Goal: Task Accomplishment & Management: Use online tool/utility

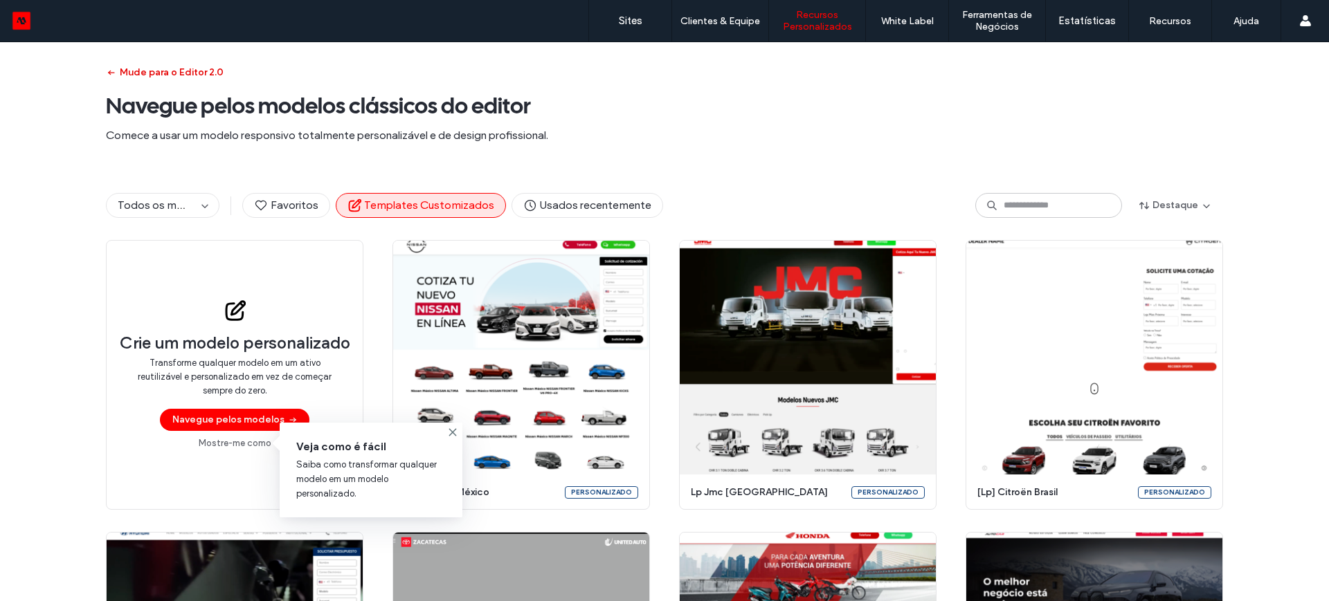
click at [154, 64] on button "Mude para o Editor 2.0" at bounding box center [165, 73] width 118 height 22
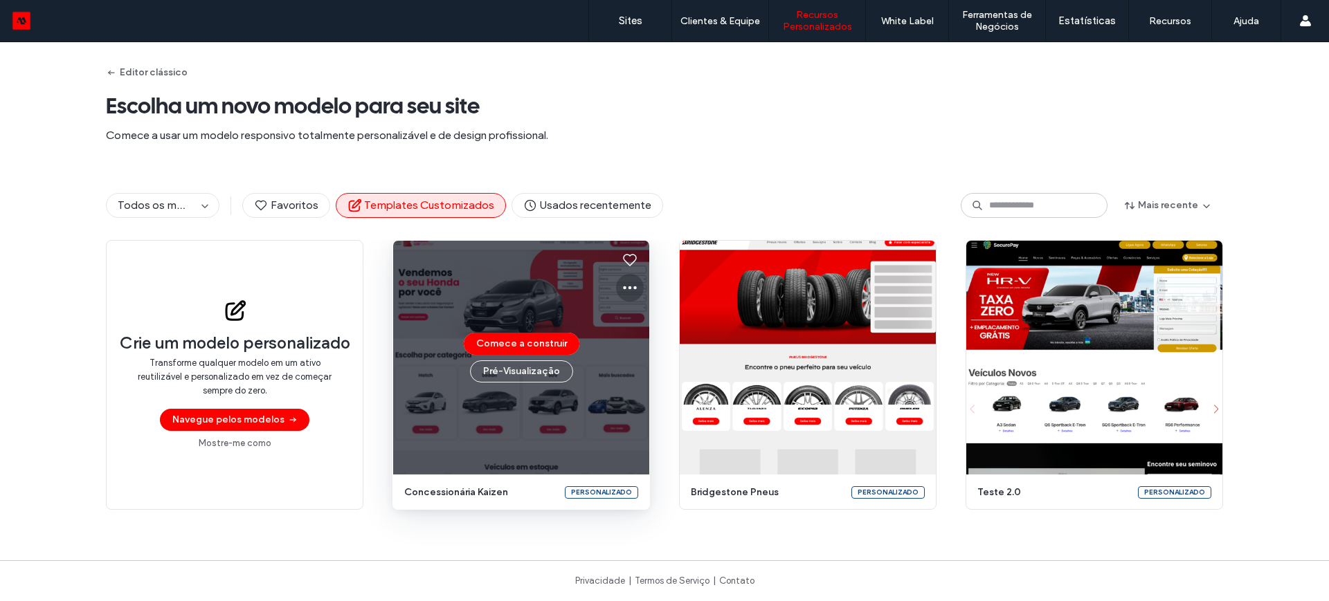
click at [630, 286] on icon at bounding box center [629, 288] width 17 height 17
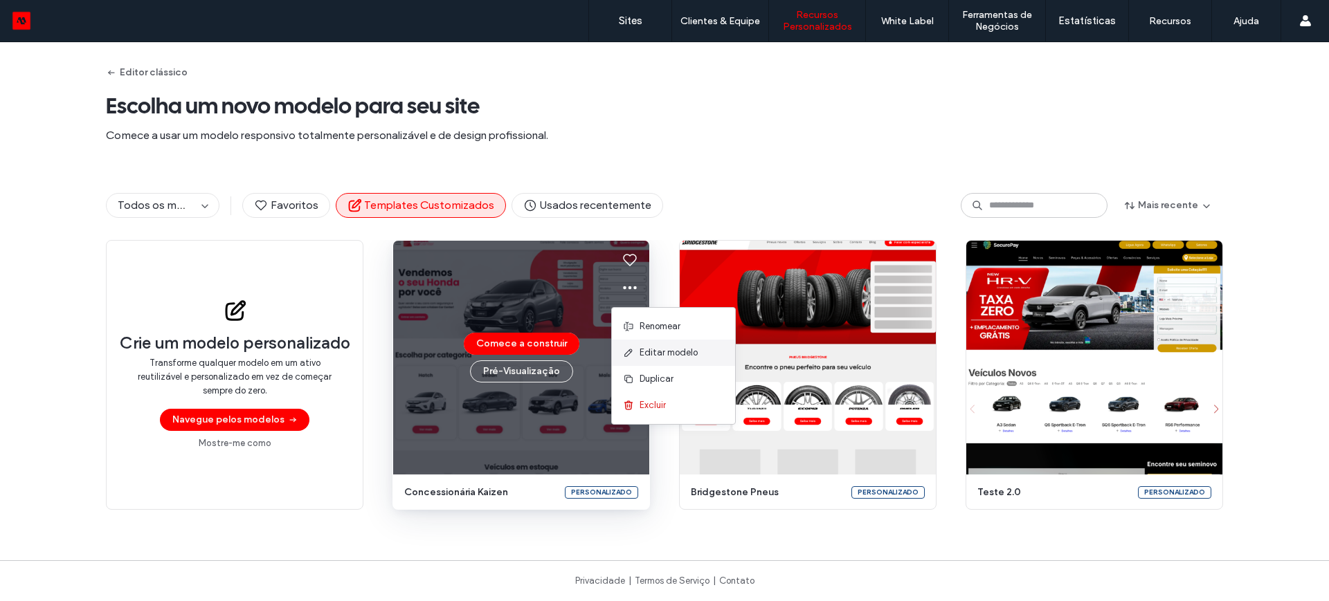
click at [649, 349] on span "Editar modelo" at bounding box center [668, 353] width 58 height 14
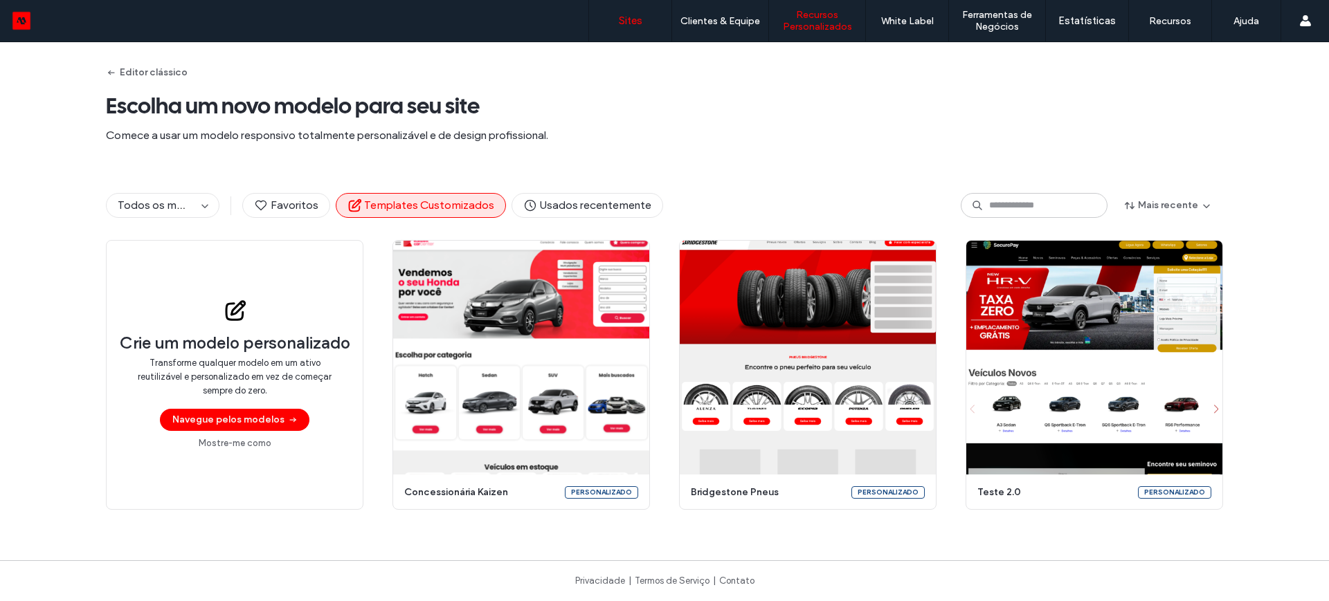
click at [635, 20] on label "Sites" at bounding box center [631, 21] width 24 height 12
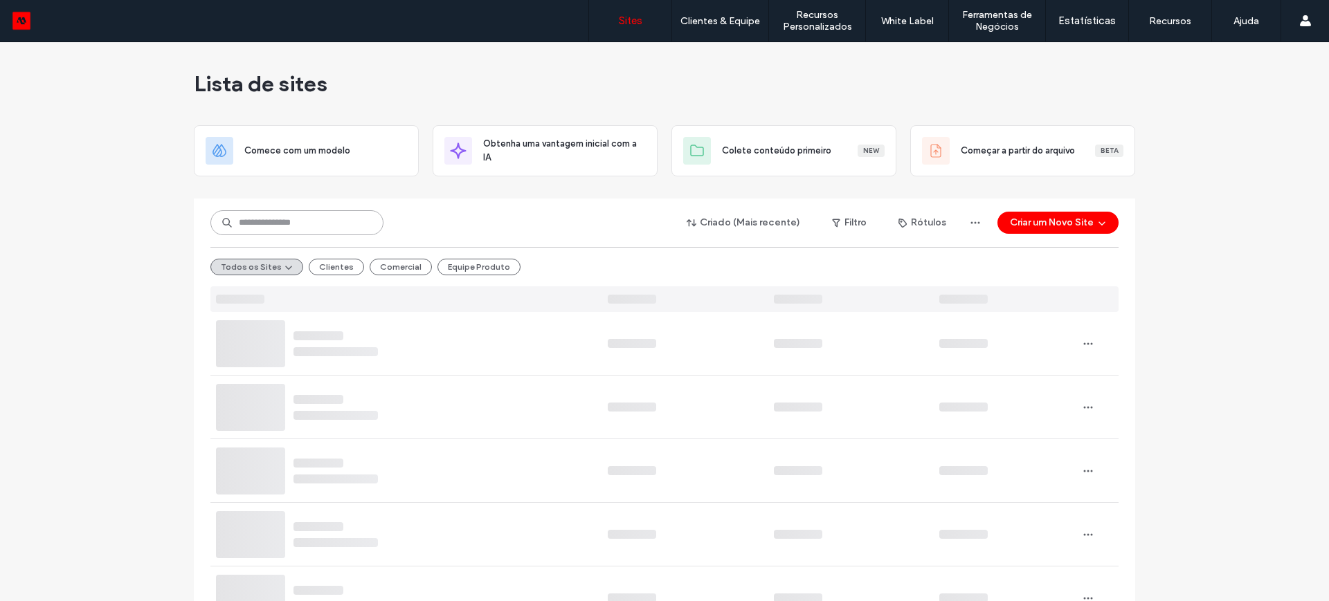
click at [322, 226] on input at bounding box center [296, 222] width 173 height 25
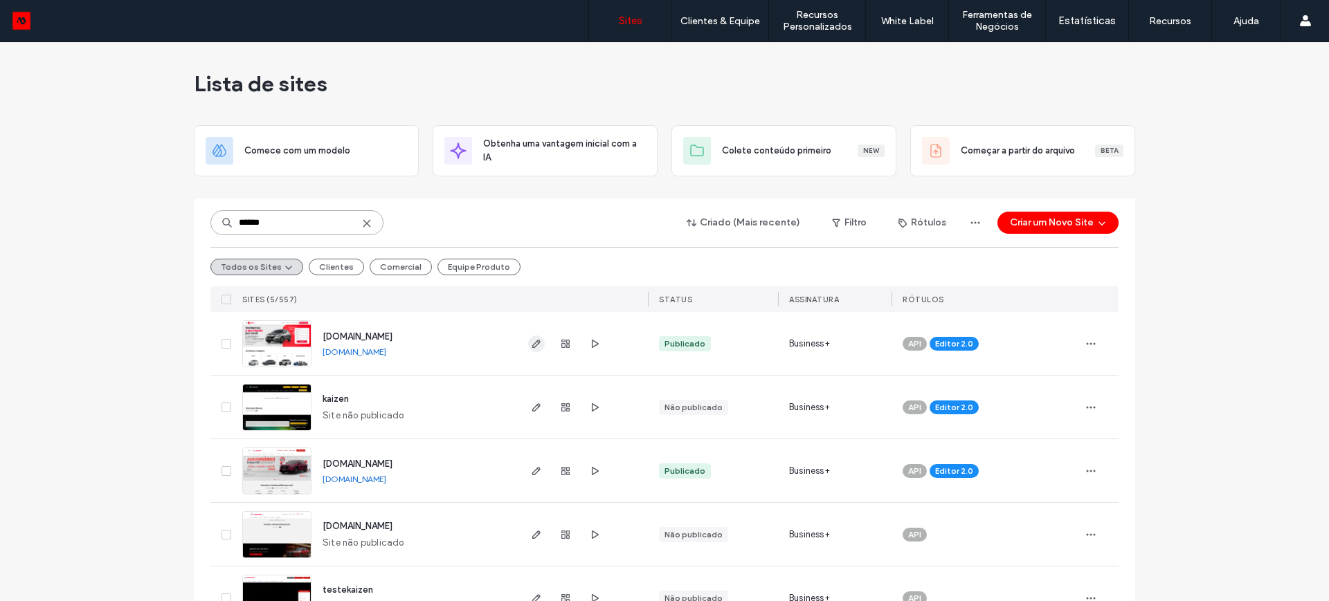
type input "******"
click at [531, 342] on icon "button" at bounding box center [536, 343] width 11 height 11
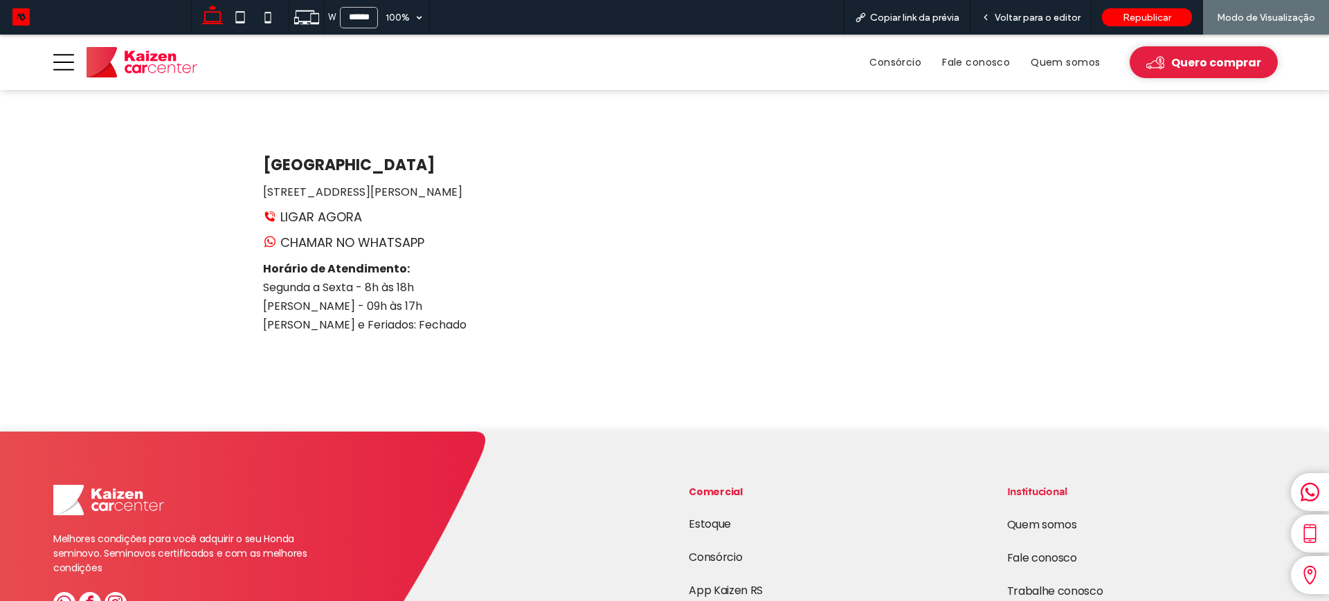
scroll to position [3082, 0]
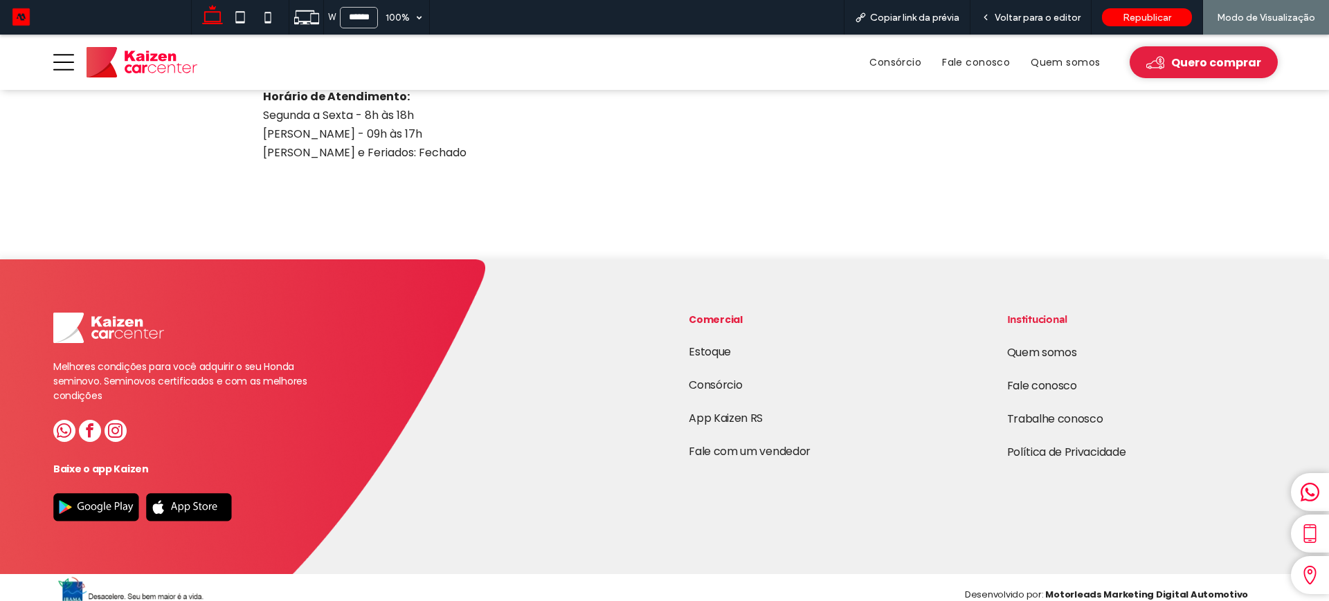
click at [1030, 411] on link "Trabalhe conosco" at bounding box center [1055, 419] width 96 height 16
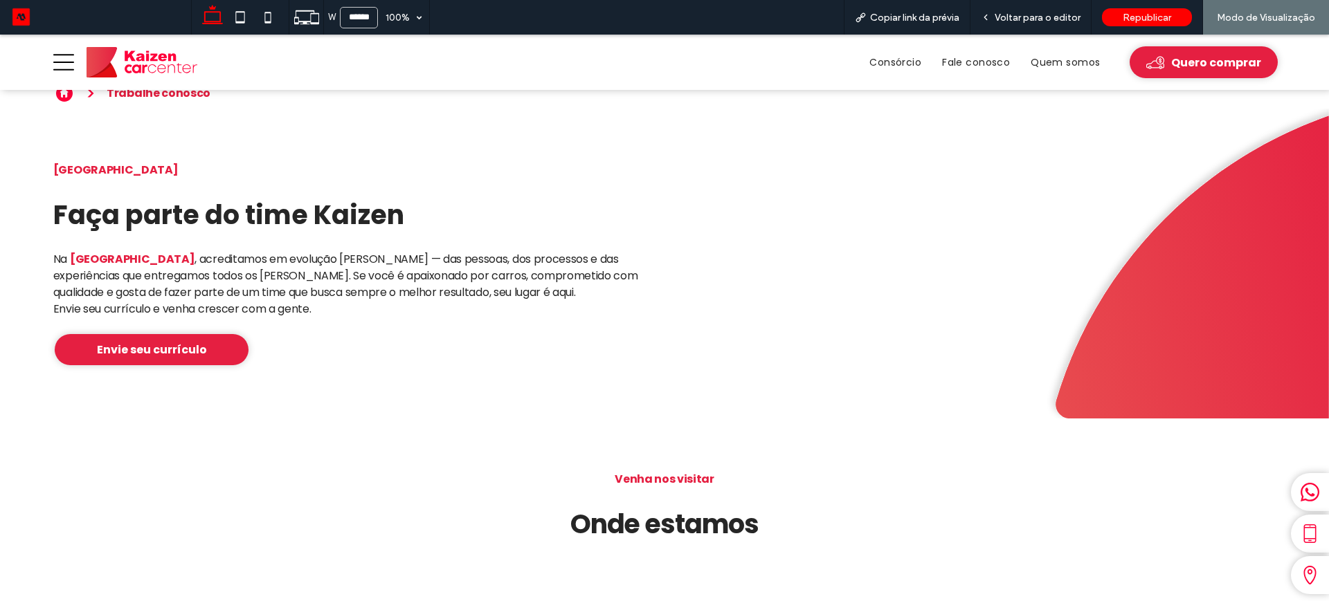
scroll to position [432, 0]
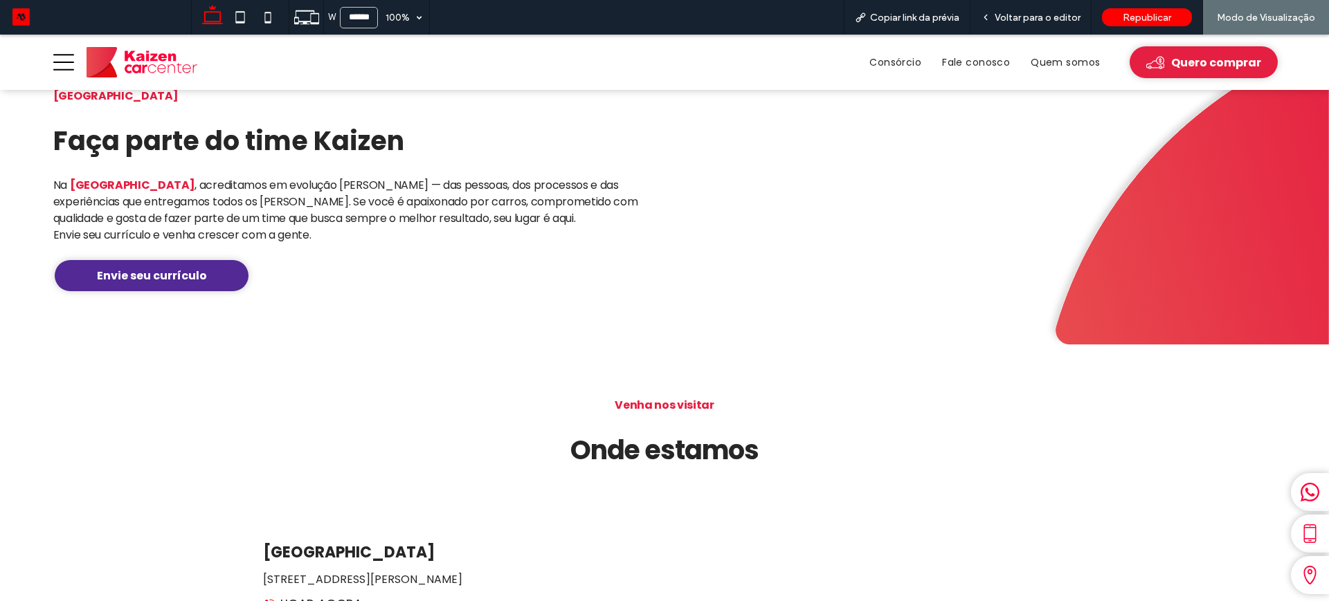
click at [146, 277] on span "Envie seu currículo" at bounding box center [152, 275] width 110 height 17
click at [1023, 17] on span "Voltar para o editor" at bounding box center [1037, 18] width 86 height 12
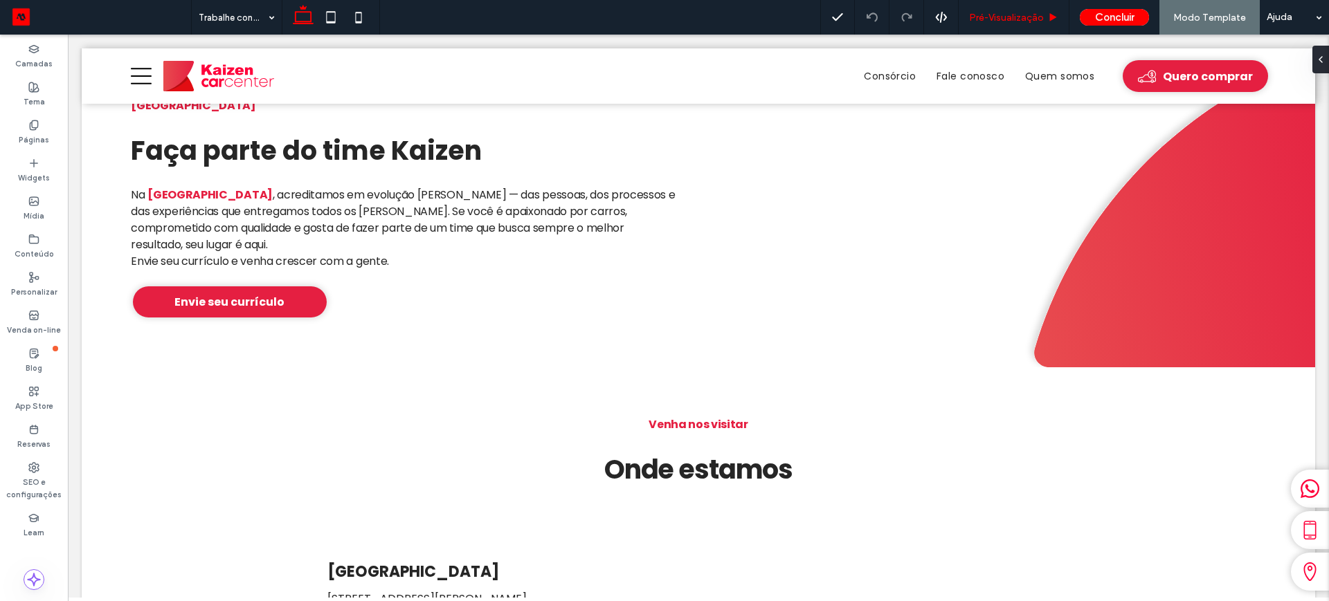
scroll to position [446, 0]
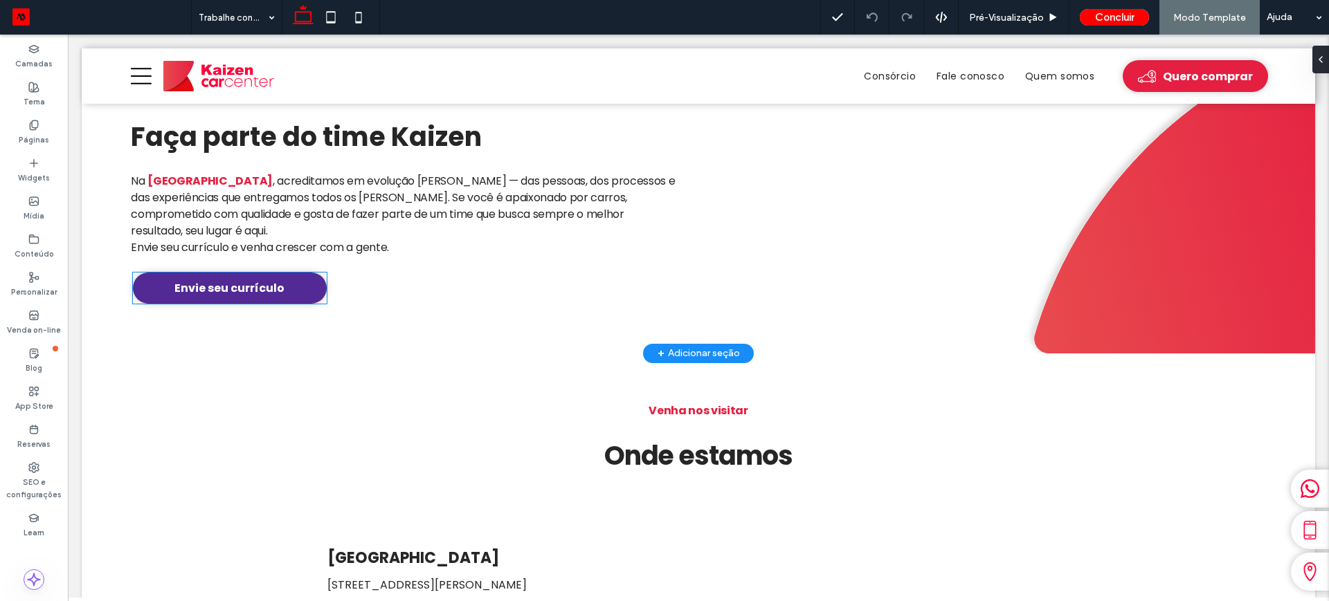
click at [209, 290] on span "Envie seu currículo" at bounding box center [229, 288] width 110 height 17
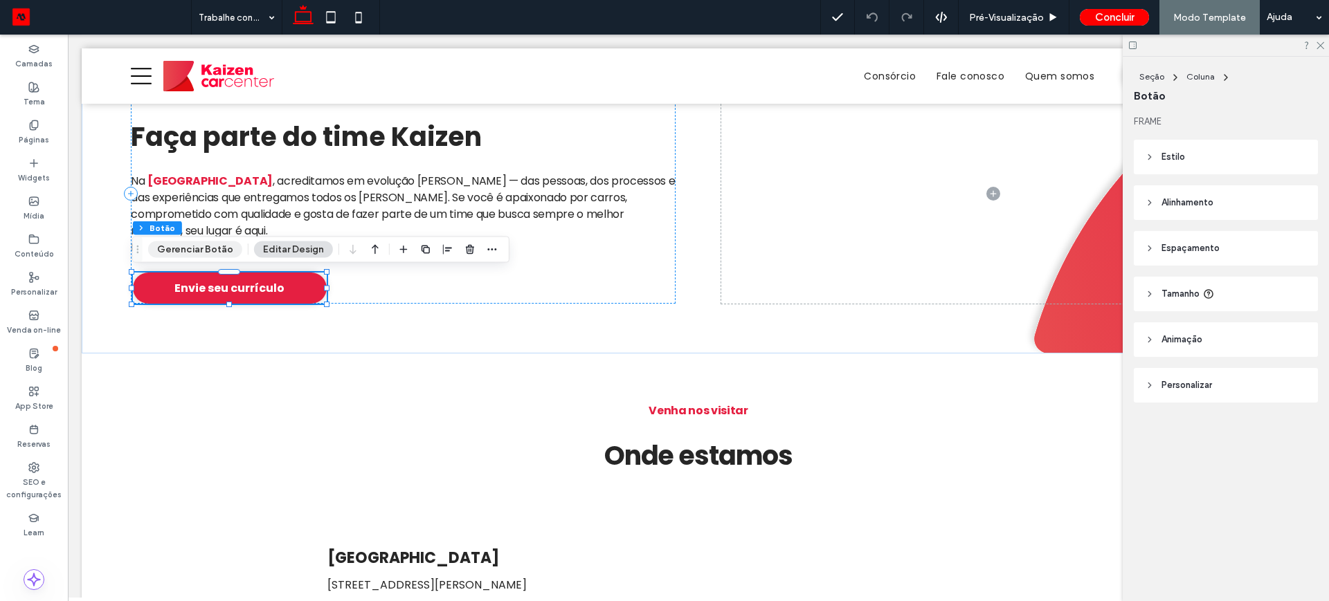
click at [172, 243] on button "Gerenciar Botão" at bounding box center [195, 249] width 94 height 17
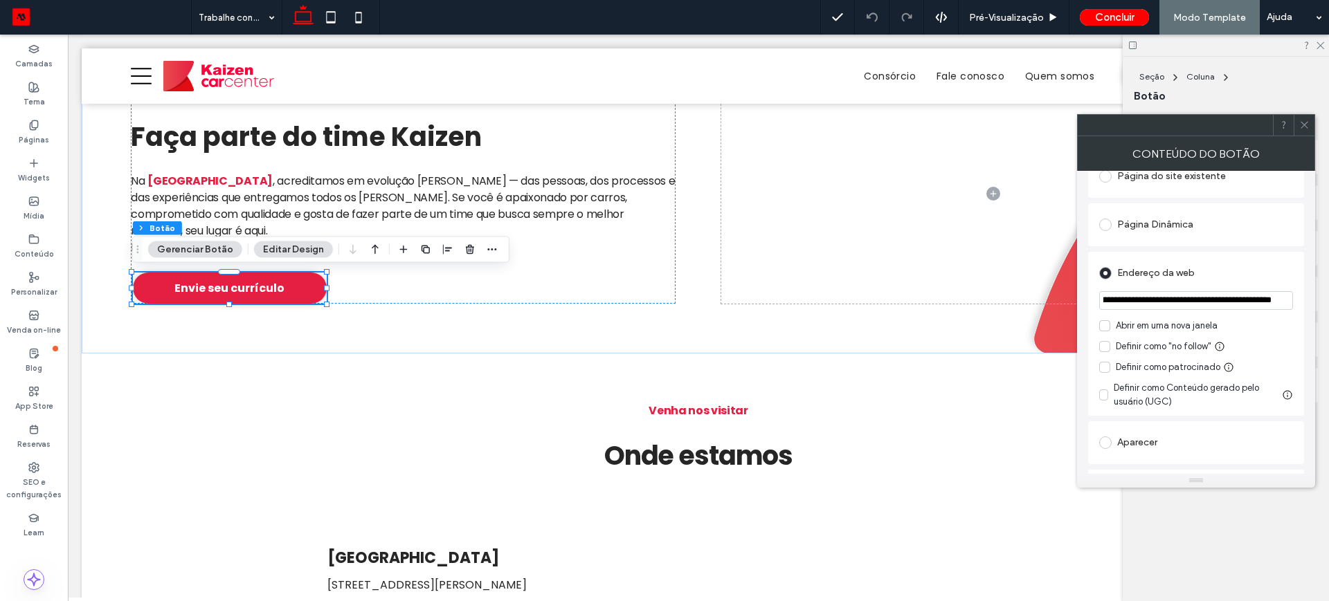
scroll to position [0, 203]
drag, startPoint x: 1101, startPoint y: 301, endPoint x: 1308, endPoint y: 304, distance: 207.6
click at [1308, 304] on div "**********" at bounding box center [1196, 322] width 238 height 303
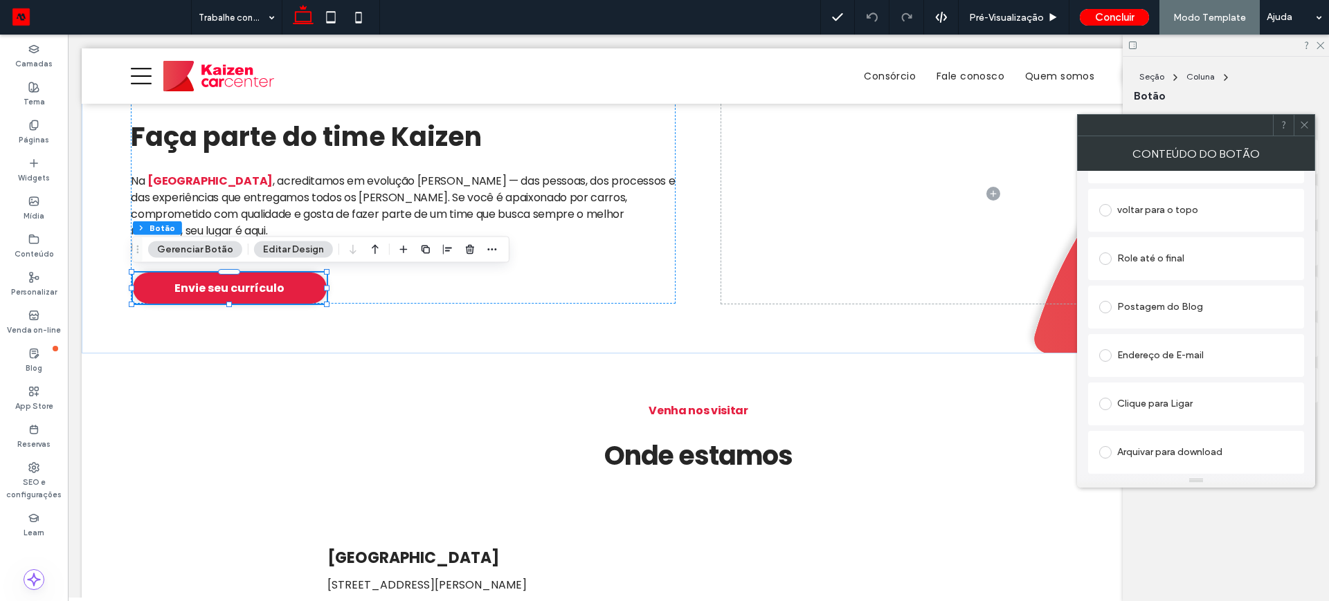
scroll to position [0, 0]
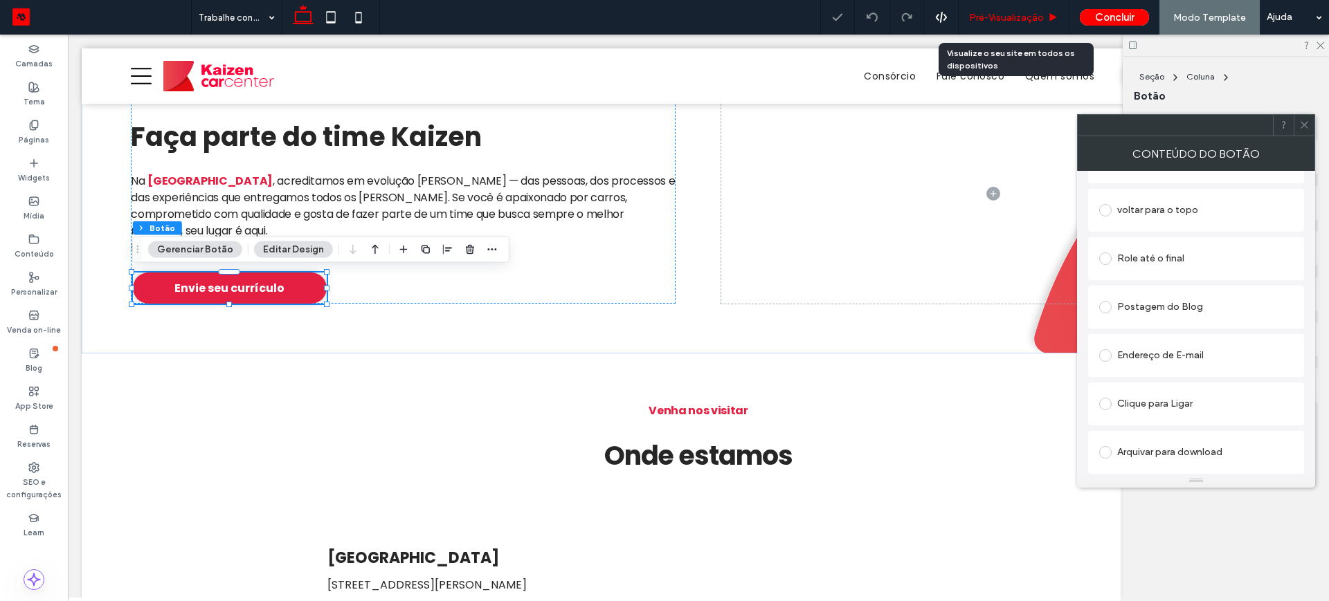
click at [1000, 18] on span "Pré-Visualizaçāo" at bounding box center [1006, 18] width 75 height 12
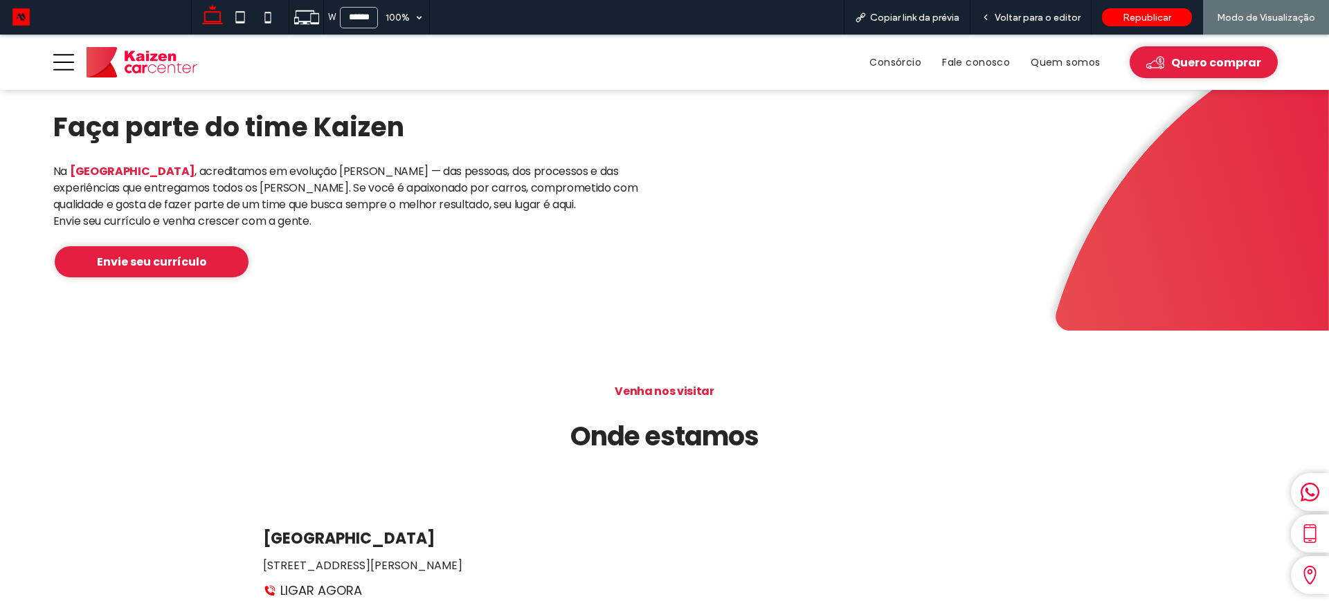
scroll to position [432, 0]
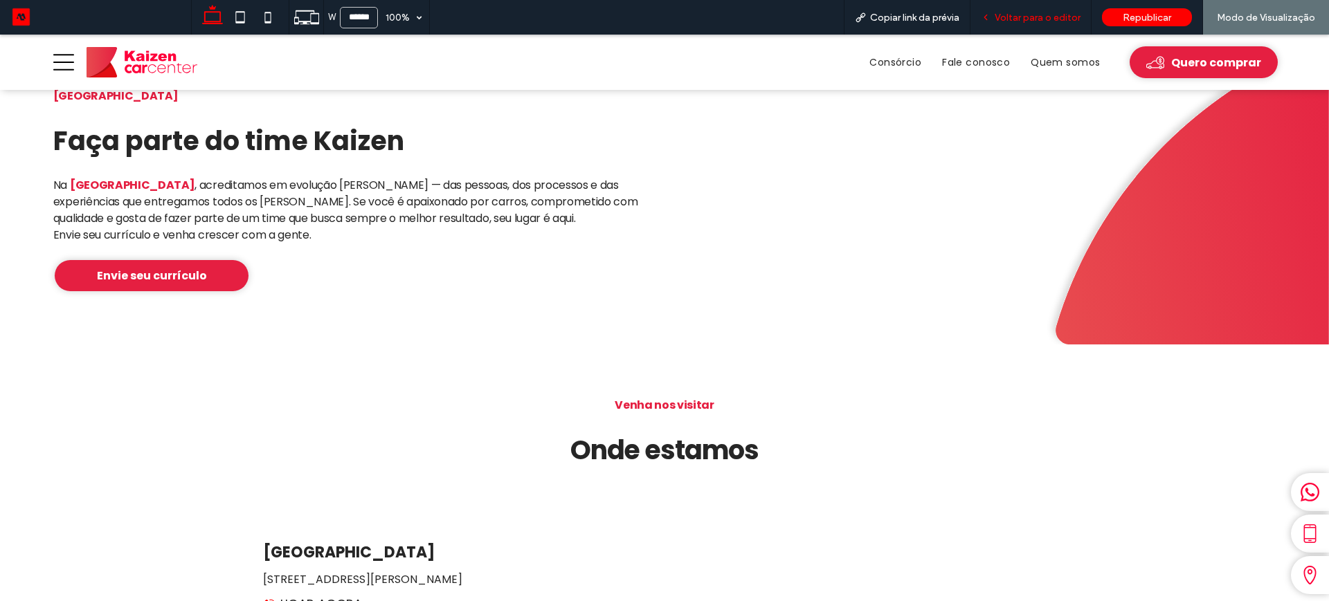
click at [1053, 24] on div "Voltar para o editor" at bounding box center [1030, 17] width 121 height 35
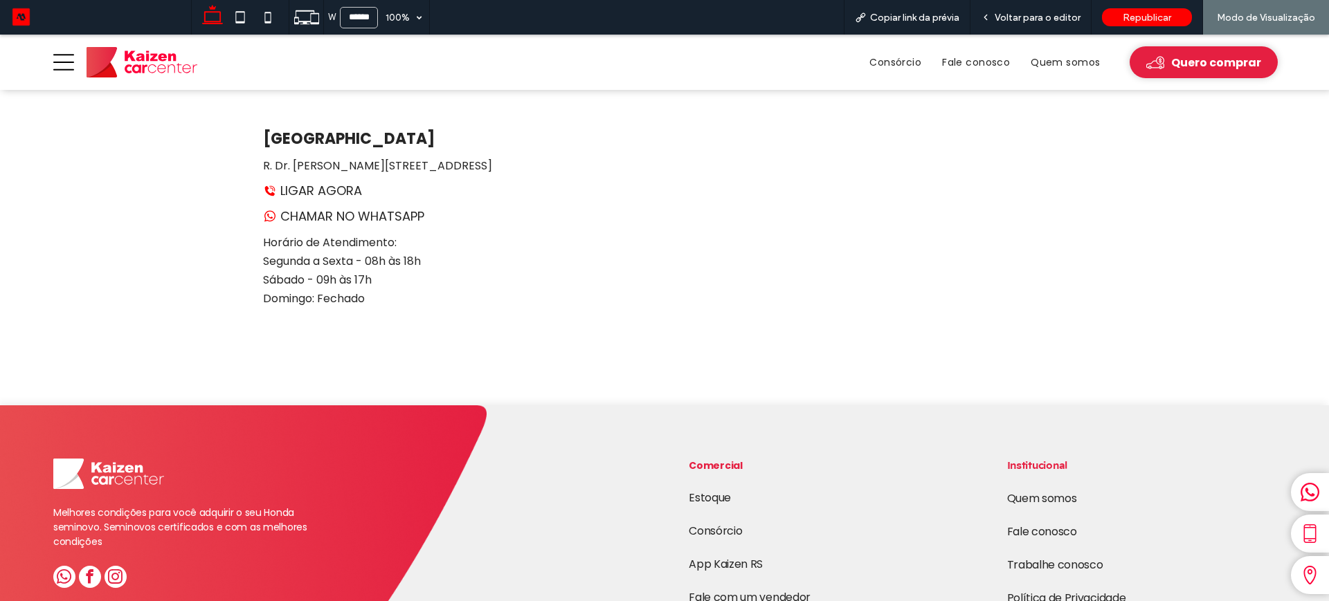
scroll to position [3011, 0]
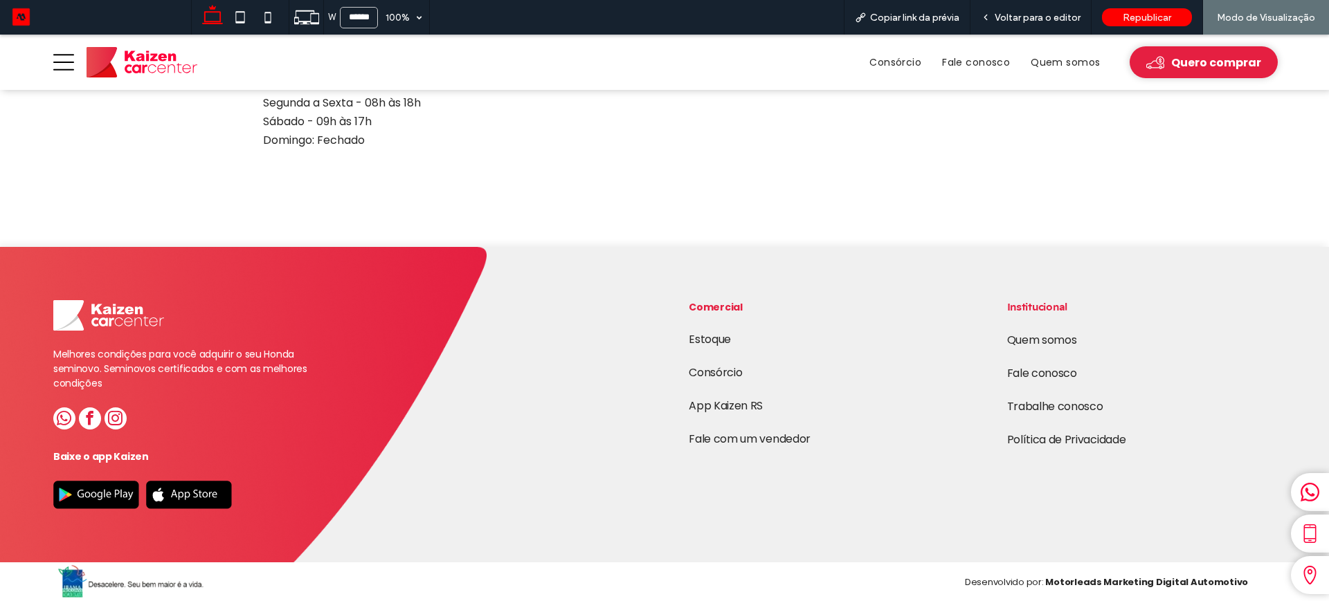
click at [1021, 399] on link "Trabalhe conosco" at bounding box center [1055, 407] width 96 height 16
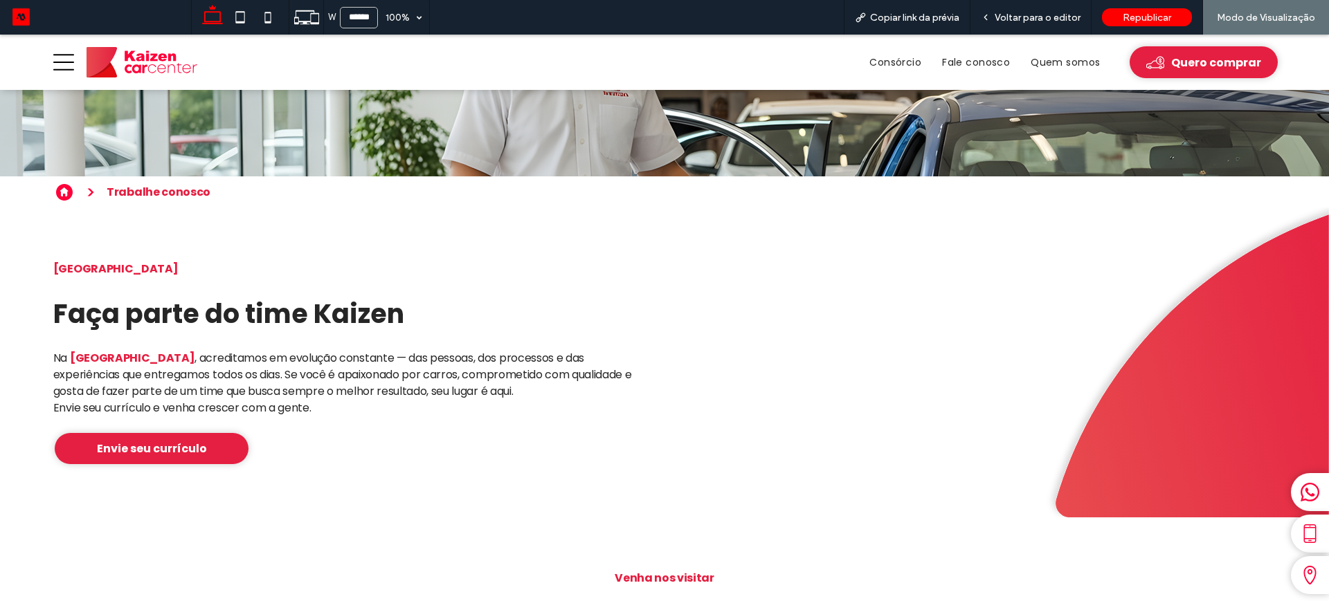
scroll to position [432, 0]
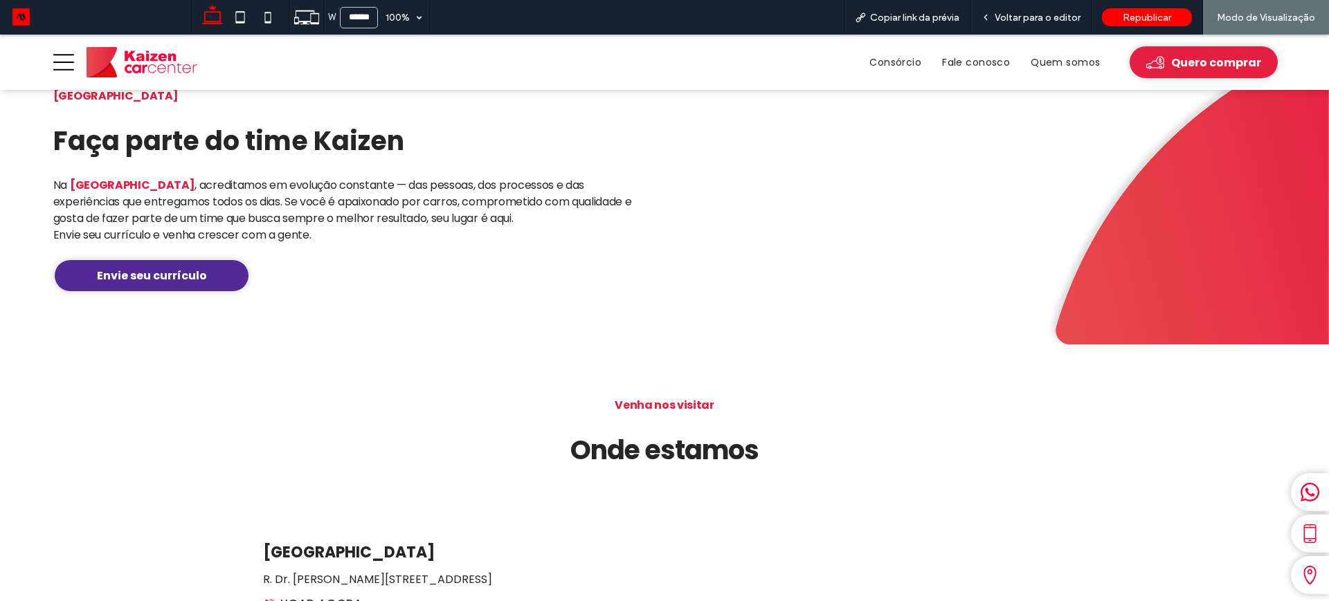
click at [122, 279] on span "Envie seu currículo" at bounding box center [152, 275] width 110 height 17
click at [1008, 20] on span "Voltar para o editor" at bounding box center [1037, 18] width 86 height 12
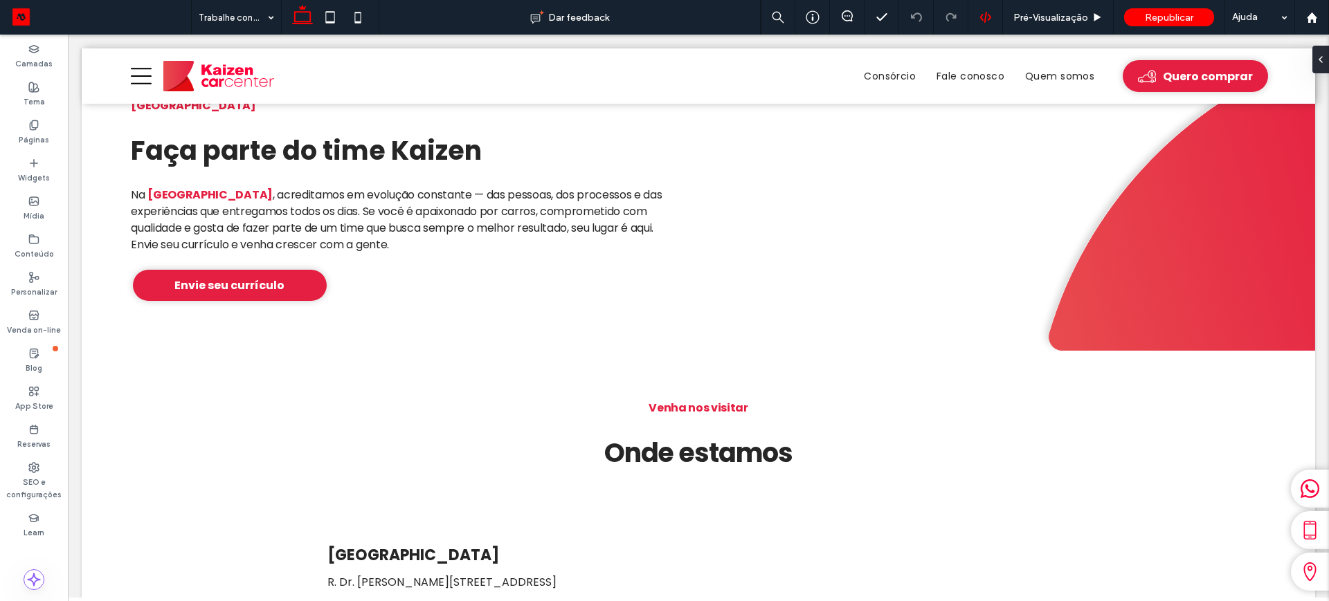
scroll to position [446, 0]
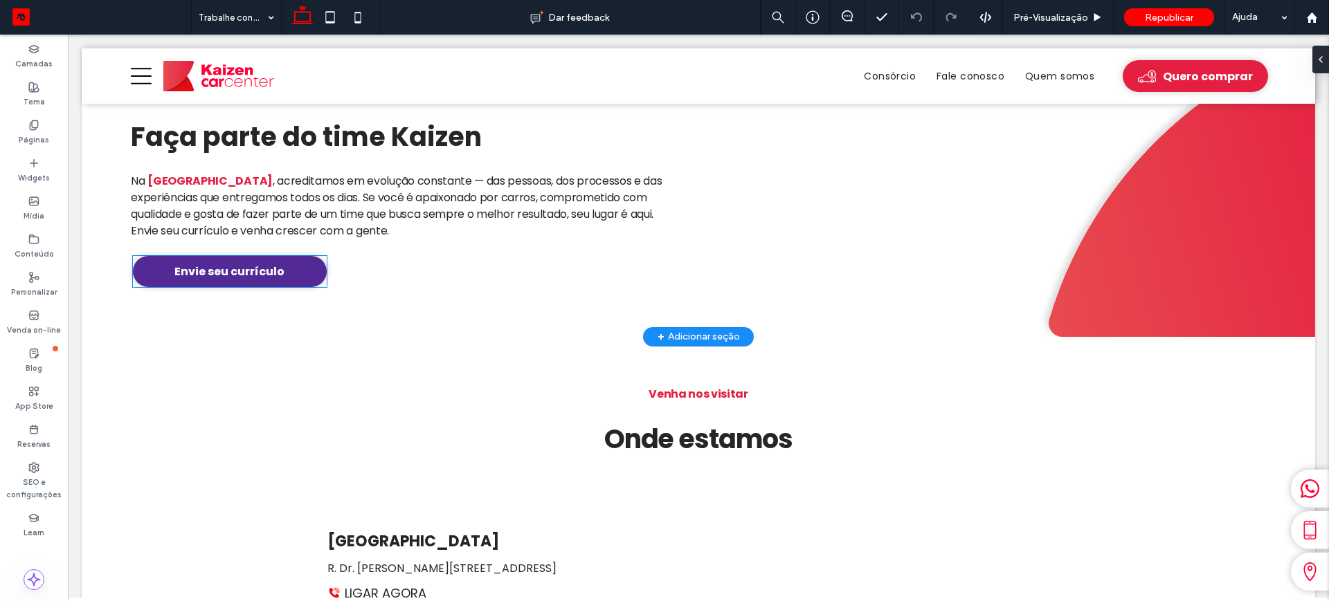
click at [206, 280] on span "Envie seu currículo" at bounding box center [229, 271] width 110 height 17
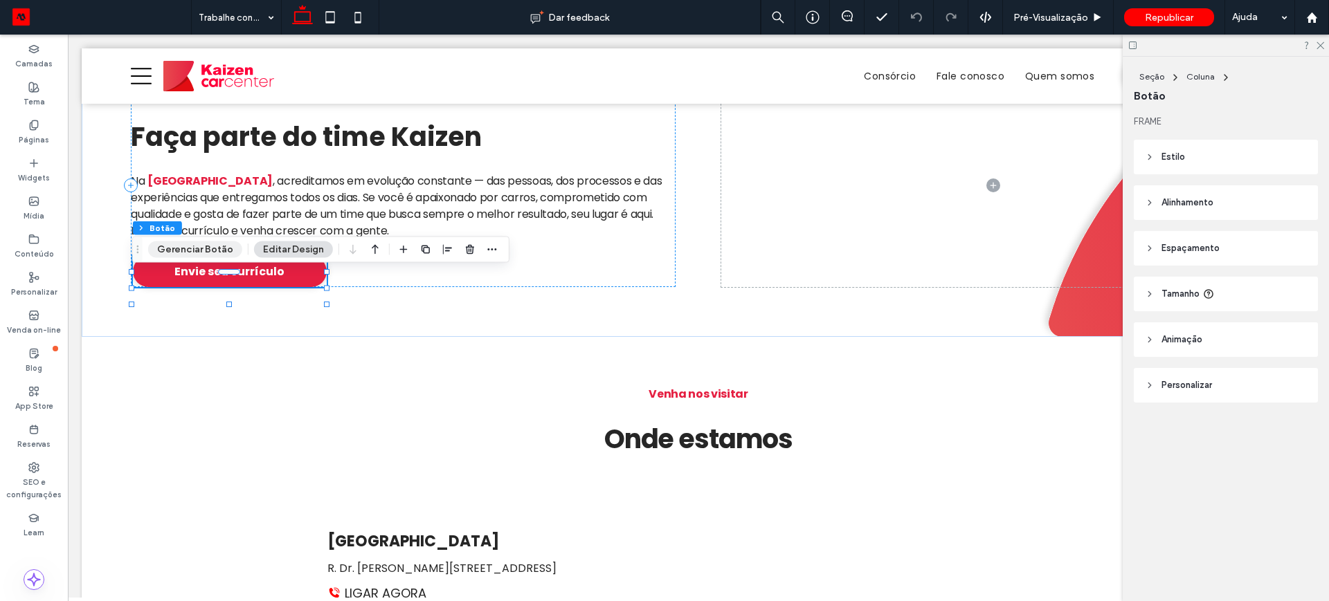
click at [202, 246] on button "Gerenciar Botão" at bounding box center [195, 249] width 94 height 17
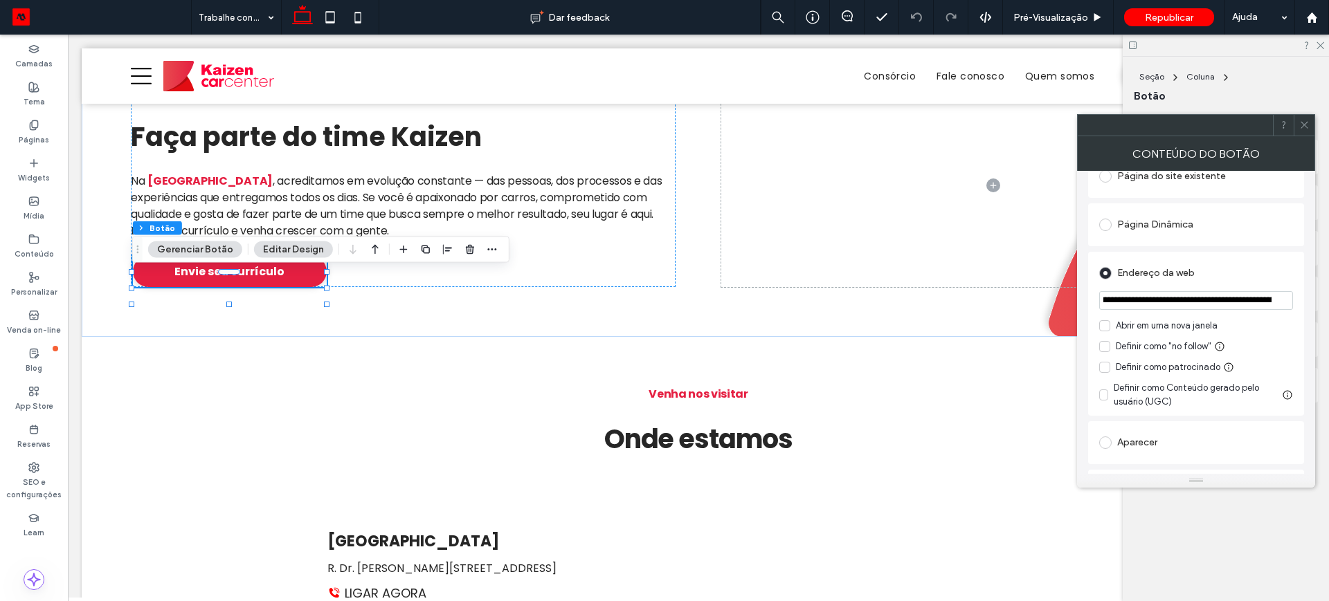
scroll to position [0, 203]
drag, startPoint x: 1189, startPoint y: 300, endPoint x: 1288, endPoint y: 309, distance: 98.7
click at [1288, 309] on input "**********" at bounding box center [1196, 300] width 194 height 19
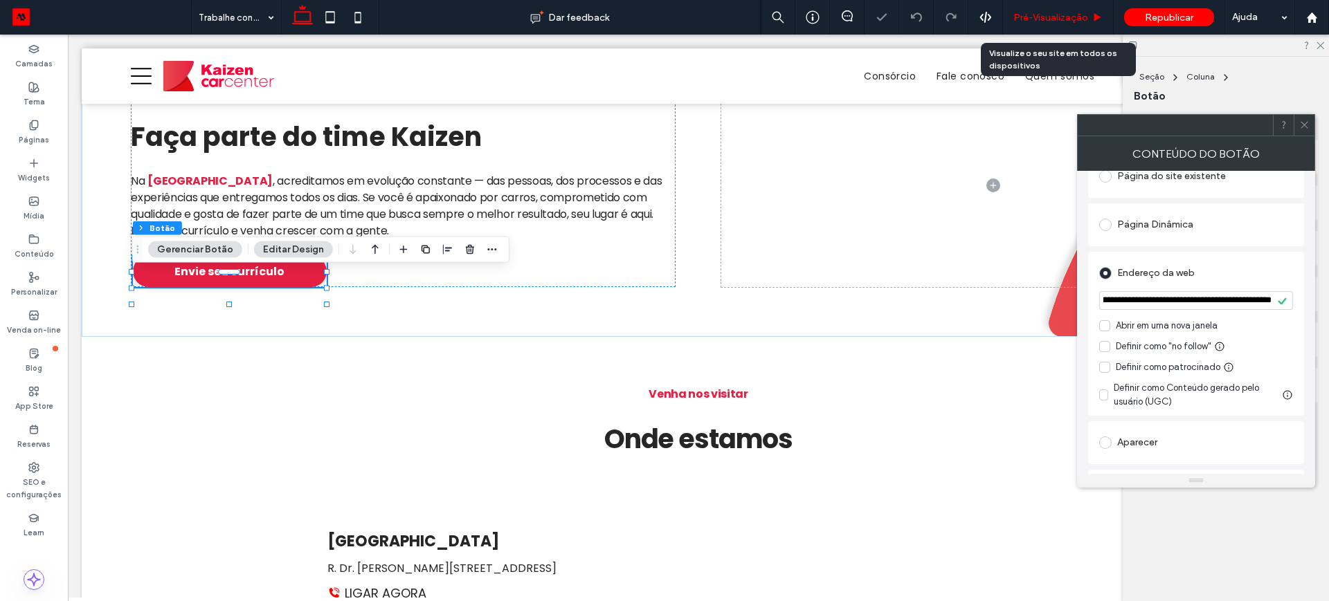
click at [1048, 18] on span "Pré-Visualizaçāo" at bounding box center [1050, 18] width 75 height 12
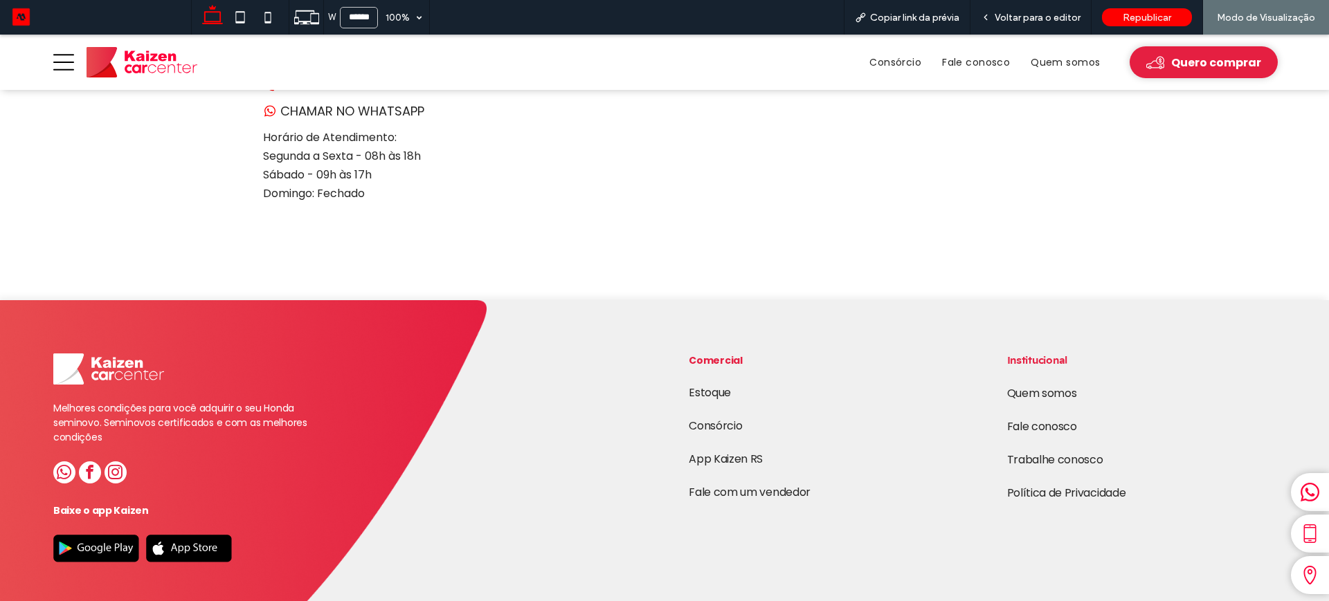
scroll to position [1016, 0]
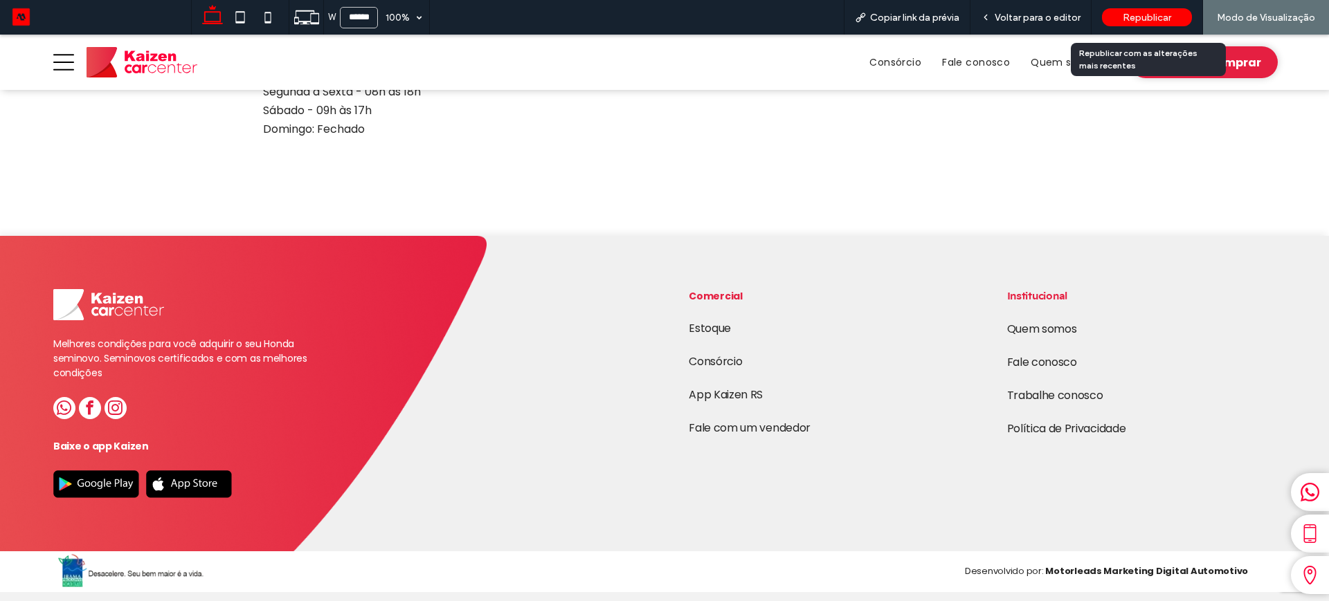
click at [1138, 15] on span "Republicar" at bounding box center [1146, 18] width 48 height 12
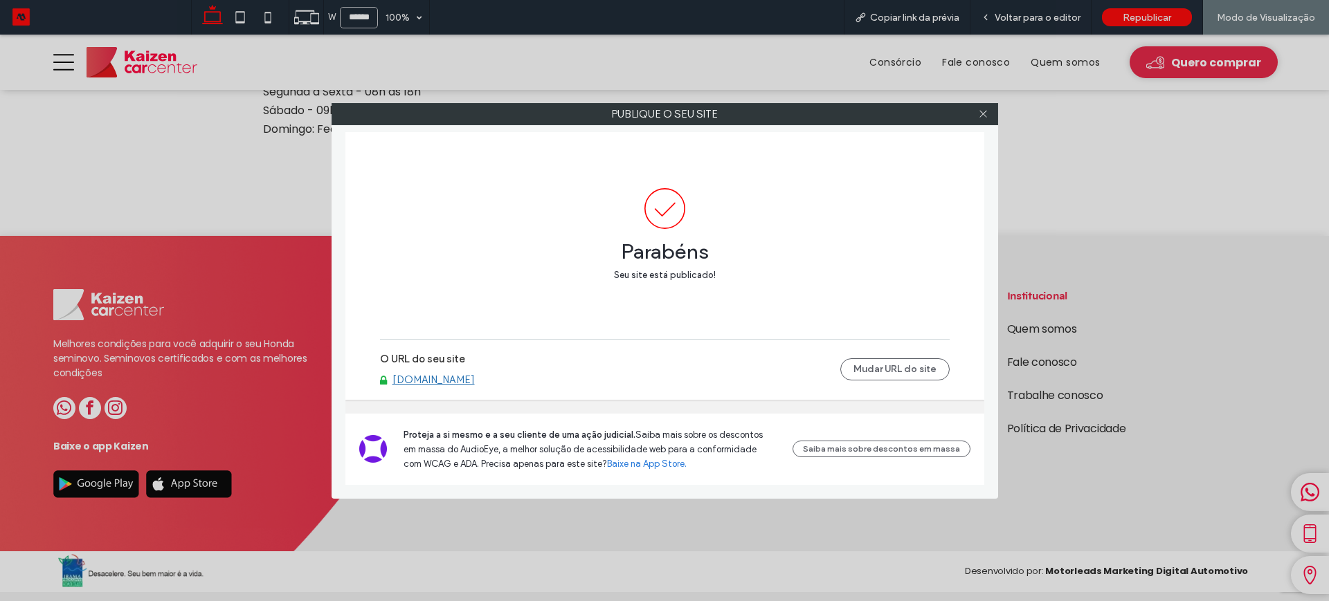
click at [452, 381] on link "www.kaizenrscarcenter.motorleads.co" at bounding box center [433, 380] width 82 height 12
click at [978, 116] on icon at bounding box center [983, 114] width 10 height 10
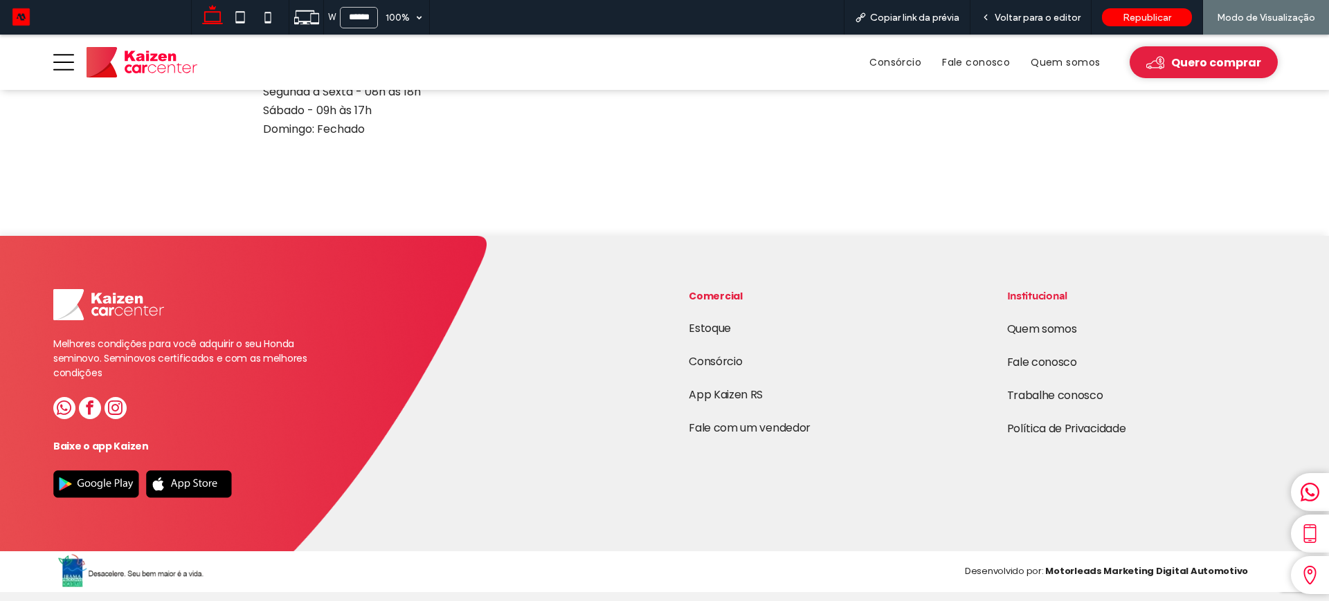
click at [1024, 394] on link "Trabalhe conosco" at bounding box center [1055, 395] width 96 height 16
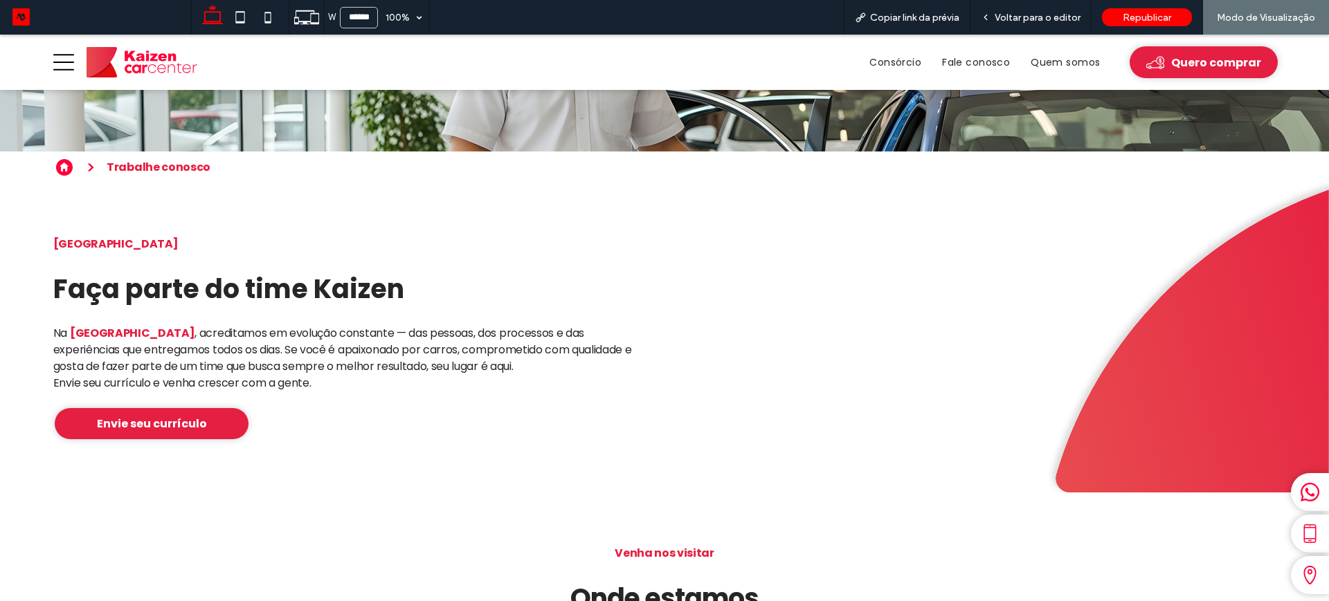
scroll to position [432, 0]
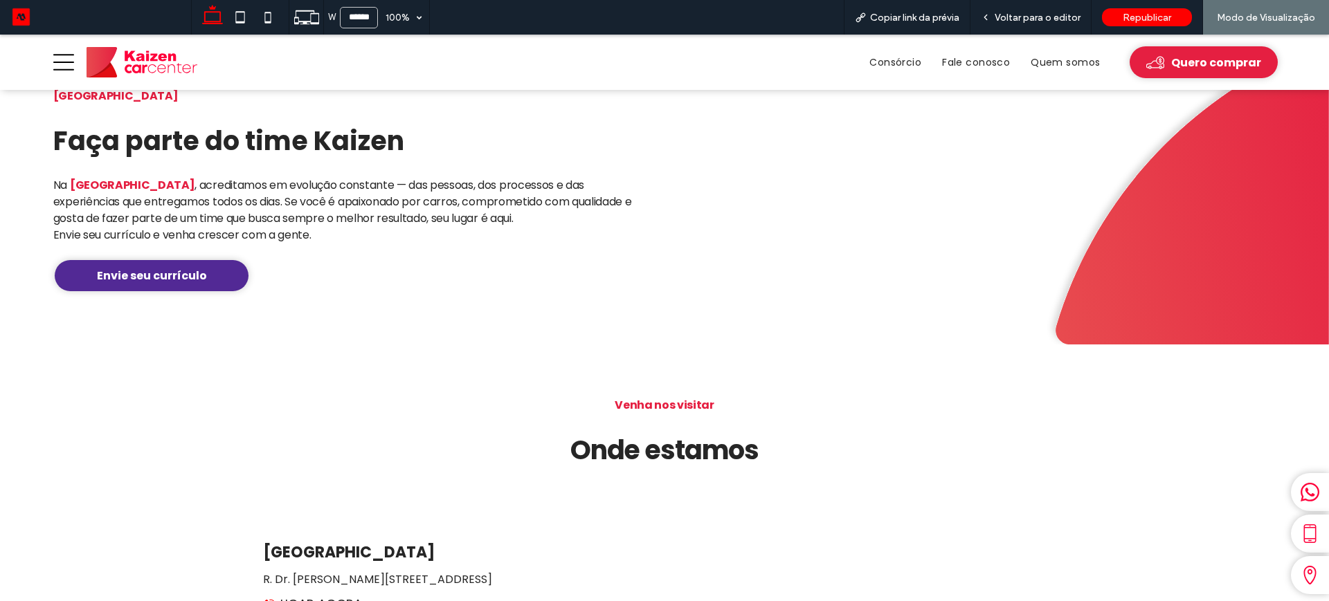
click at [161, 277] on span "Envie seu currículo" at bounding box center [152, 275] width 110 height 17
click at [1000, 21] on span "Voltar para o editor" at bounding box center [1037, 18] width 86 height 12
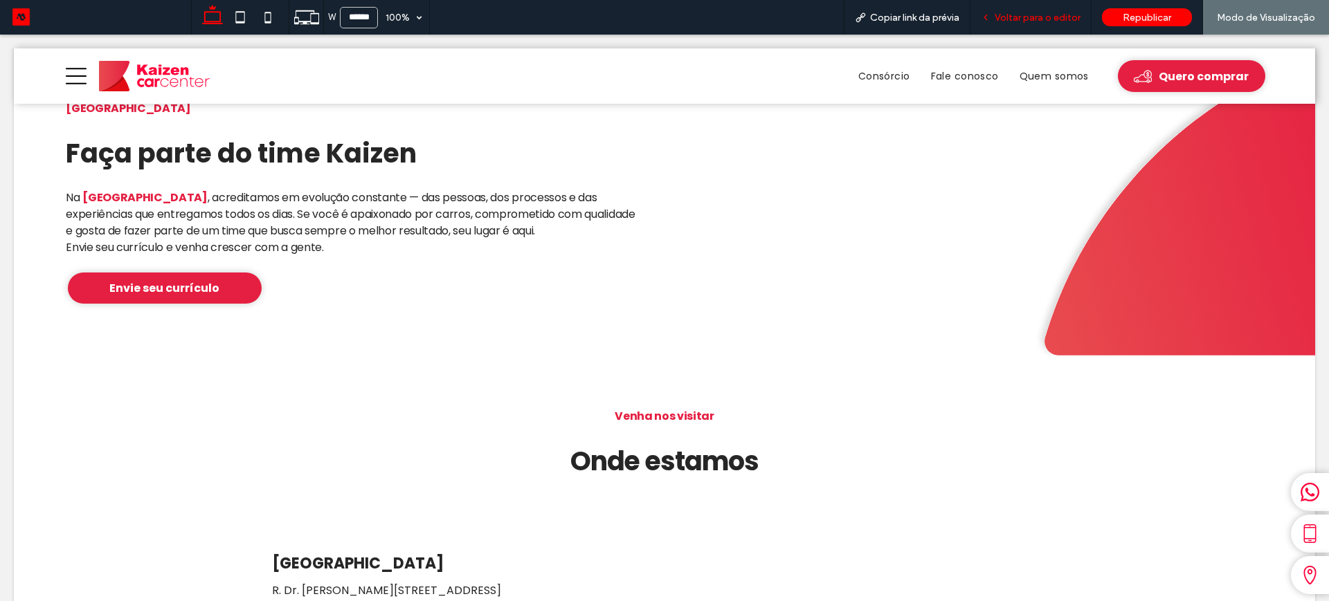
scroll to position [446, 0]
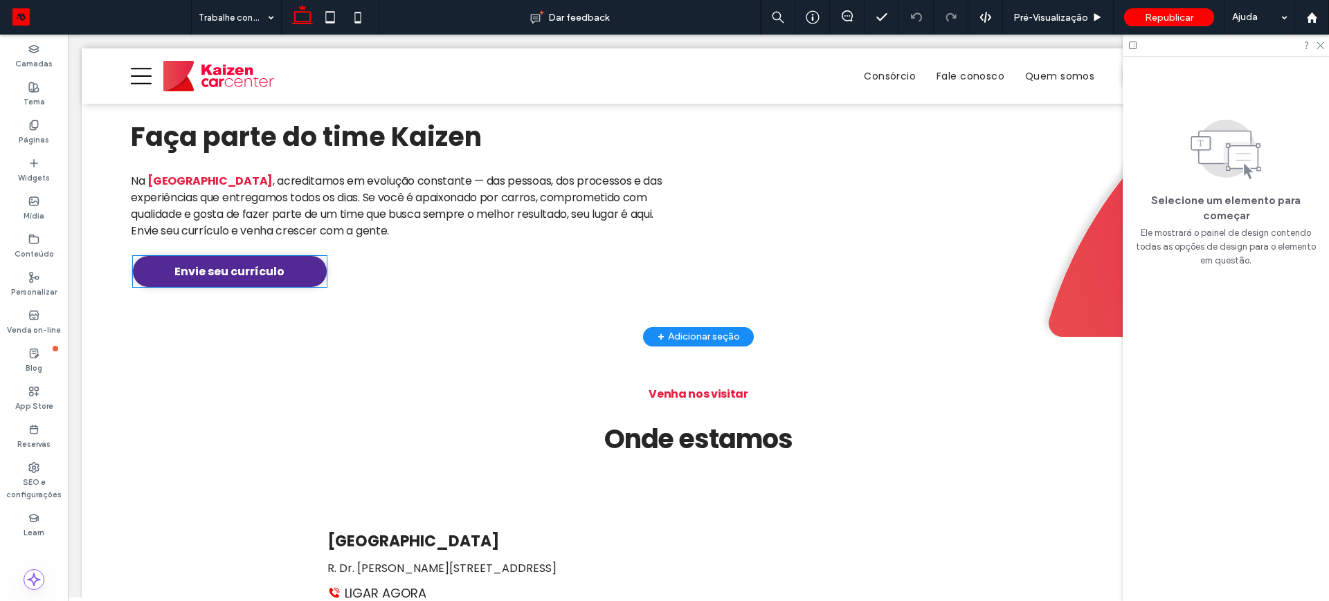
click at [190, 280] on span "Envie seu currículo" at bounding box center [229, 271] width 110 height 17
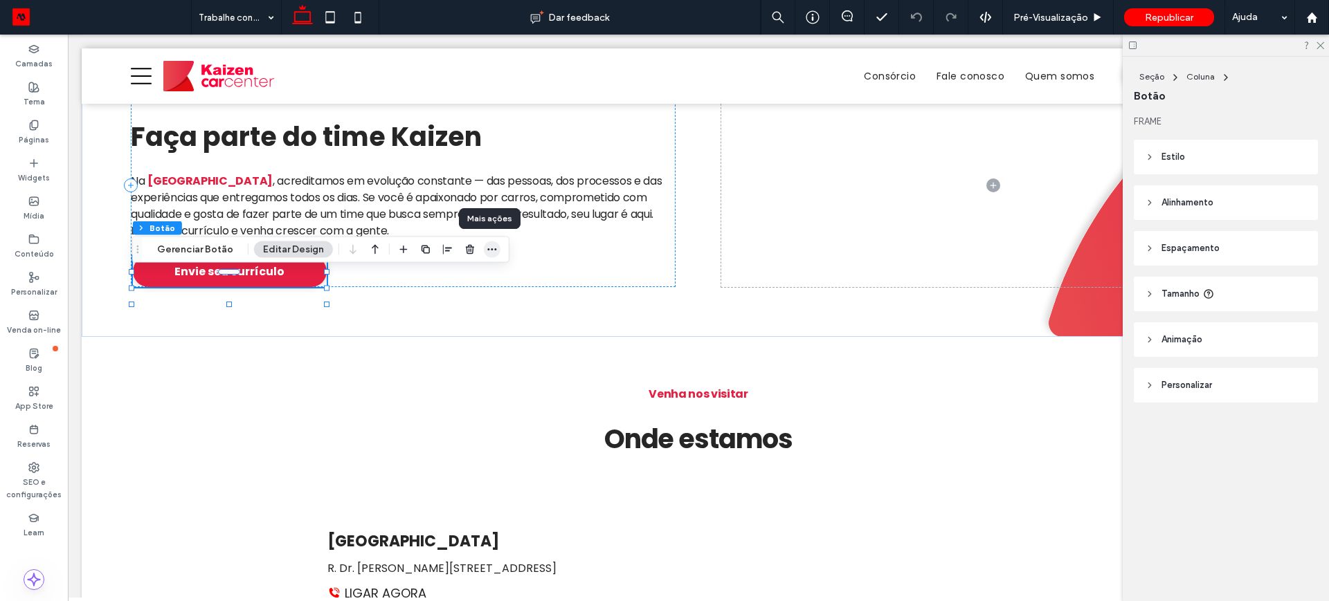
click at [486, 247] on icon "button" at bounding box center [491, 249] width 11 height 11
click at [177, 250] on button "Gerenciar Botão" at bounding box center [195, 249] width 94 height 17
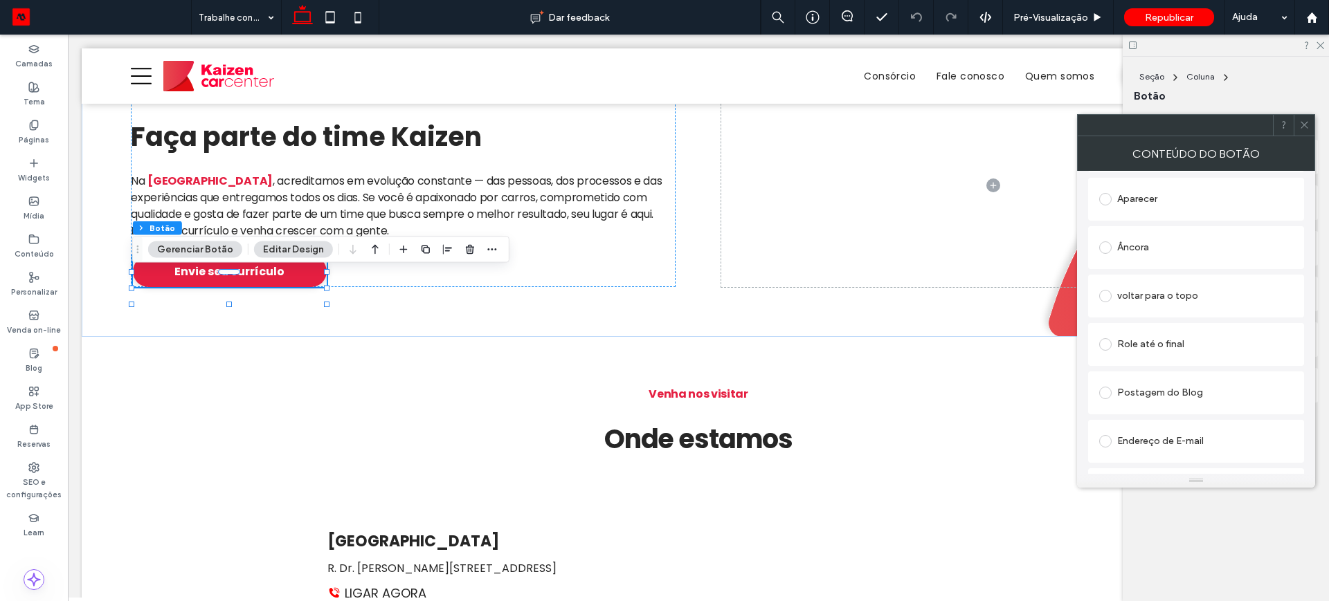
scroll to position [0, 0]
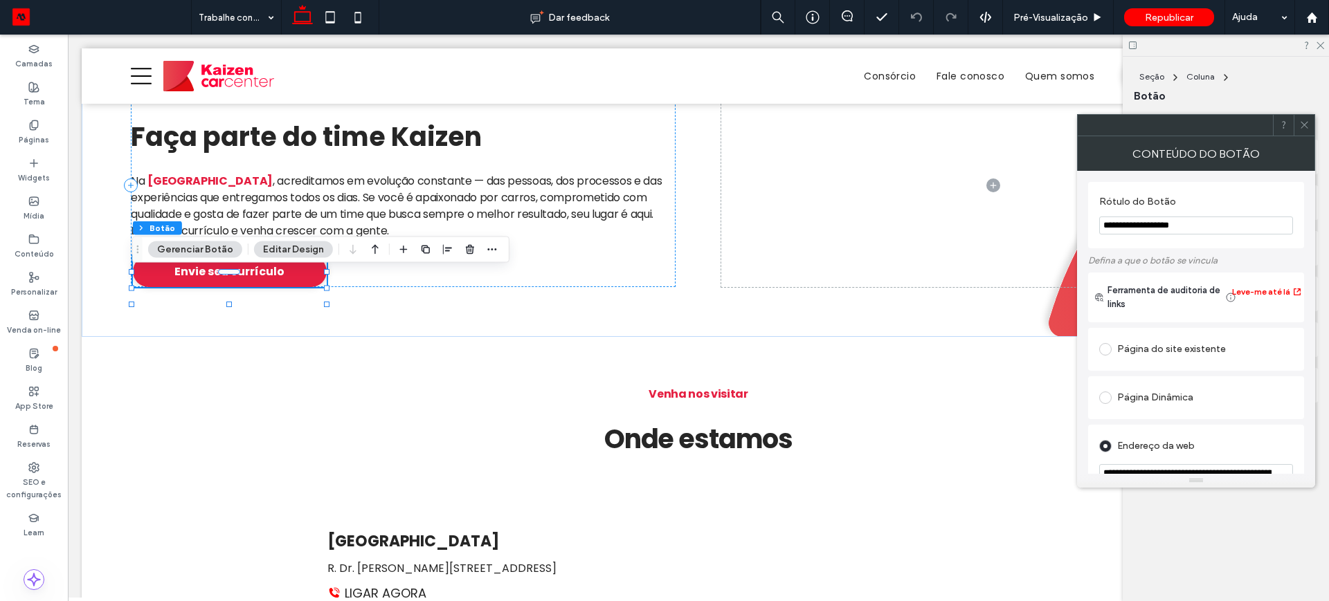
click at [290, 250] on button "Editar Design" at bounding box center [293, 249] width 79 height 17
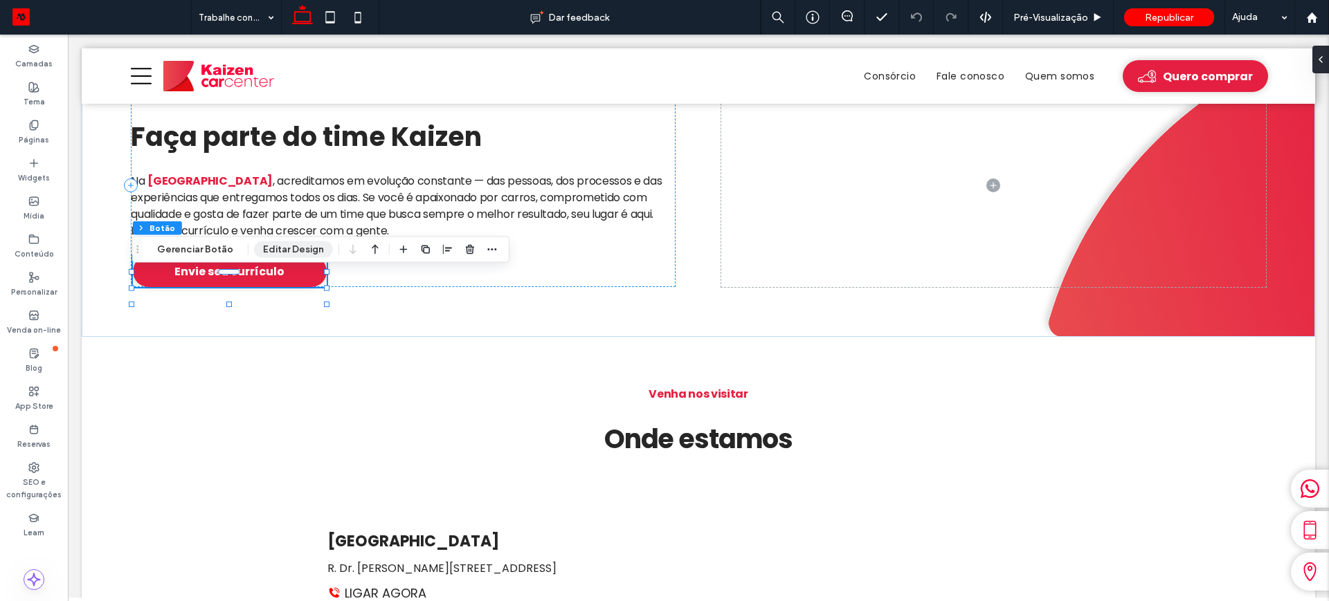
click at [290, 250] on button "Editar Design" at bounding box center [293, 249] width 79 height 17
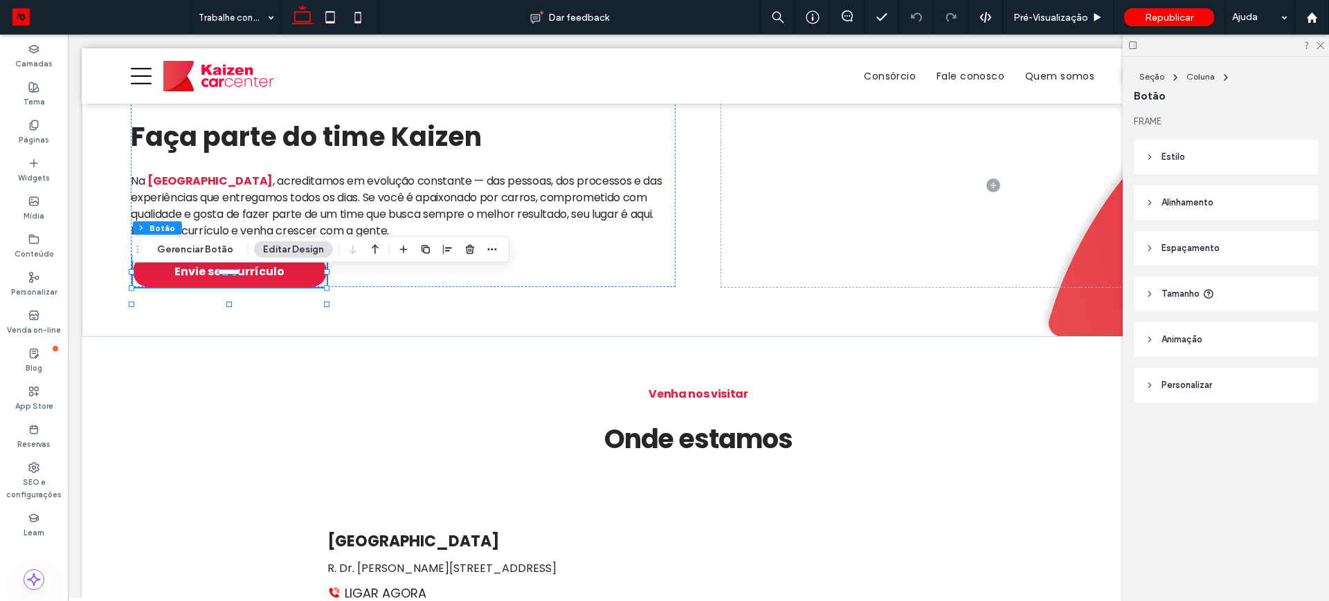
click at [1186, 386] on span "Personalizar" at bounding box center [1186, 386] width 51 height 14
click at [1179, 334] on span "Animaçāo" at bounding box center [1181, 340] width 41 height 14
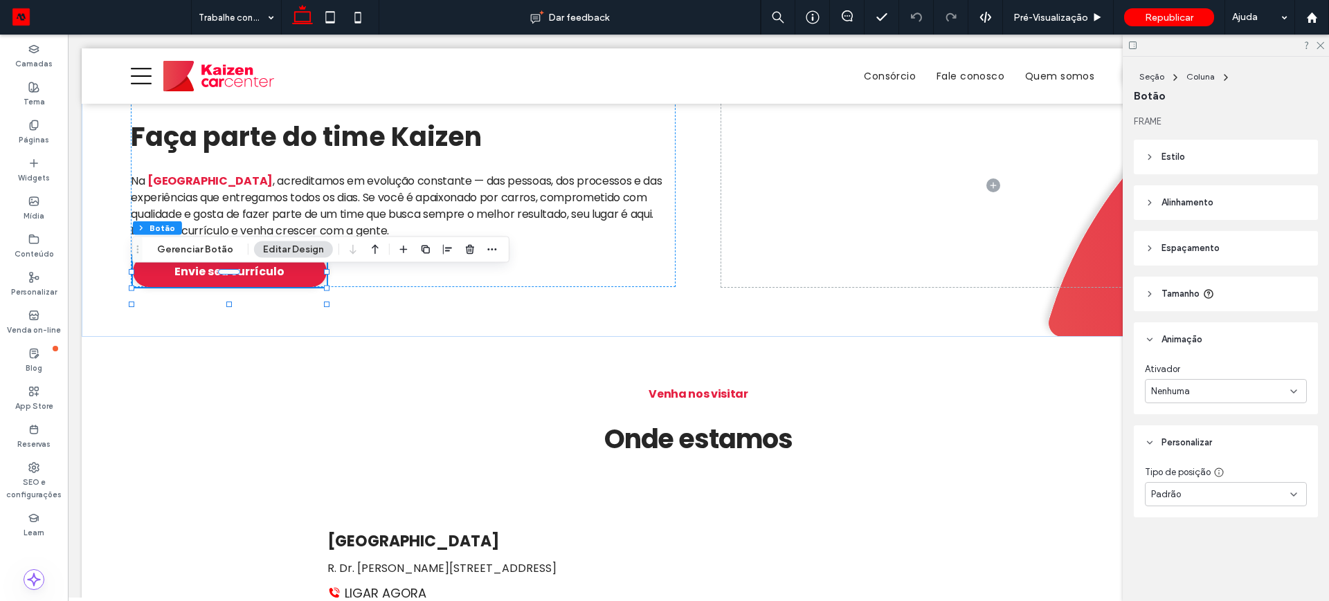
click at [1173, 392] on span "Nenhuma" at bounding box center [1170, 392] width 39 height 14
click at [1164, 392] on span "Nenhuma" at bounding box center [1170, 392] width 39 height 14
click at [1318, 47] on use at bounding box center [1320, 46] width 8 height 8
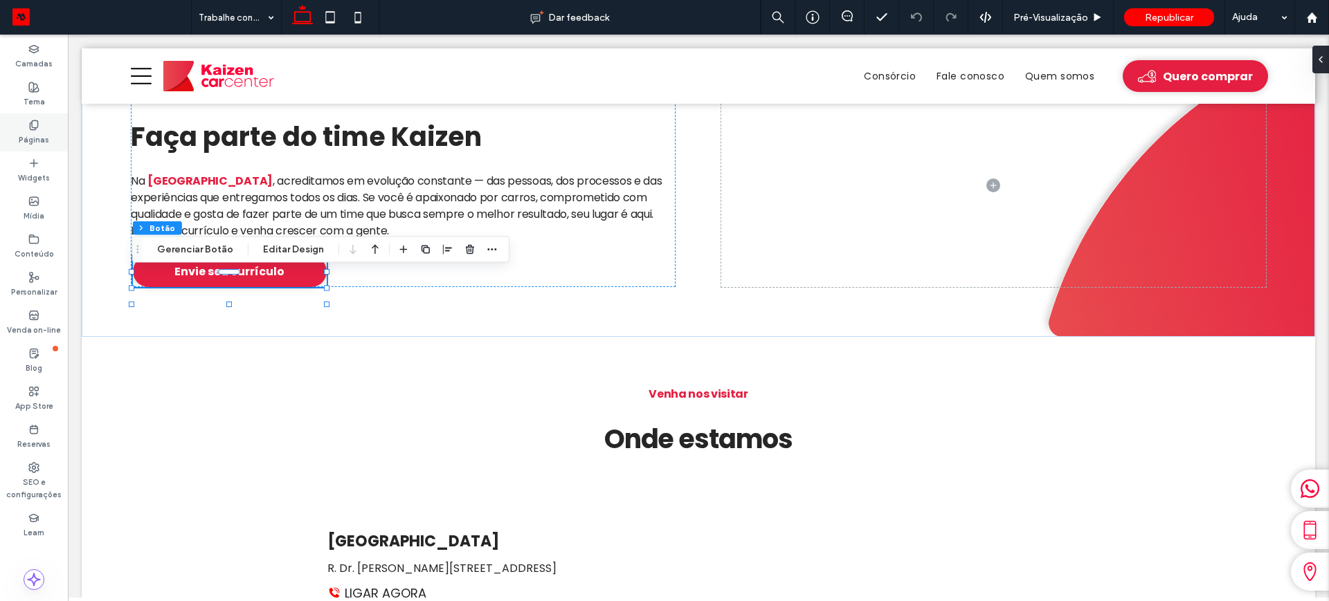
click at [39, 131] on label "Páginas" at bounding box center [34, 138] width 30 height 15
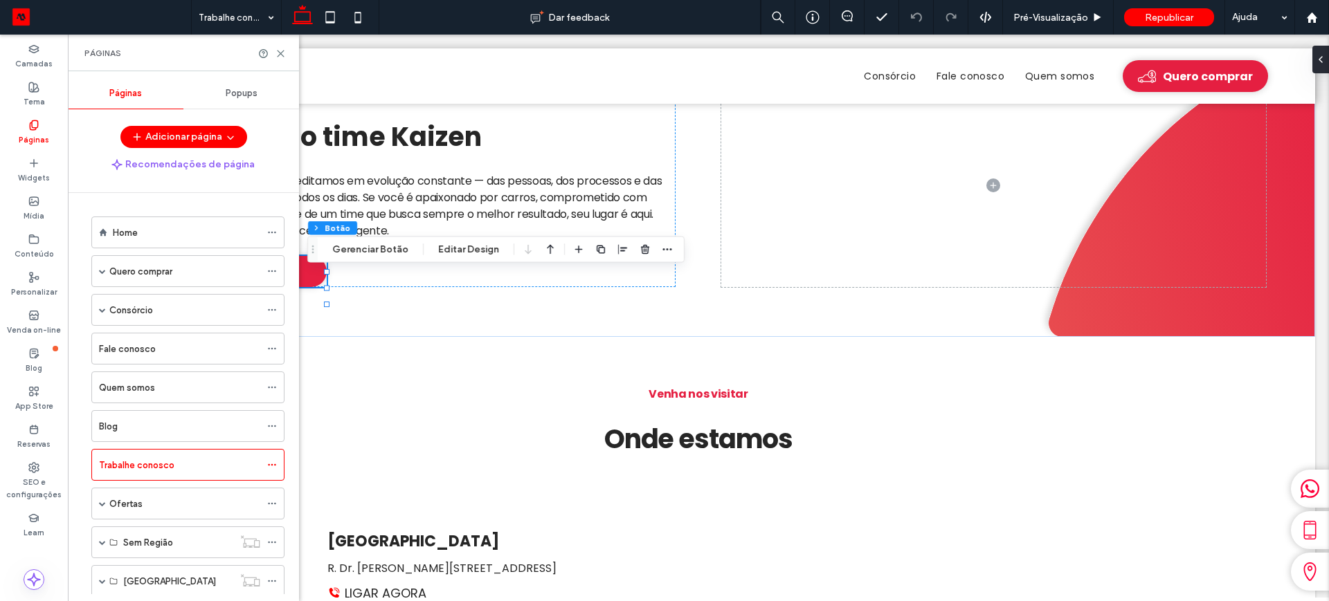
click at [237, 90] on span "Popups" at bounding box center [242, 93] width 32 height 11
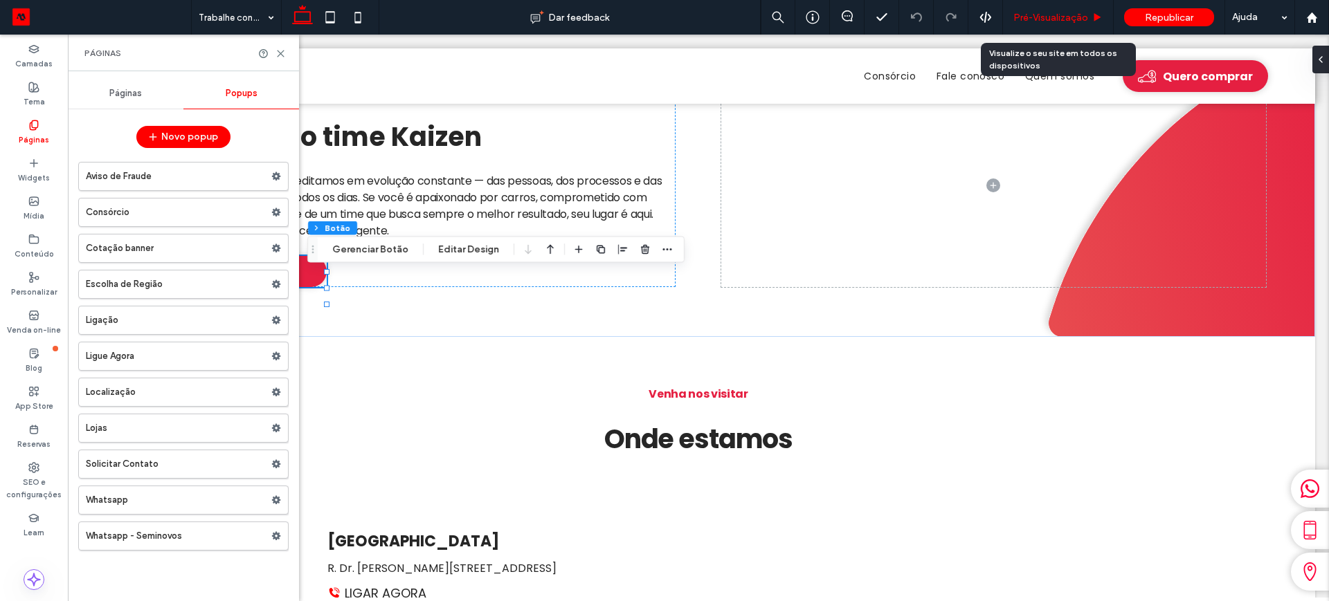
click at [1037, 19] on span "Pré-Visualizaçāo" at bounding box center [1050, 18] width 75 height 12
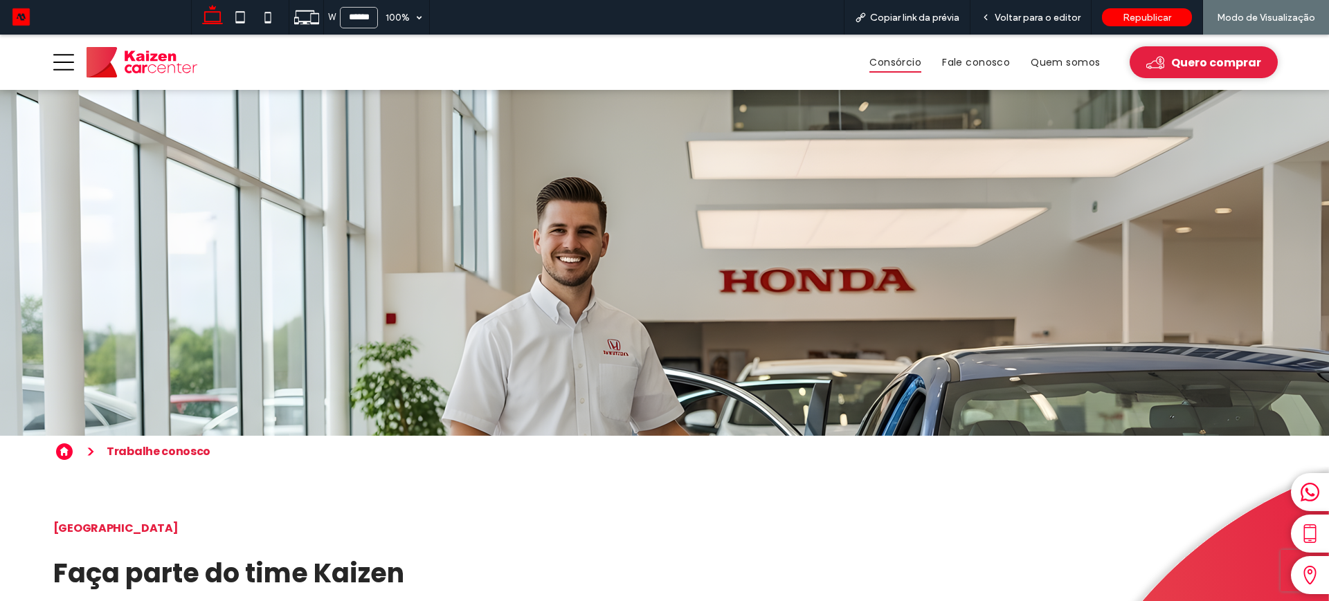
click at [879, 60] on span "Consórcio" at bounding box center [895, 62] width 52 height 21
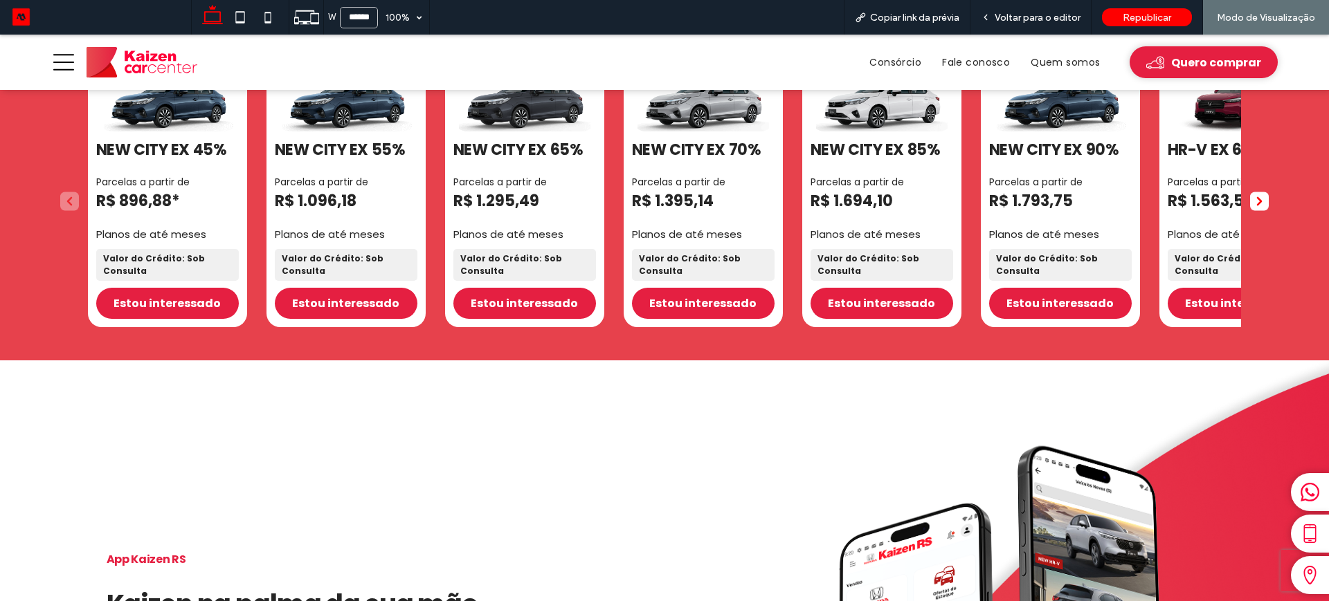
scroll to position [1297, 0]
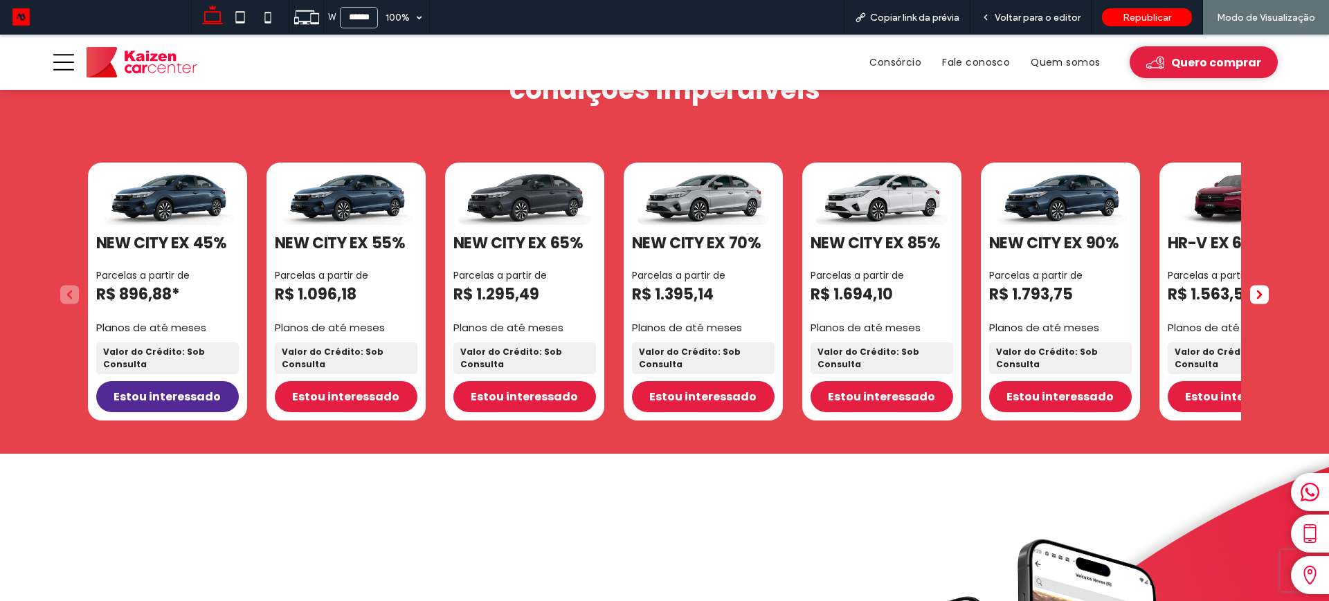
click at [186, 383] on link "Estou interessado" at bounding box center [167, 396] width 143 height 31
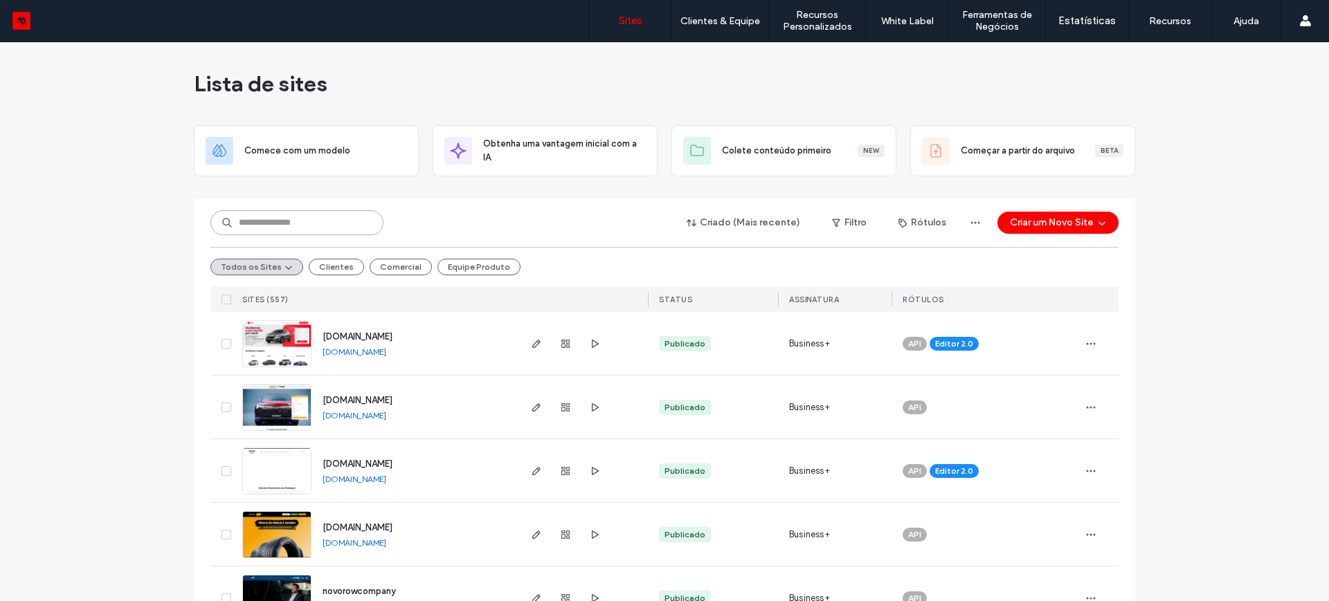
click at [313, 221] on input at bounding box center [296, 222] width 173 height 25
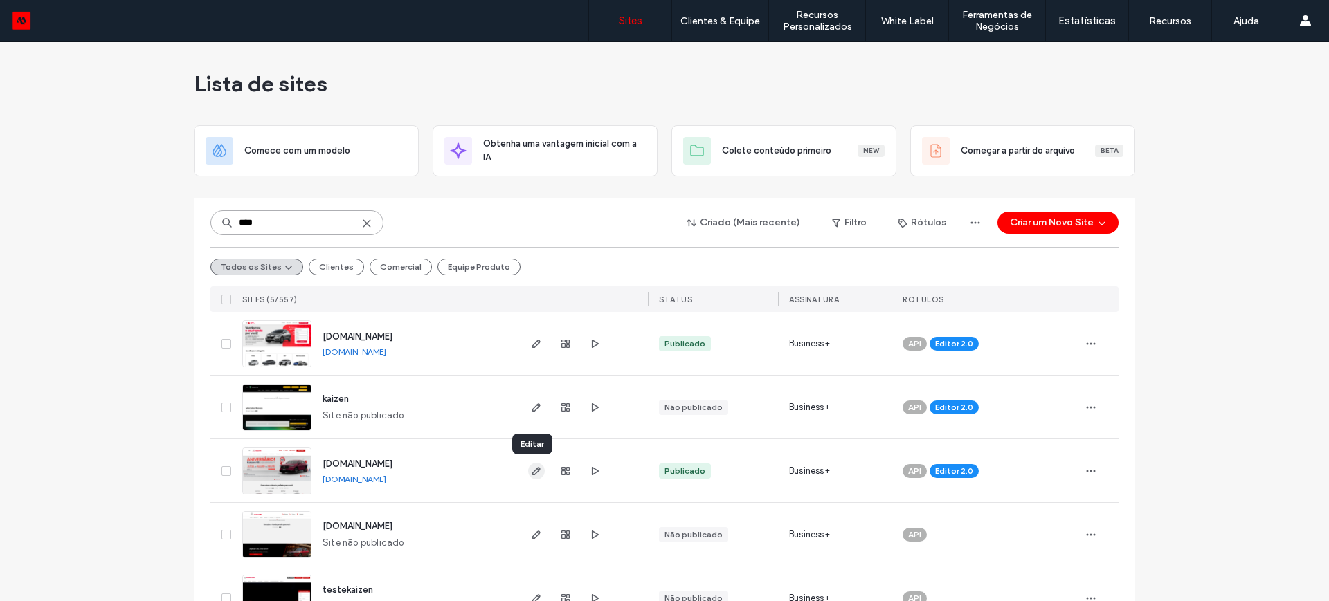
type input "****"
click at [535, 469] on use "button" at bounding box center [536, 471] width 8 height 8
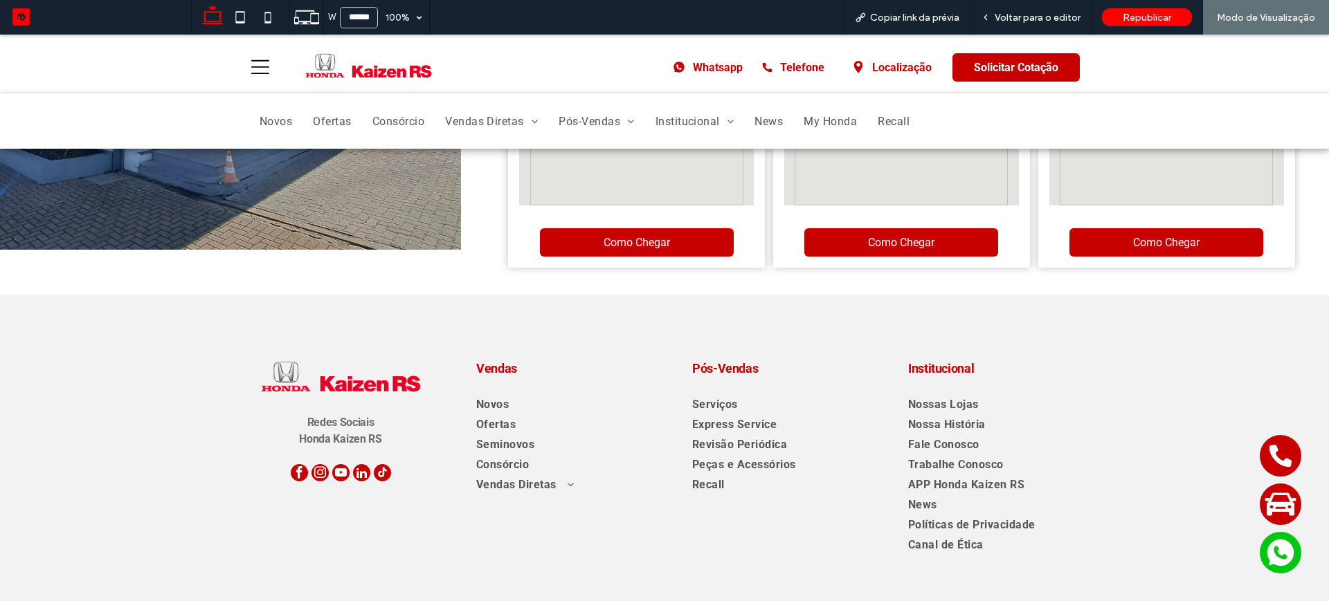
scroll to position [2852, 0]
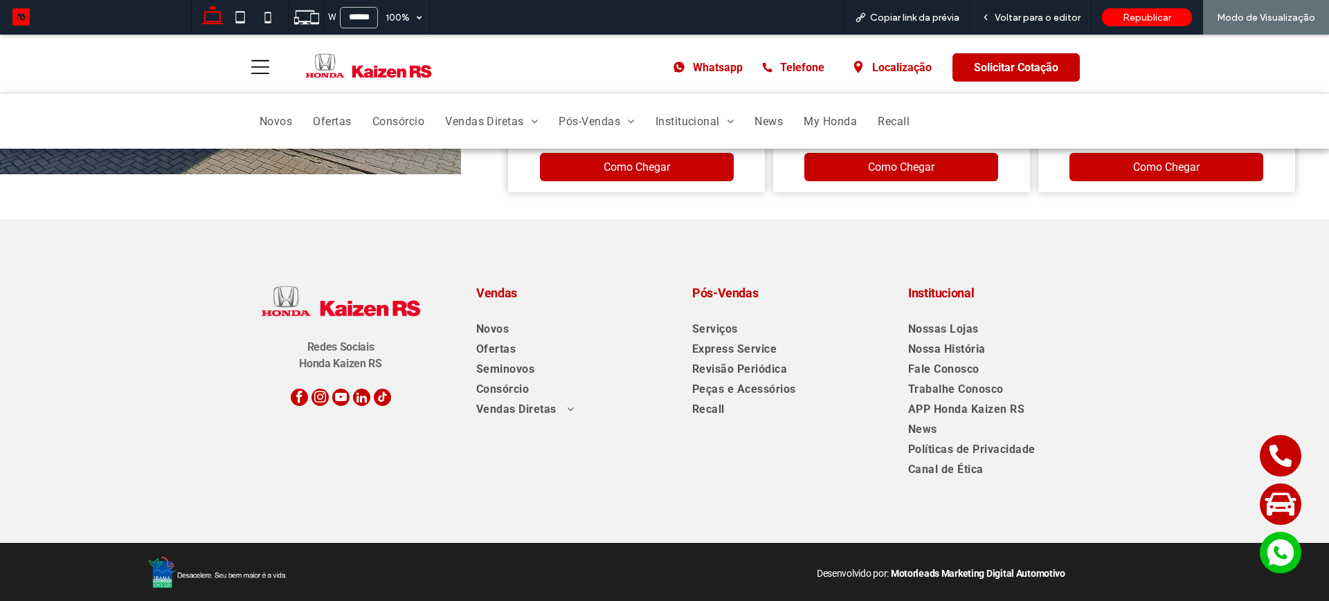
click at [931, 383] on span "Trabalhe Conosco" at bounding box center [955, 389] width 95 height 13
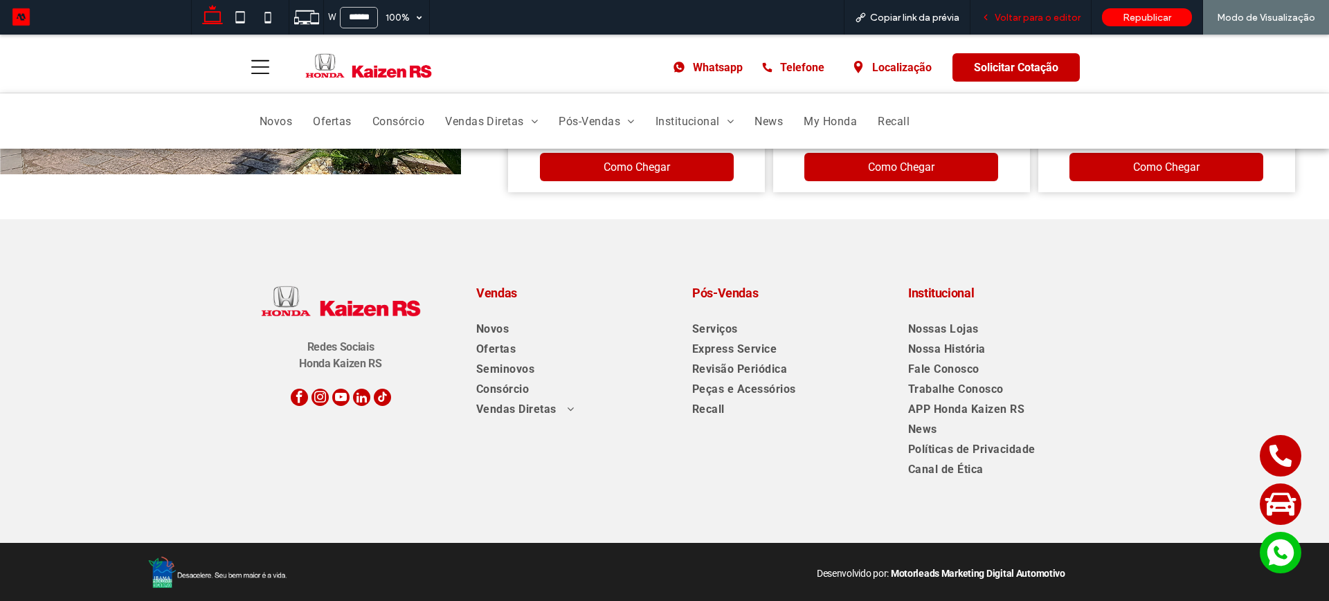
click at [1017, 20] on span "Voltar para o editor" at bounding box center [1037, 18] width 86 height 12
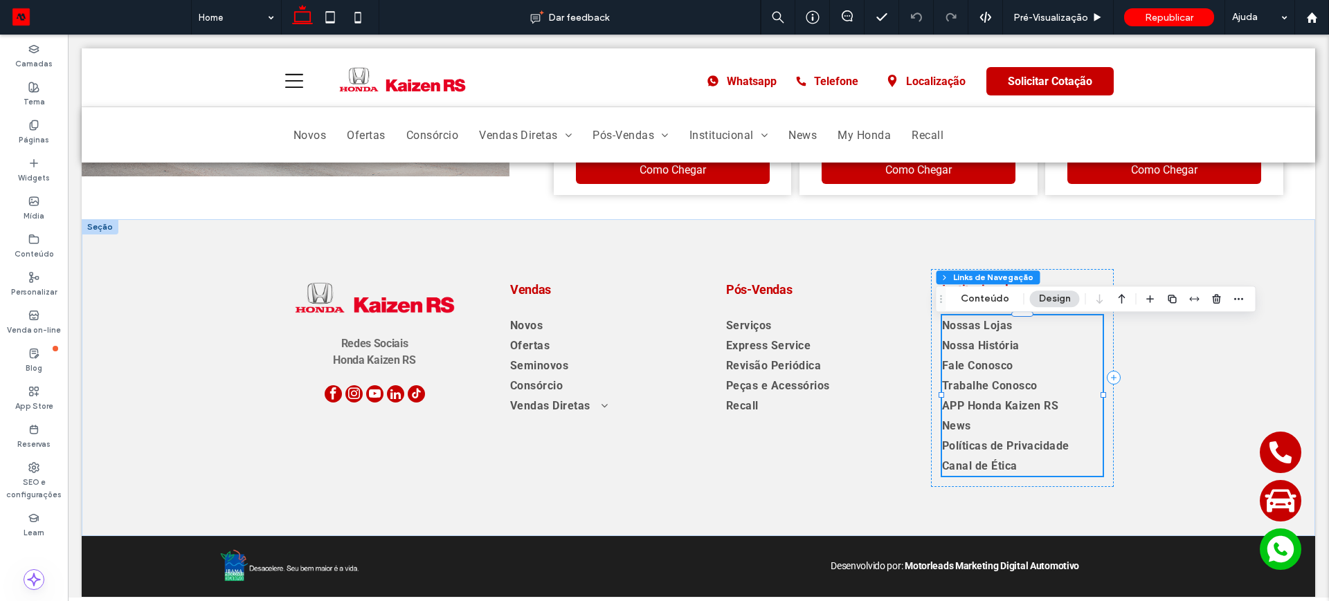
scroll to position [2798, 0]
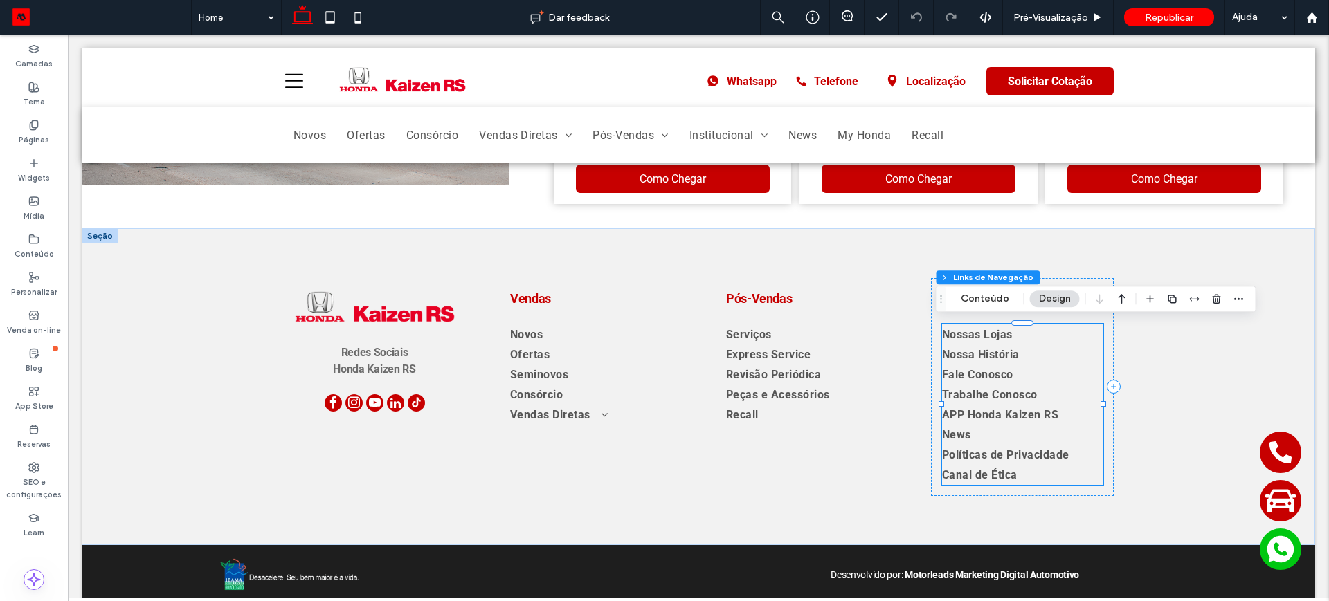
type input "***"
type input "****"
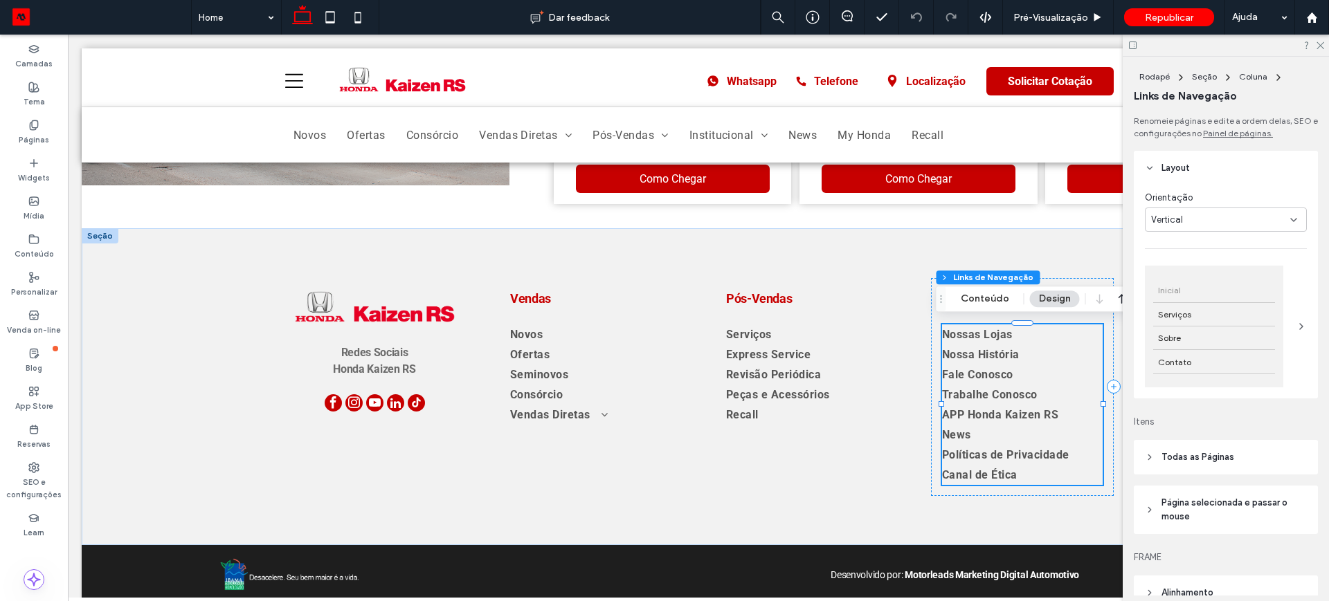
click at [956, 389] on span "Trabalhe Conosco" at bounding box center [989, 394] width 95 height 13
click at [981, 299] on button "Conteúdo" at bounding box center [984, 299] width 66 height 17
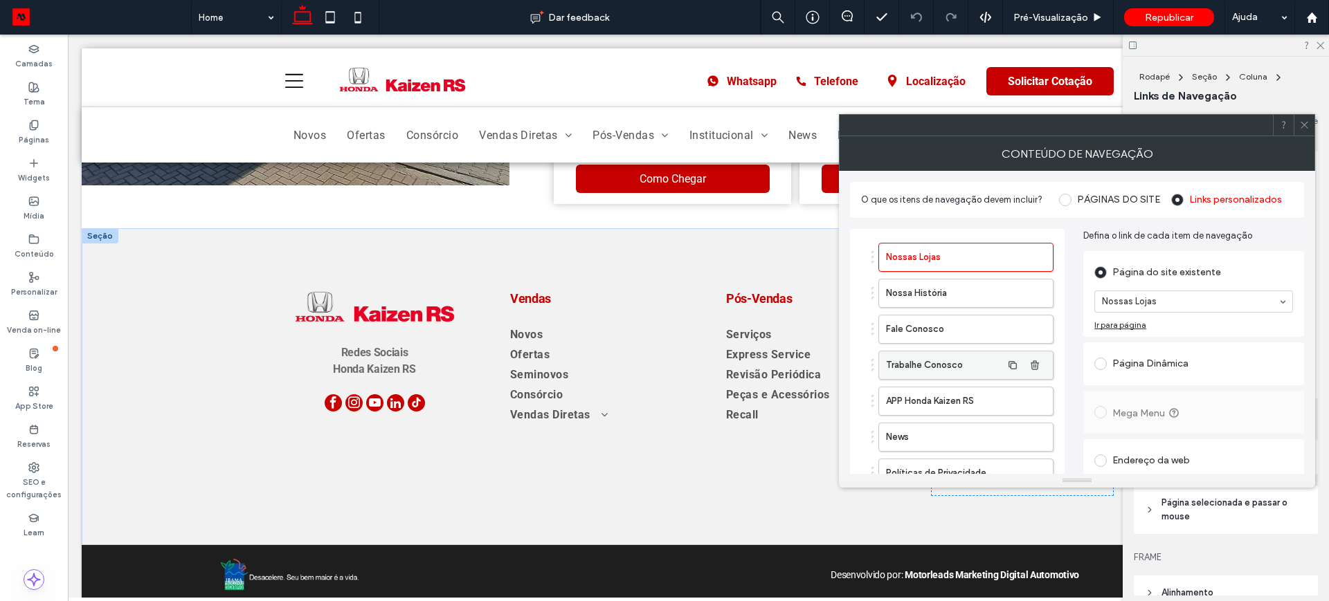
click at [950, 361] on label "Trabalhe Conosco" at bounding box center [944, 366] width 116 height 28
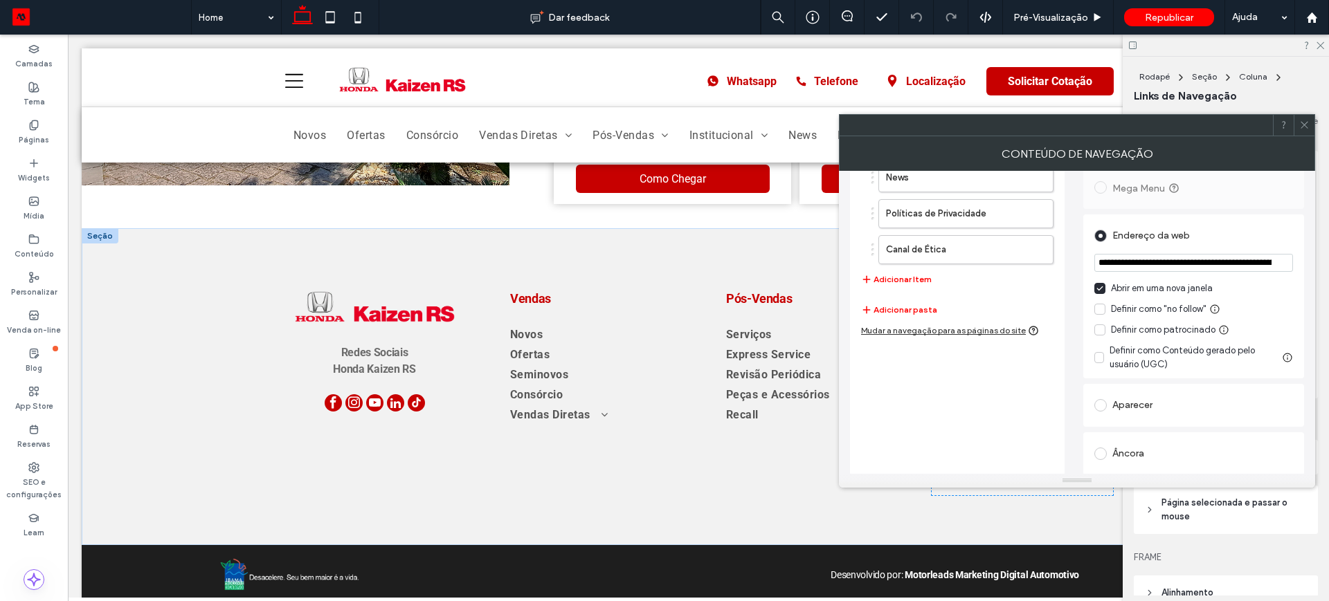
scroll to position [262, 0]
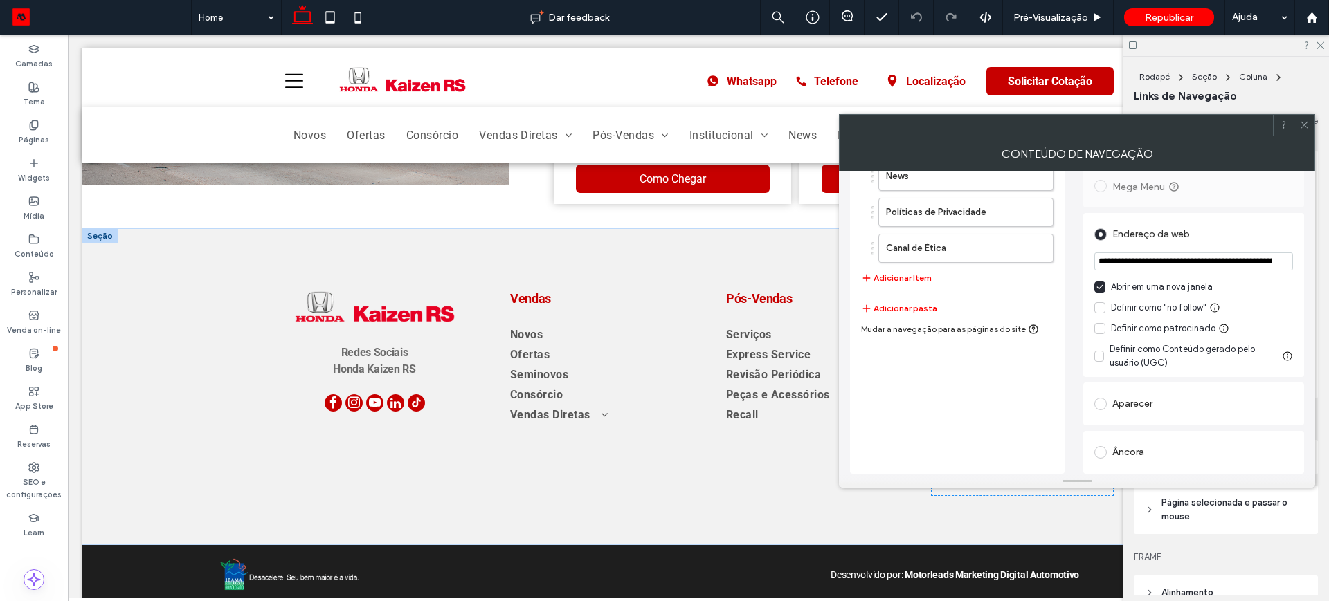
click at [1097, 358] on span at bounding box center [1099, 356] width 10 height 11
click at [1100, 354] on icon at bounding box center [1098, 357] width 7 height 6
click at [1100, 287] on icon at bounding box center [1100, 286] width 6 height 3
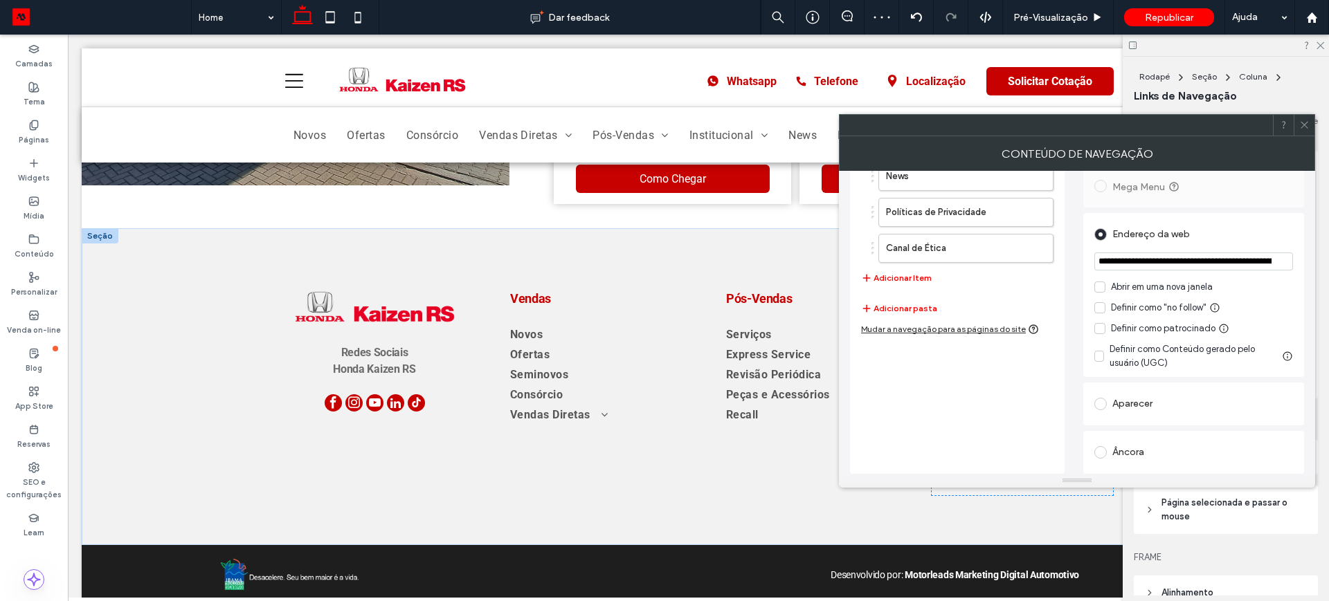
click at [1312, 123] on div at bounding box center [1303, 125] width 21 height 21
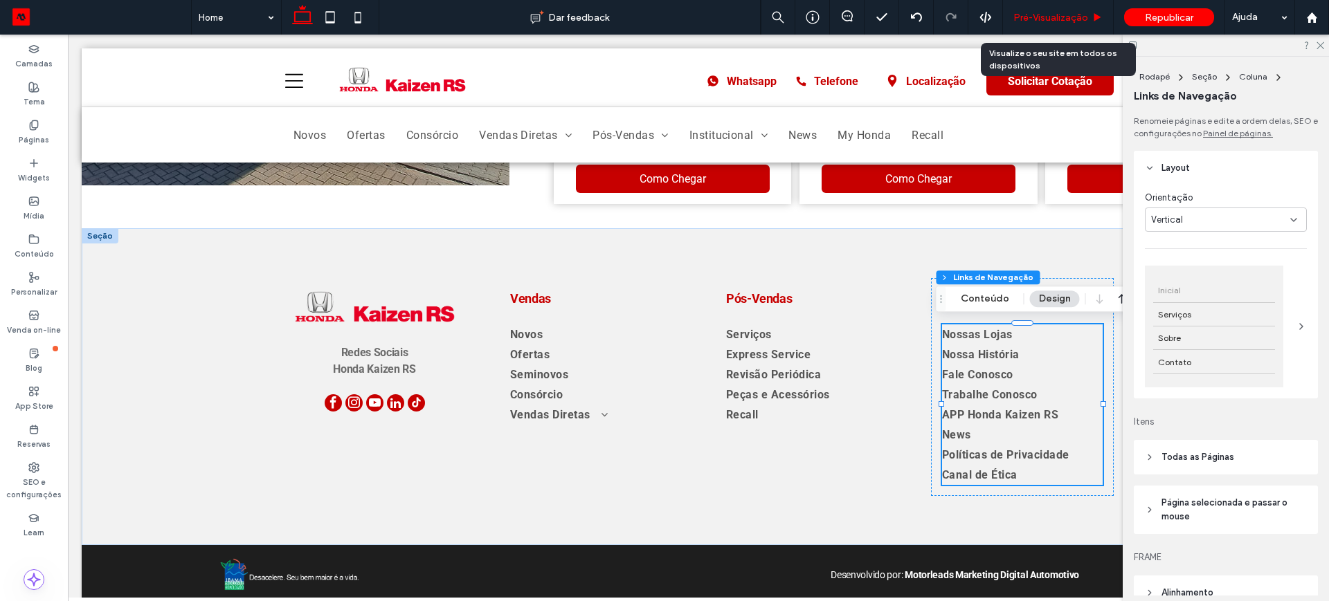
click at [1036, 16] on span "Pré-Visualizaçāo" at bounding box center [1050, 18] width 75 height 12
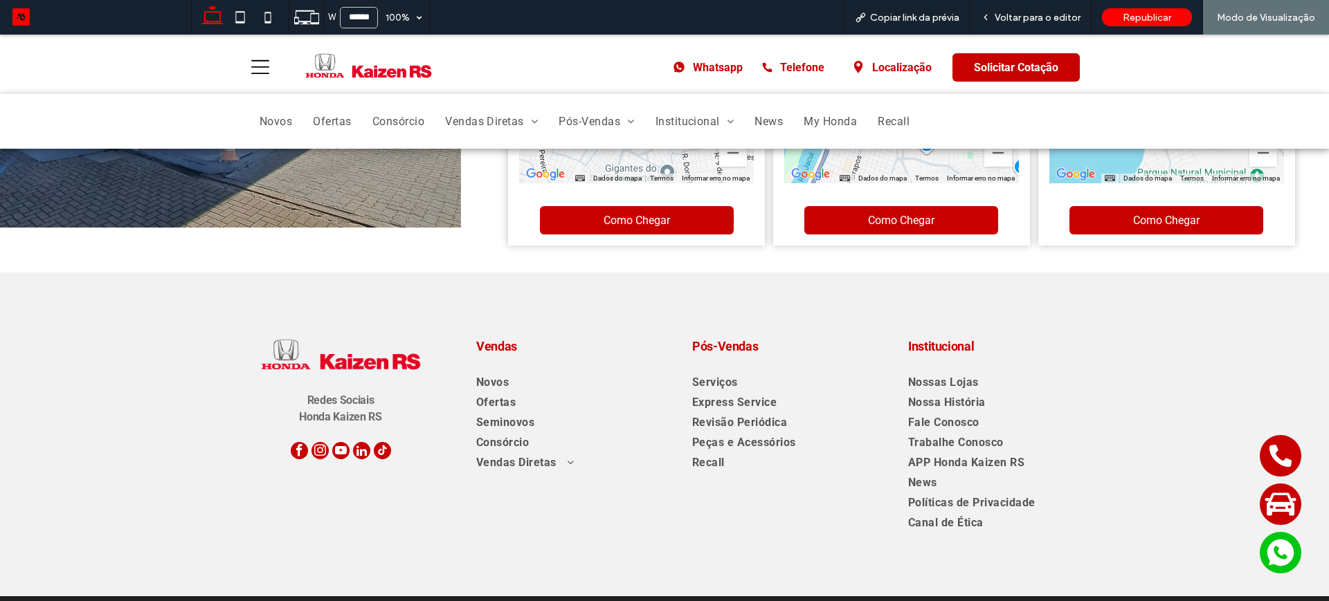
scroll to position [2840, 0]
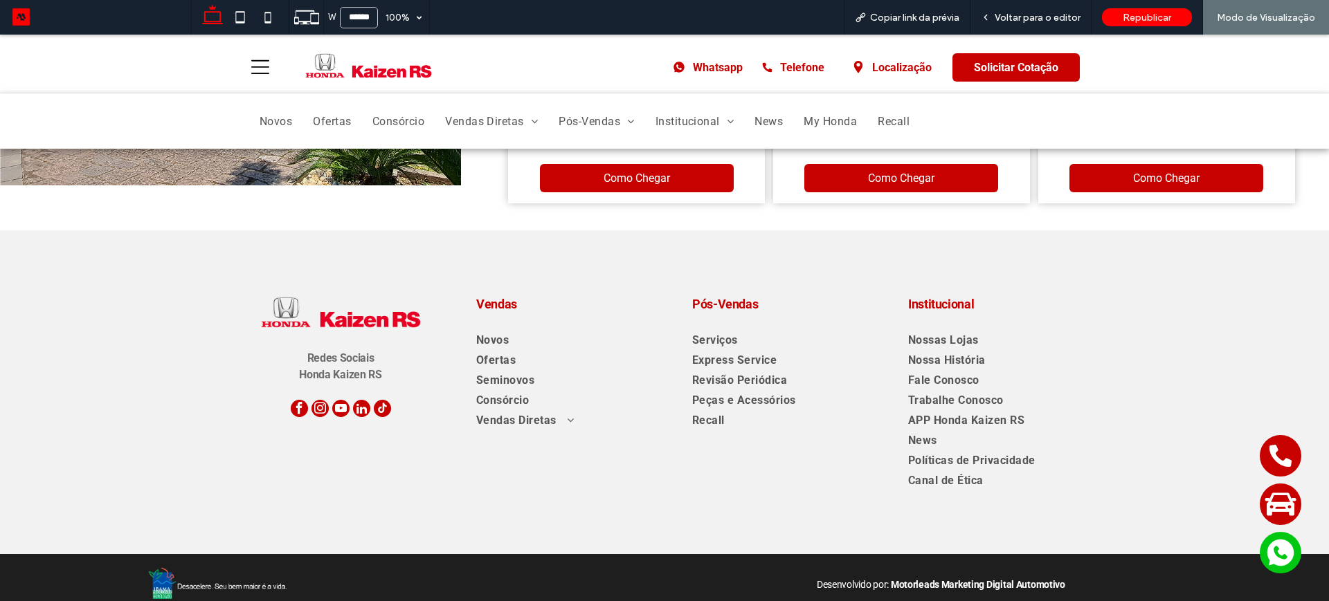
click at [940, 398] on span "Trabalhe Conosco" at bounding box center [955, 400] width 95 height 13
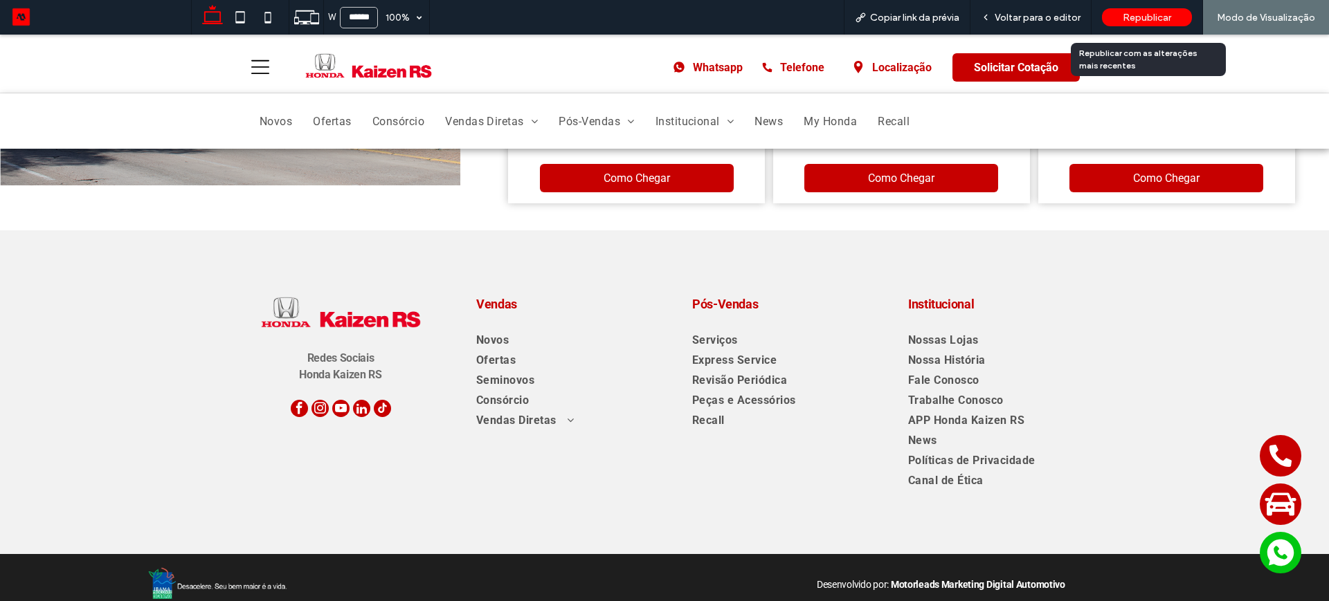
click at [1133, 19] on span "Republicar" at bounding box center [1146, 18] width 48 height 12
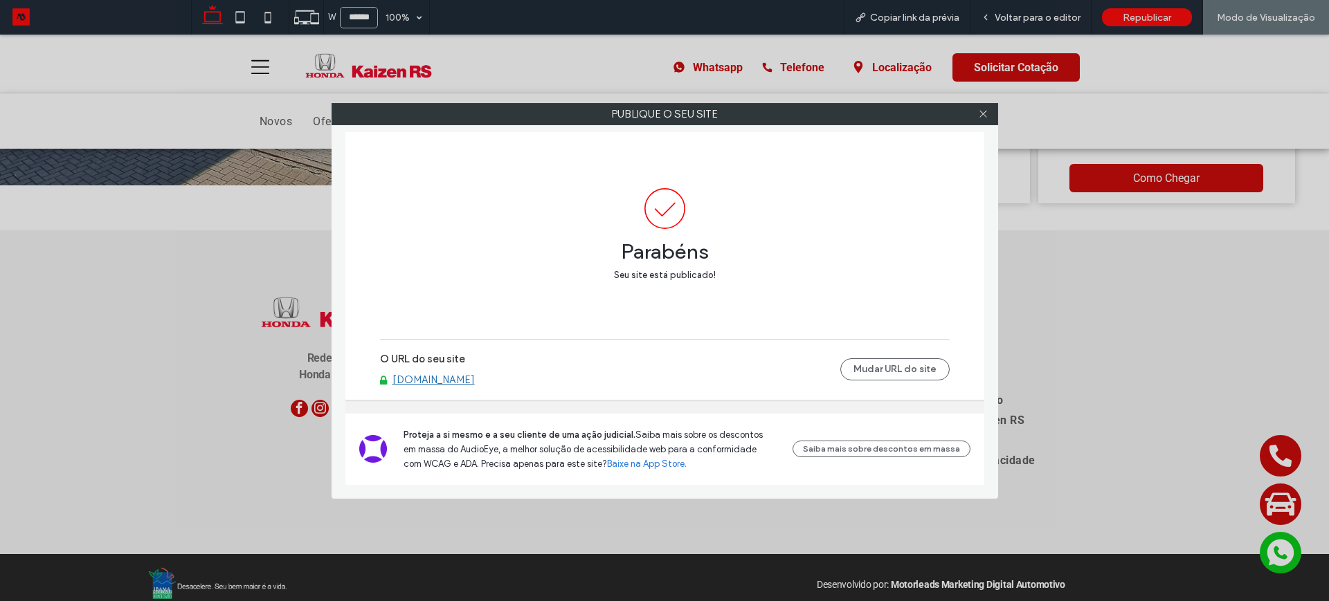
click at [432, 382] on link "kaizenhonda.motorleads.co" at bounding box center [433, 380] width 82 height 12
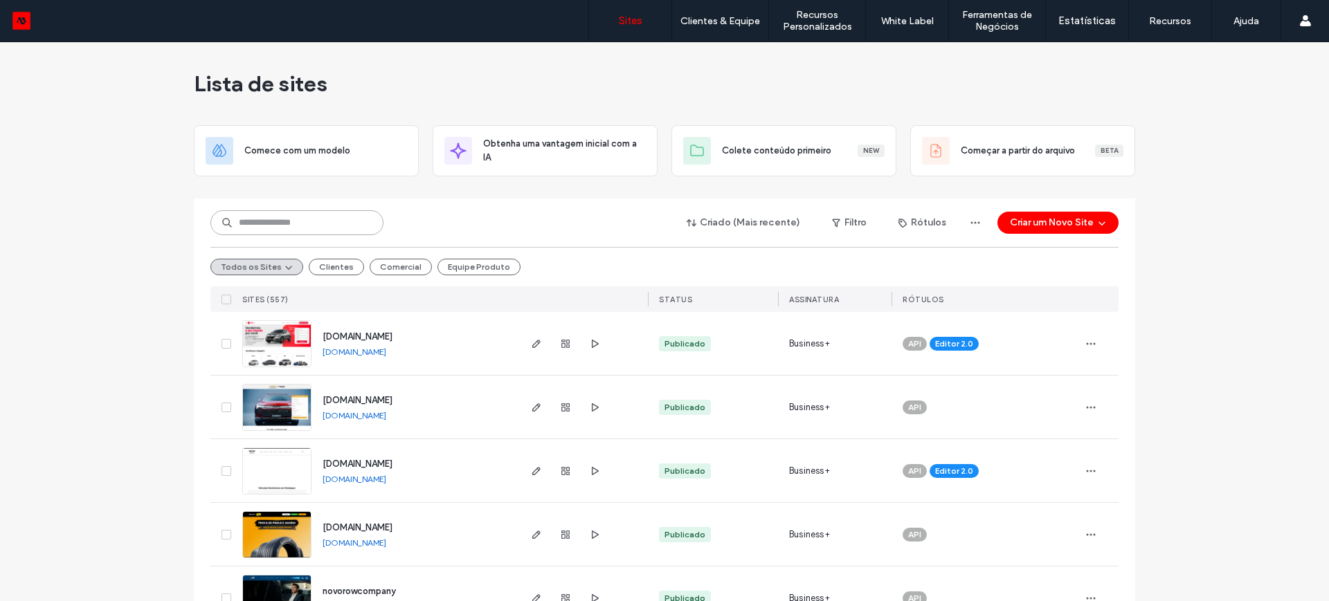
click at [296, 221] on input at bounding box center [296, 222] width 173 height 25
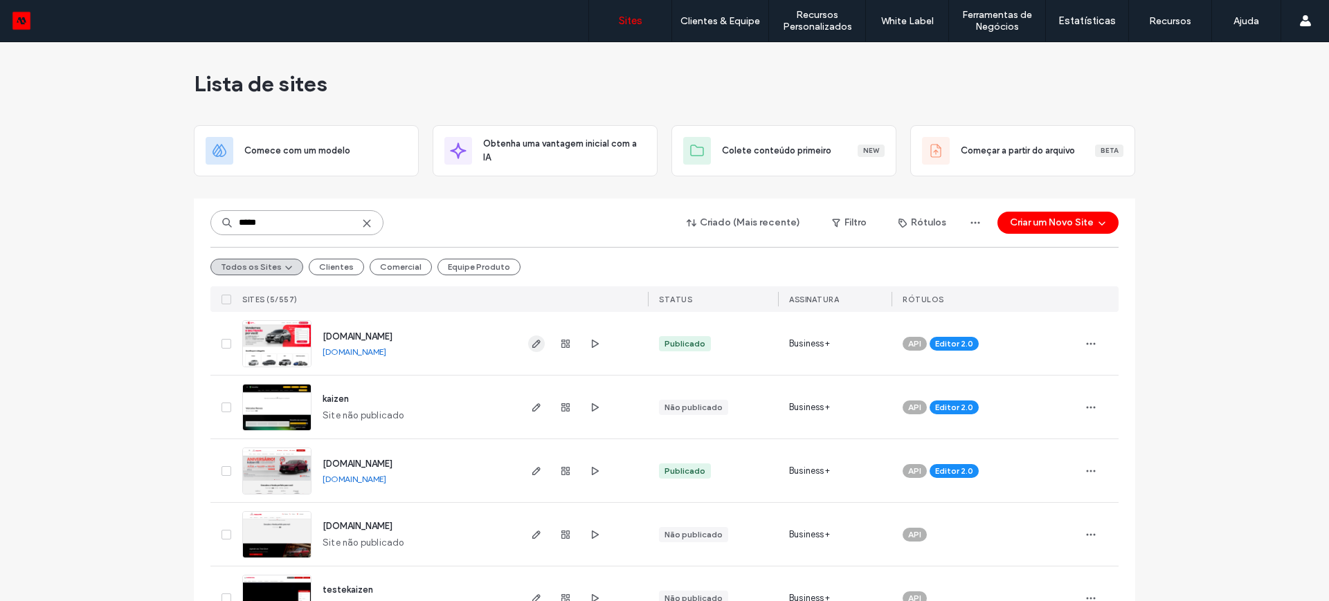
type input "*****"
click at [533, 343] on icon "button" at bounding box center [536, 343] width 11 height 11
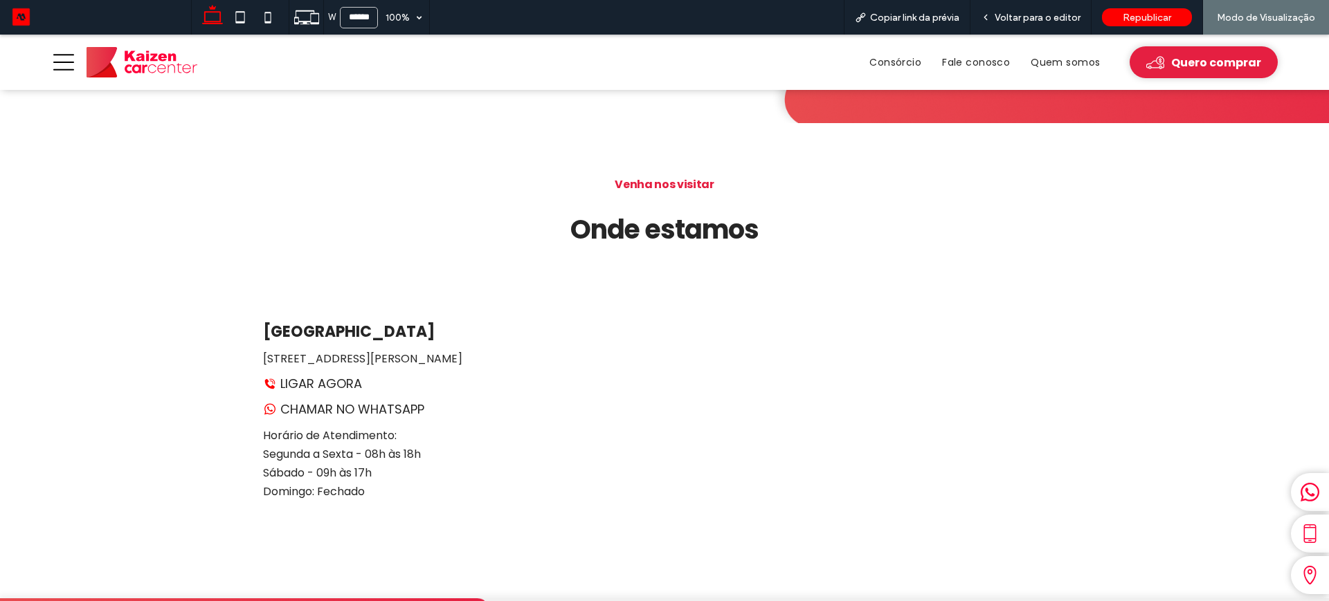
scroll to position [3011, 0]
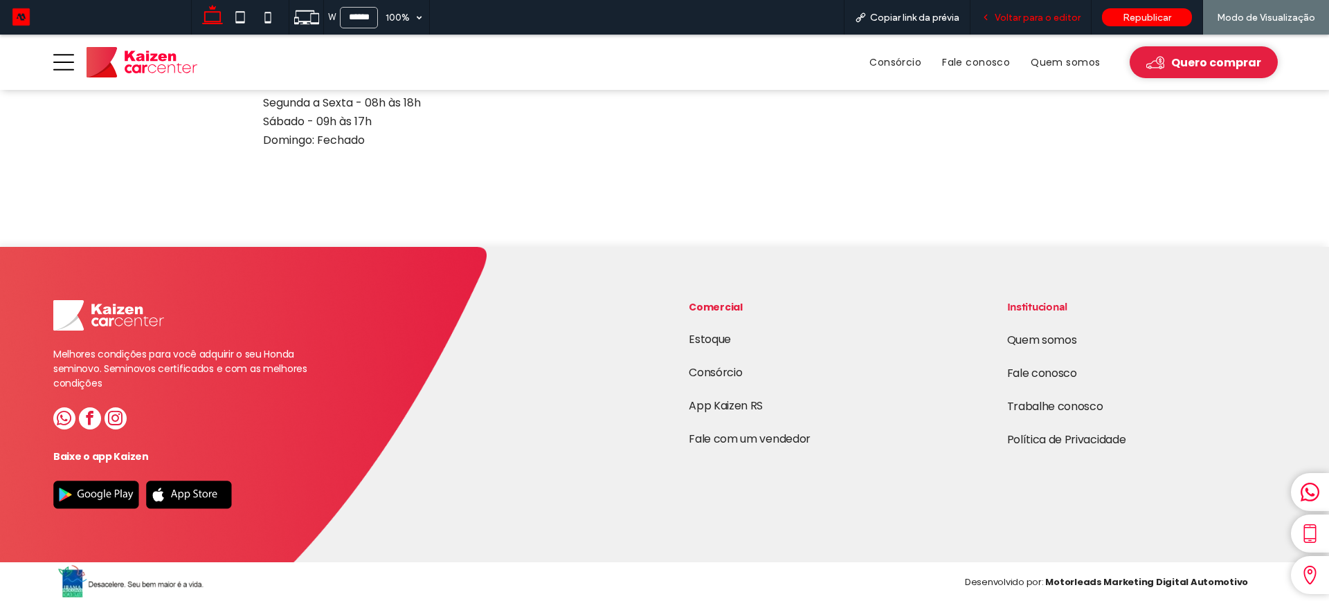
click at [1048, 14] on span "Voltar para o editor" at bounding box center [1037, 18] width 86 height 12
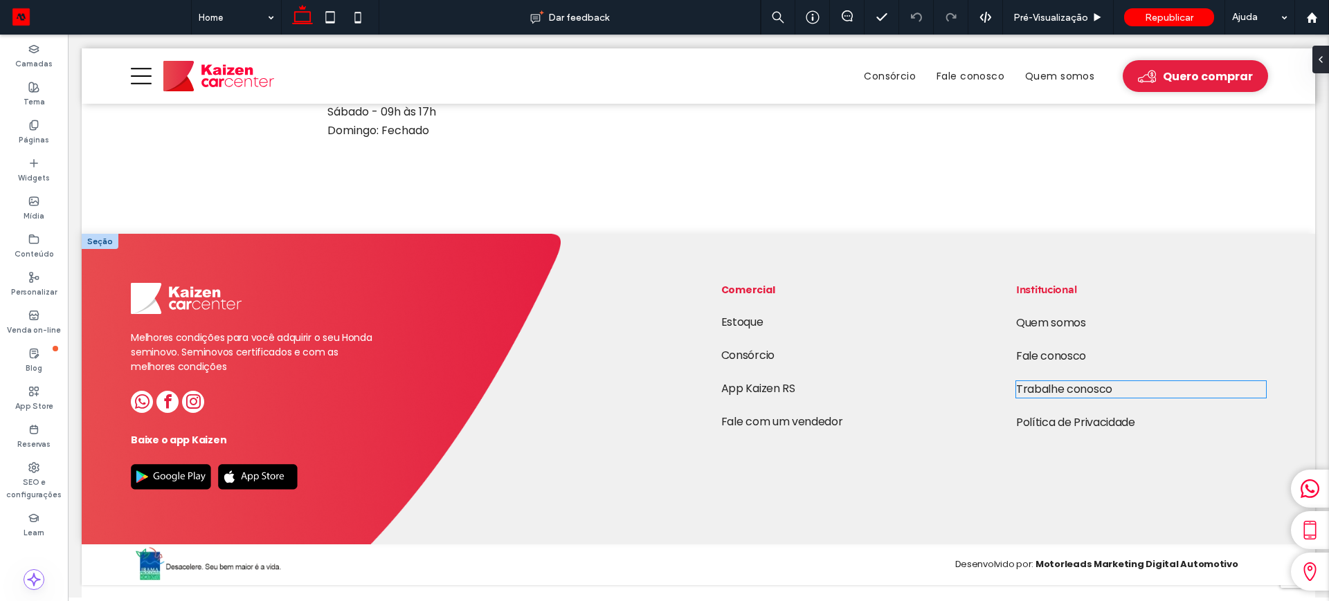
scroll to position [2911, 0]
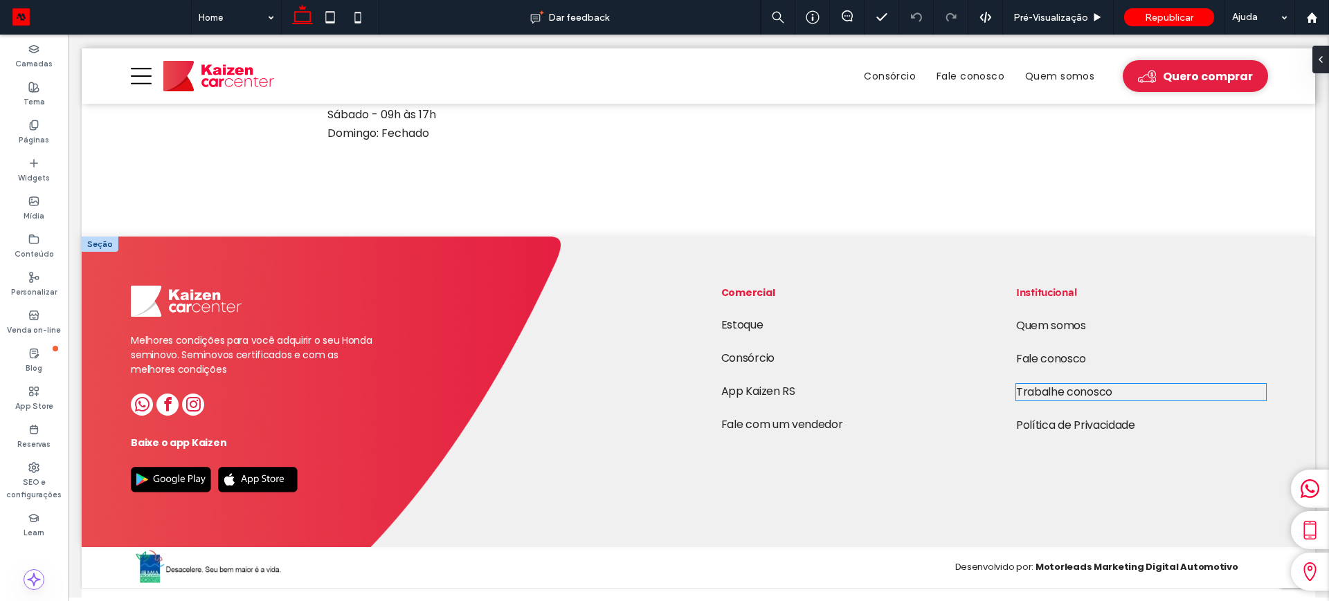
click at [1048, 384] on link "Trabalhe conosco" at bounding box center [1064, 392] width 96 height 16
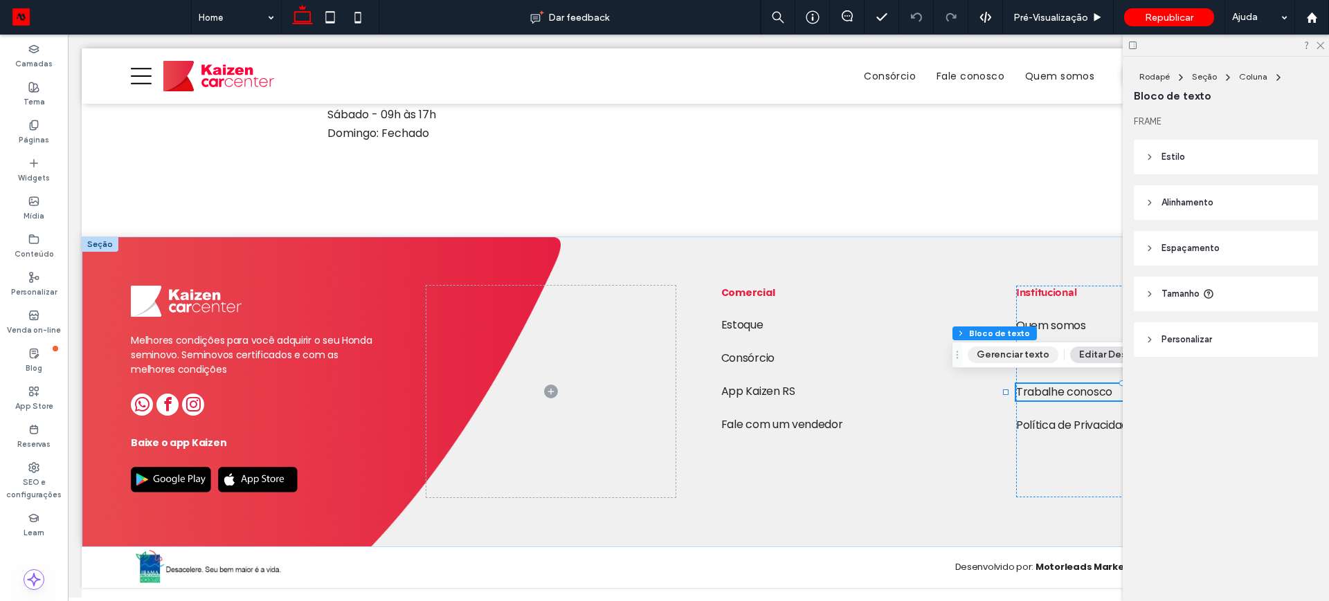
click at [1027, 349] on button "Gerenciar texto" at bounding box center [1012, 355] width 91 height 17
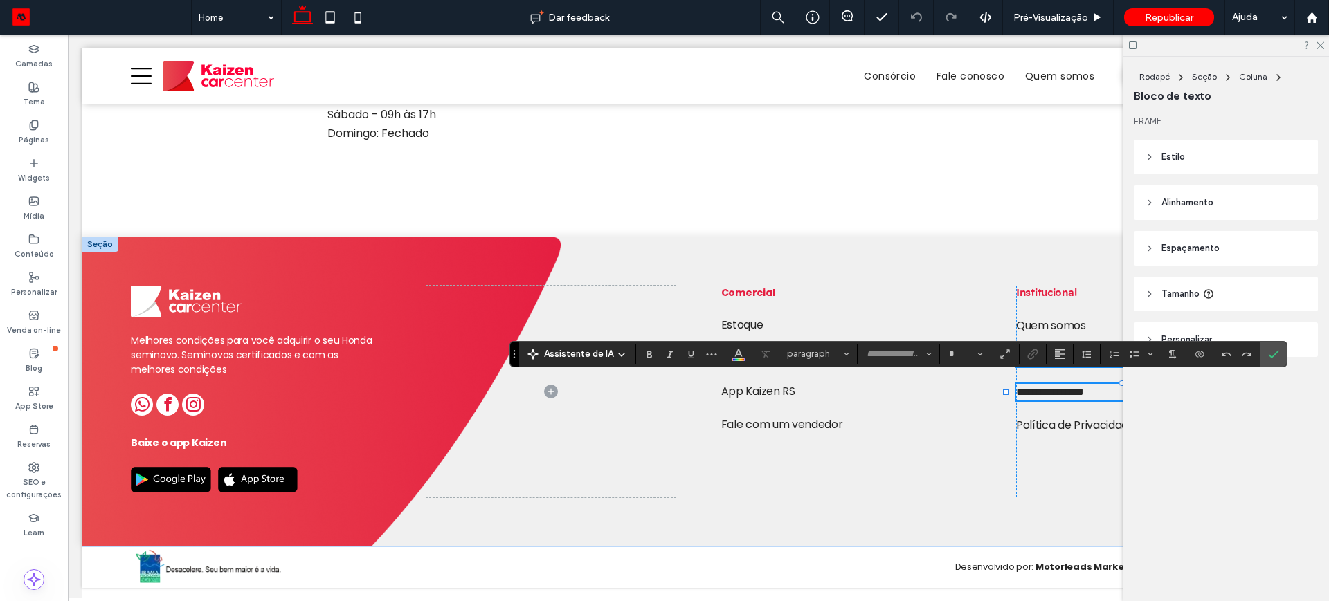
type input "*******"
type input "**"
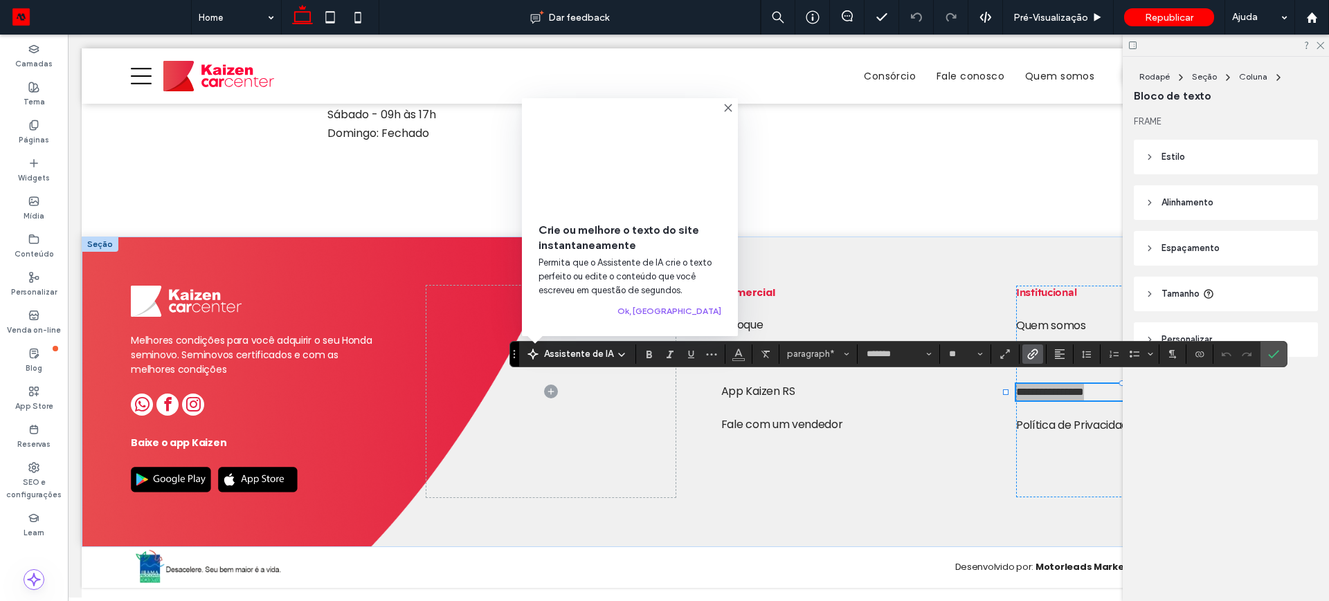
click at [1318, 47] on use at bounding box center [1320, 46] width 8 height 8
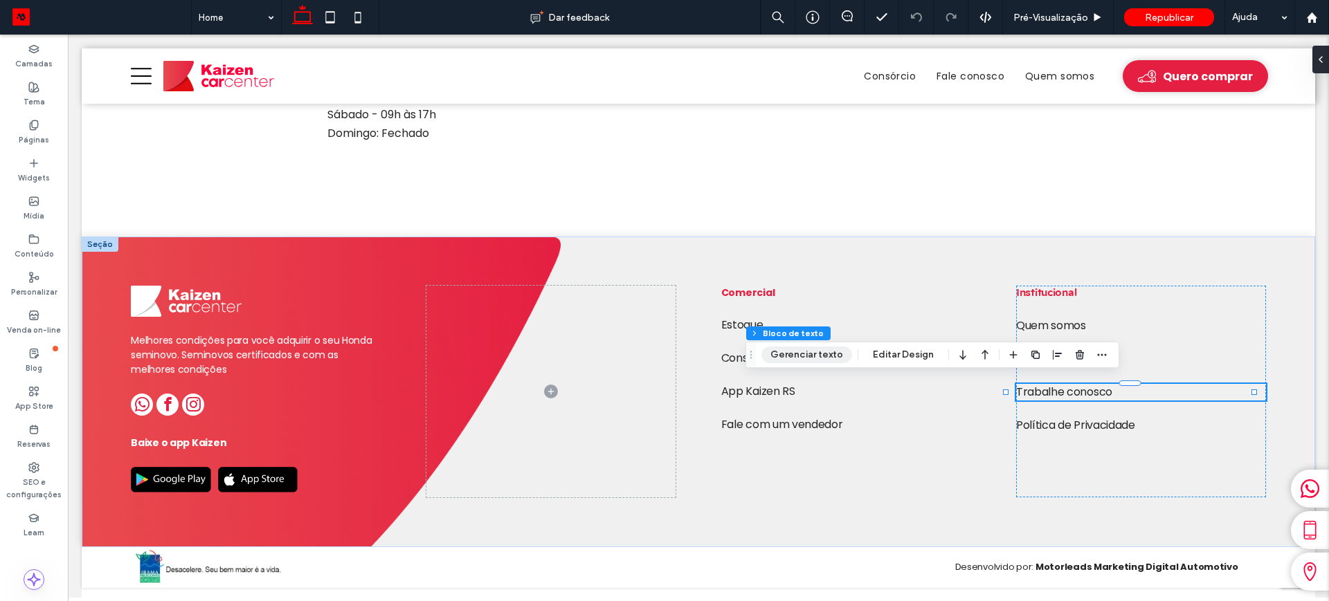
click at [786, 352] on button "Gerenciar texto" at bounding box center [806, 355] width 91 height 17
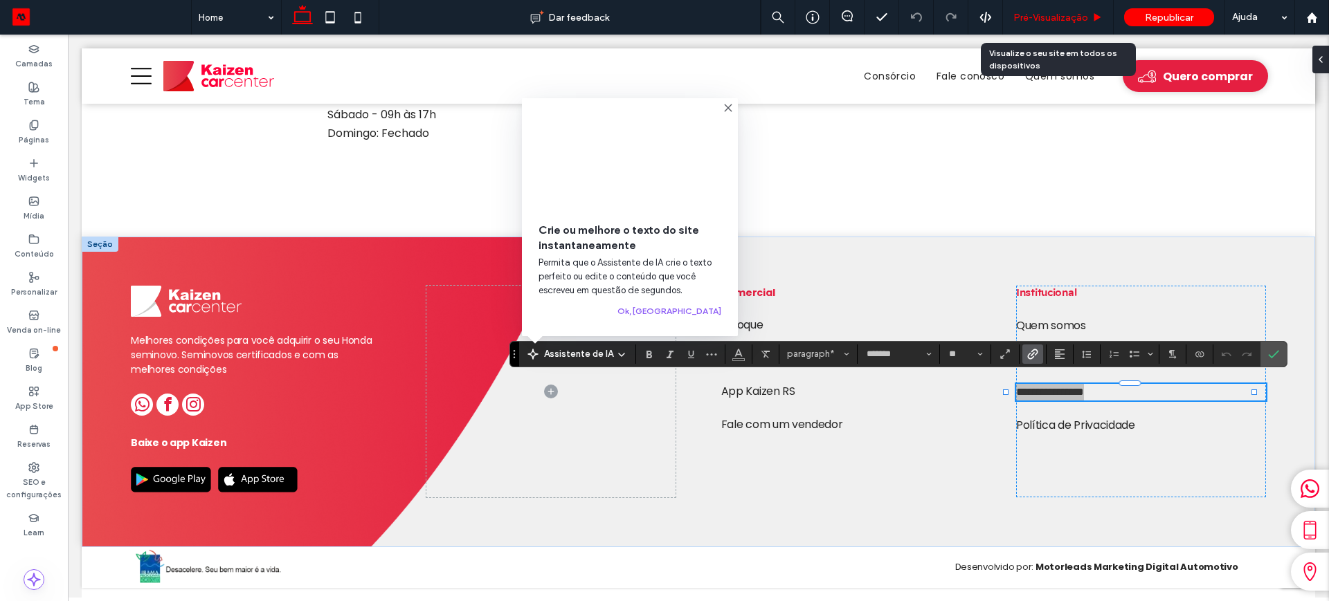
click at [1032, 17] on span "Pré-Visualizaçāo" at bounding box center [1050, 18] width 75 height 12
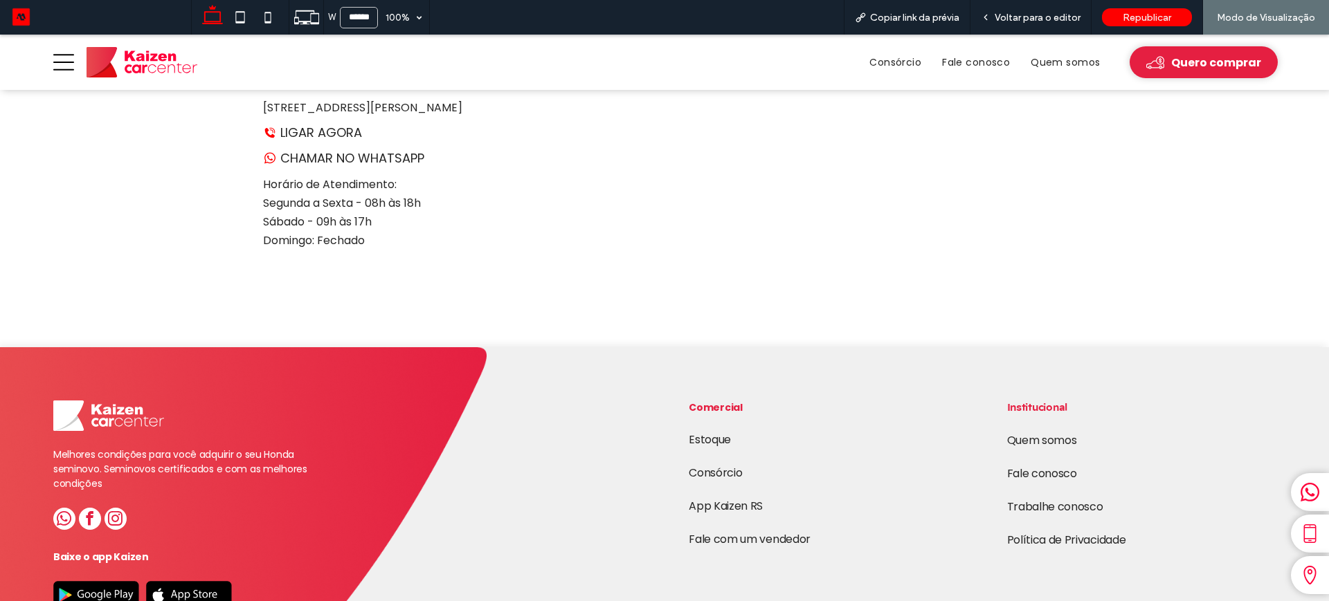
scroll to position [3011, 0]
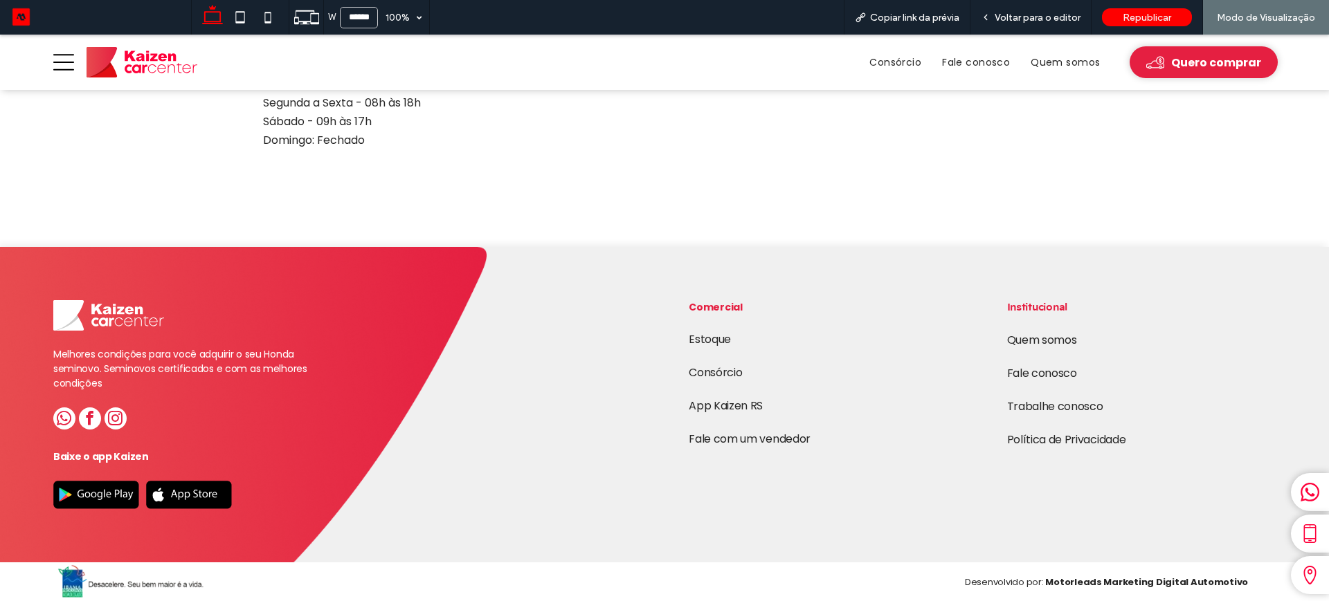
click at [1021, 399] on link "Trabalhe conosco" at bounding box center [1055, 407] width 96 height 16
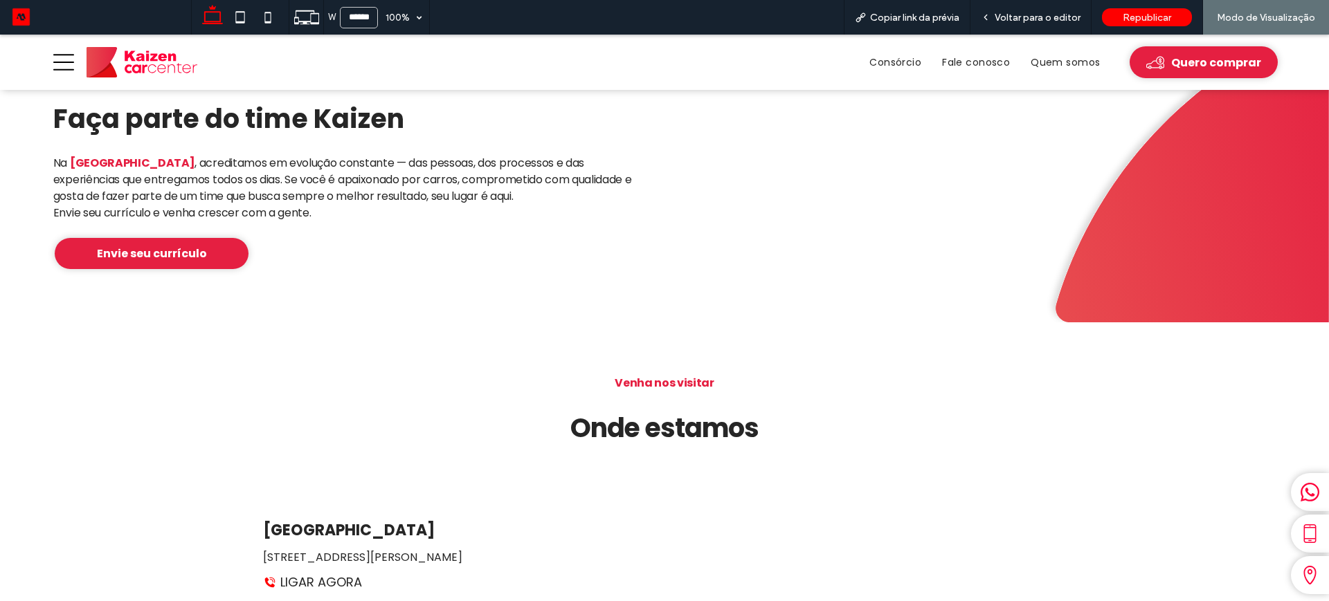
scroll to position [519, 0]
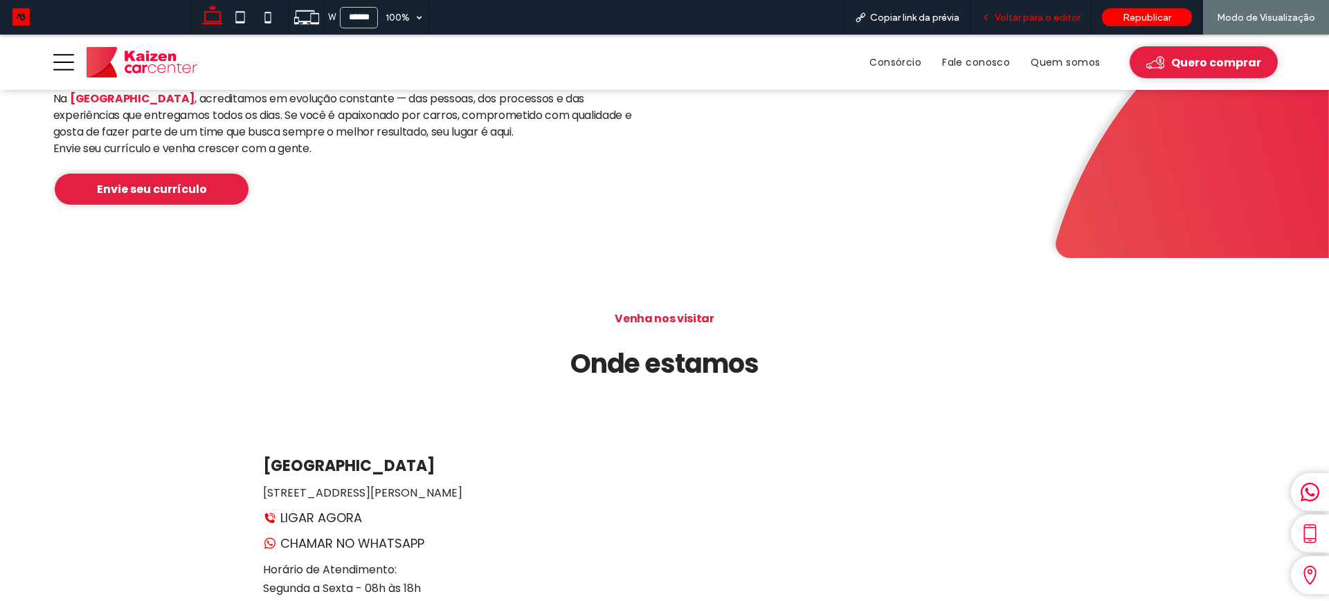
click at [1035, 18] on span "Voltar para o editor" at bounding box center [1037, 18] width 86 height 12
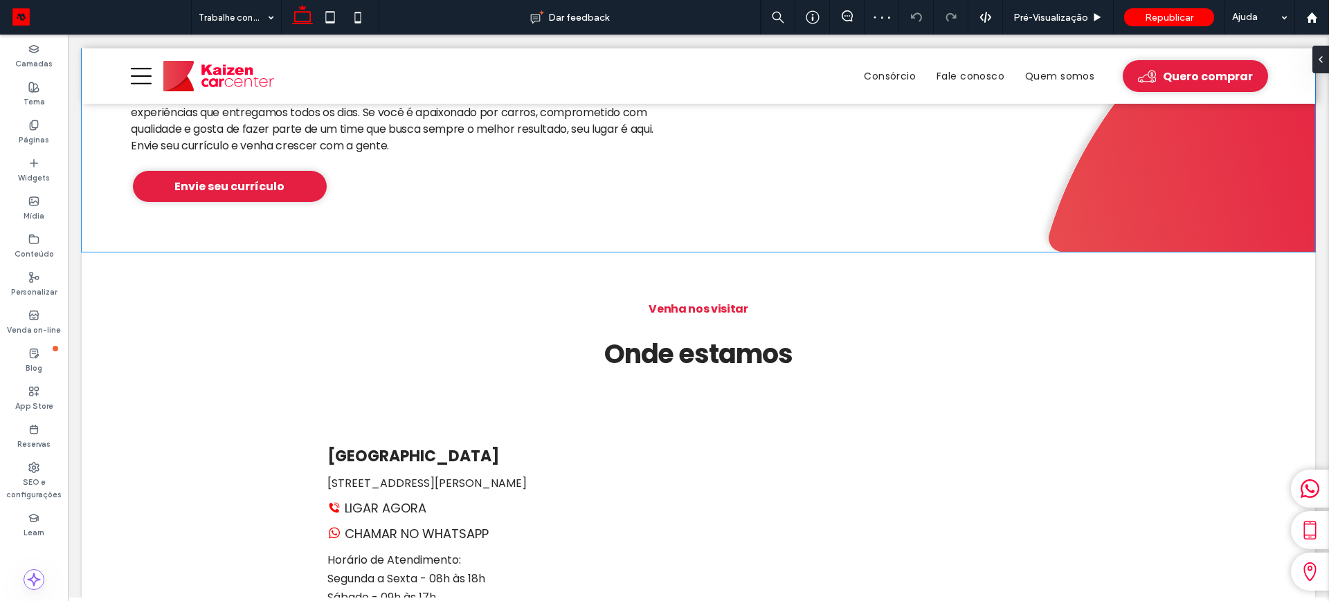
scroll to position [529, 0]
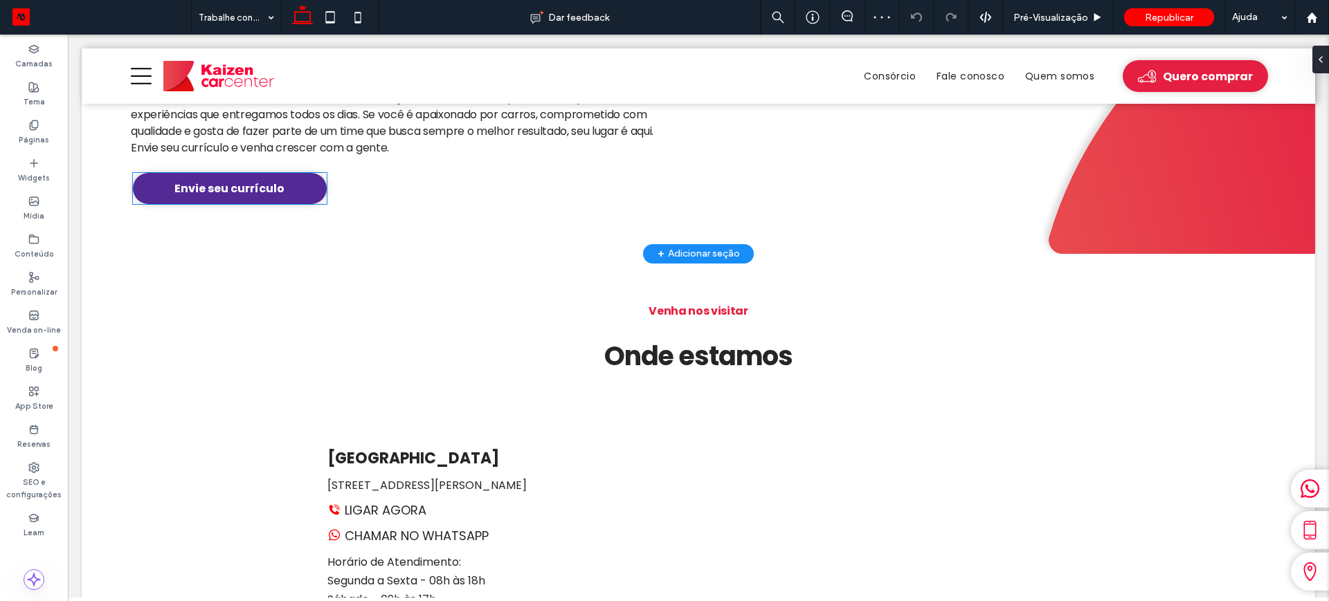
click at [232, 197] on span "Envie seu currículo" at bounding box center [229, 188] width 110 height 17
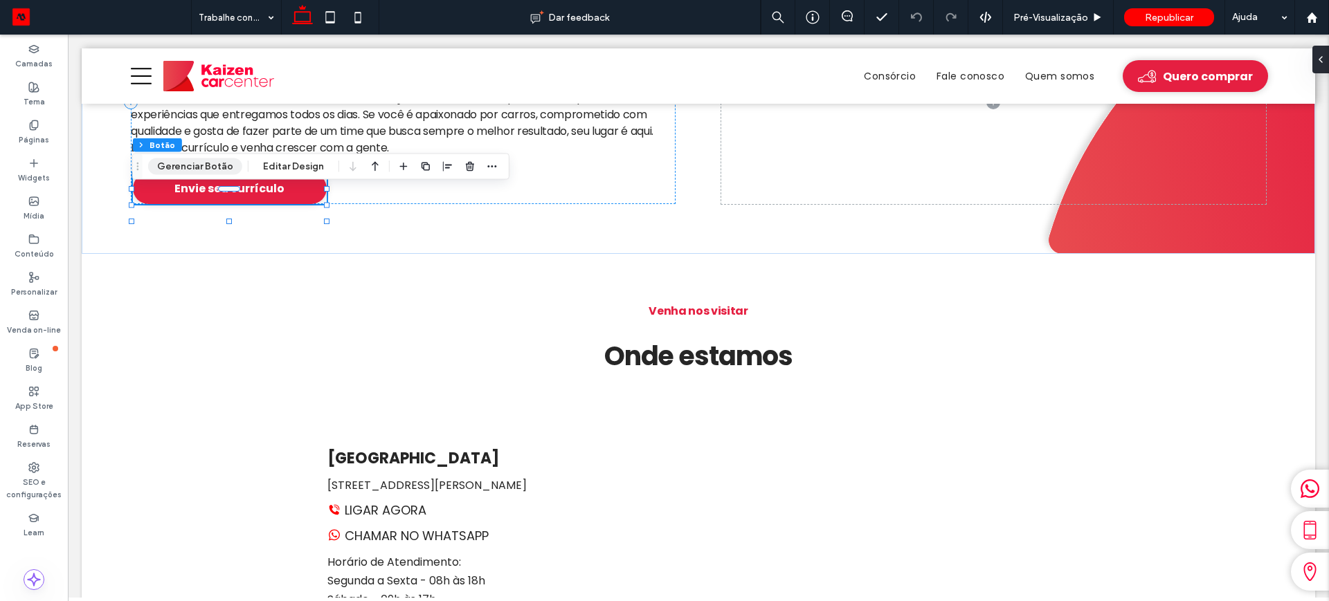
click at [205, 162] on button "Gerenciar Botão" at bounding box center [195, 166] width 94 height 17
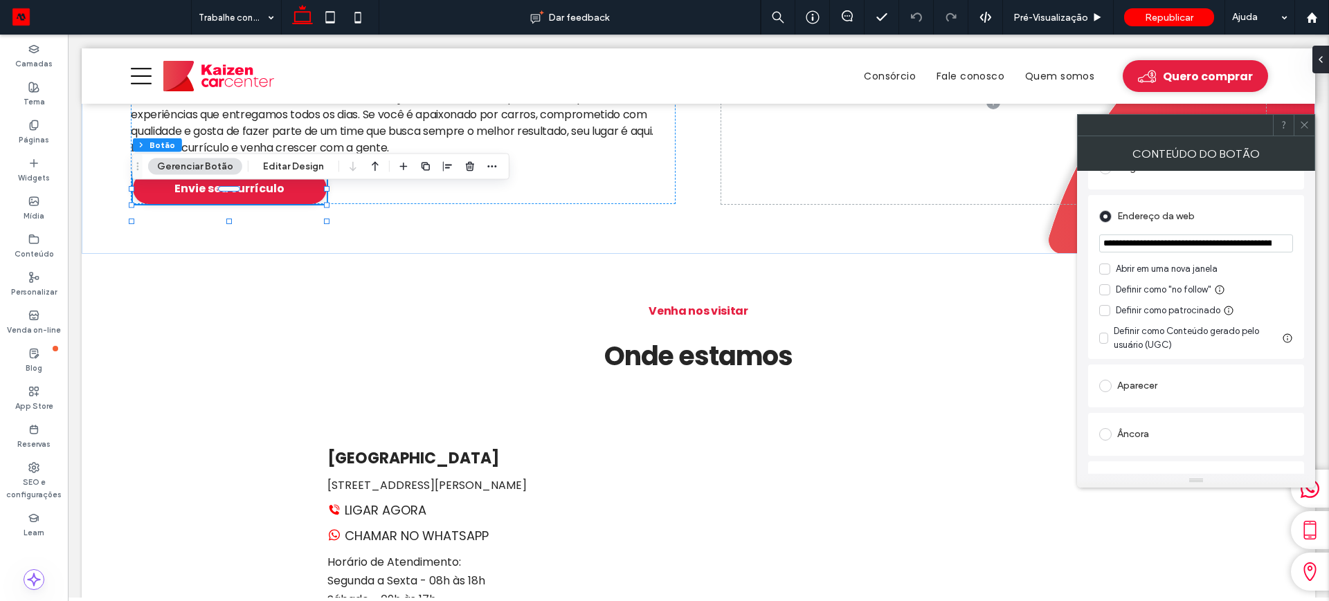
scroll to position [259, 0]
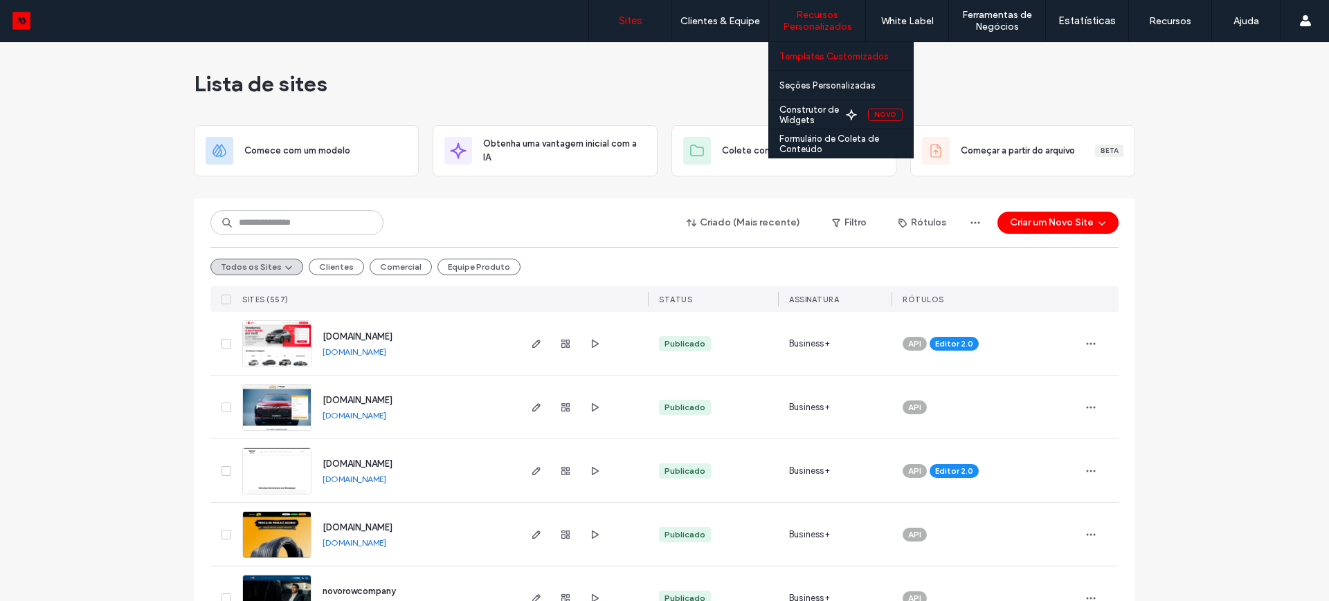
click at [820, 55] on label "Templates Customizados" at bounding box center [833, 56] width 109 height 10
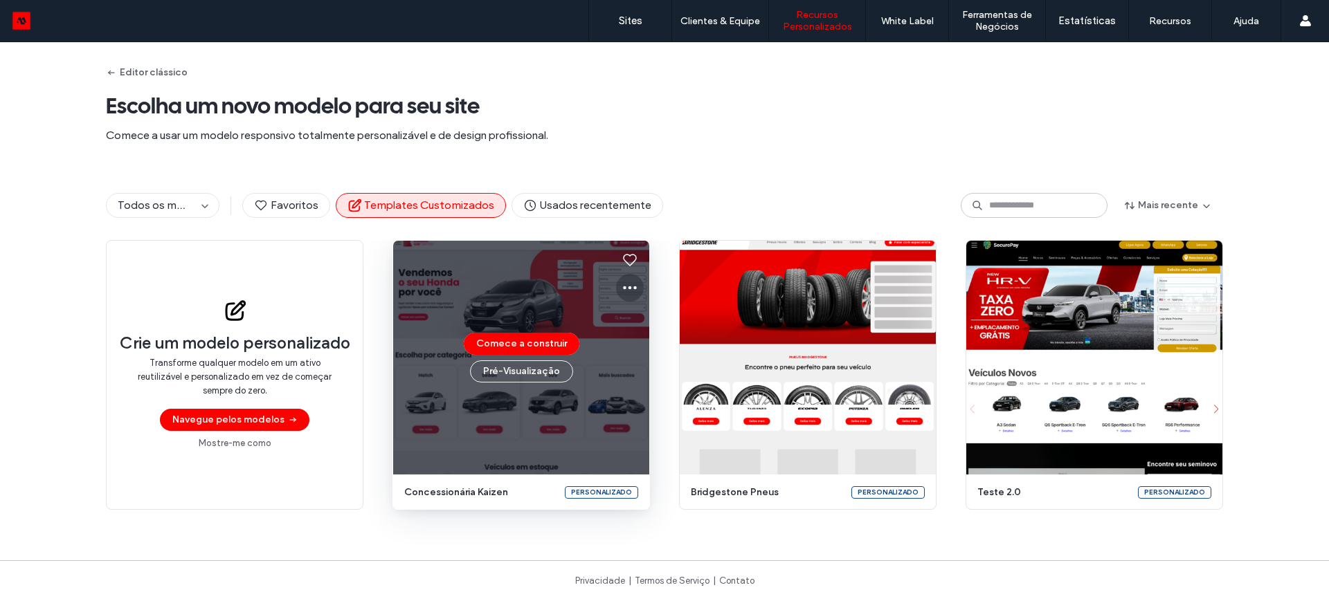
click at [621, 285] on icon at bounding box center [629, 288] width 17 height 17
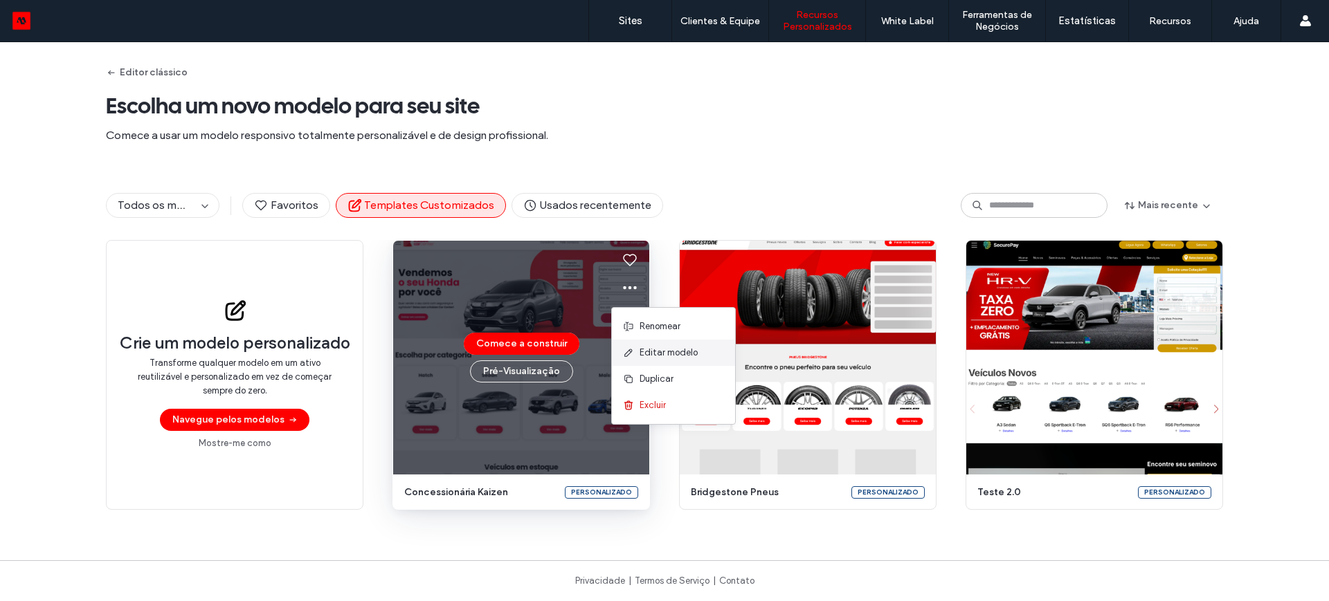
click at [662, 351] on span "Editar modelo" at bounding box center [668, 353] width 58 height 14
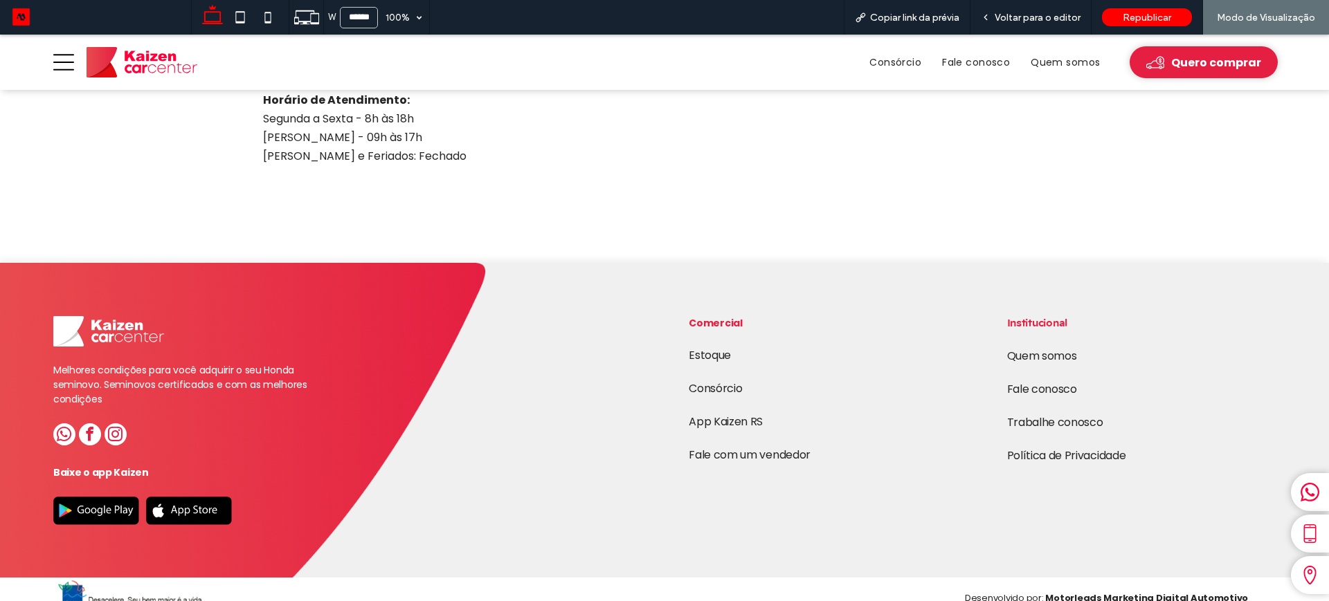
scroll to position [3082, 0]
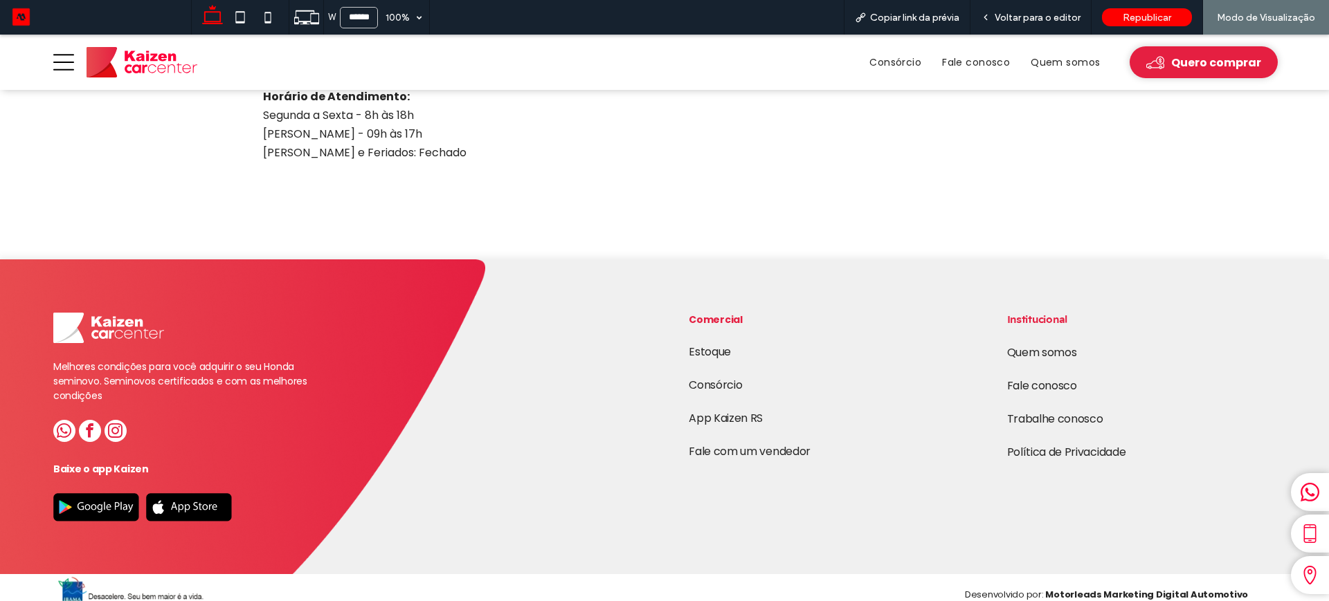
click at [1034, 411] on link "Trabalhe conosco" at bounding box center [1055, 419] width 96 height 16
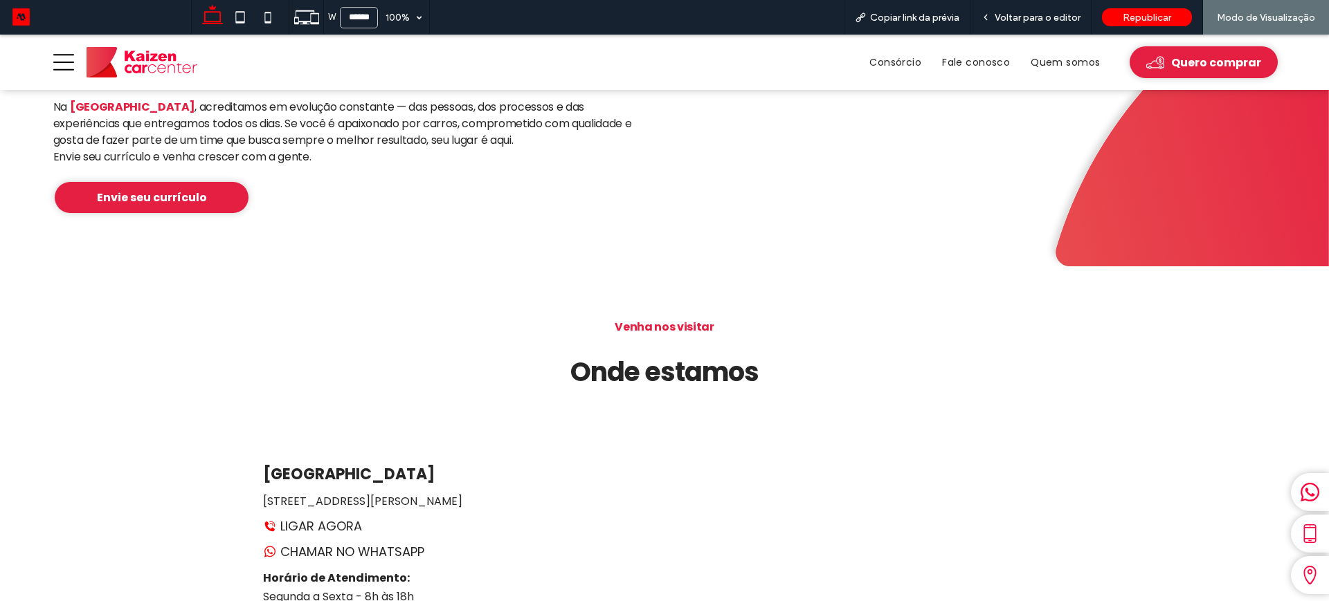
scroll to position [519, 0]
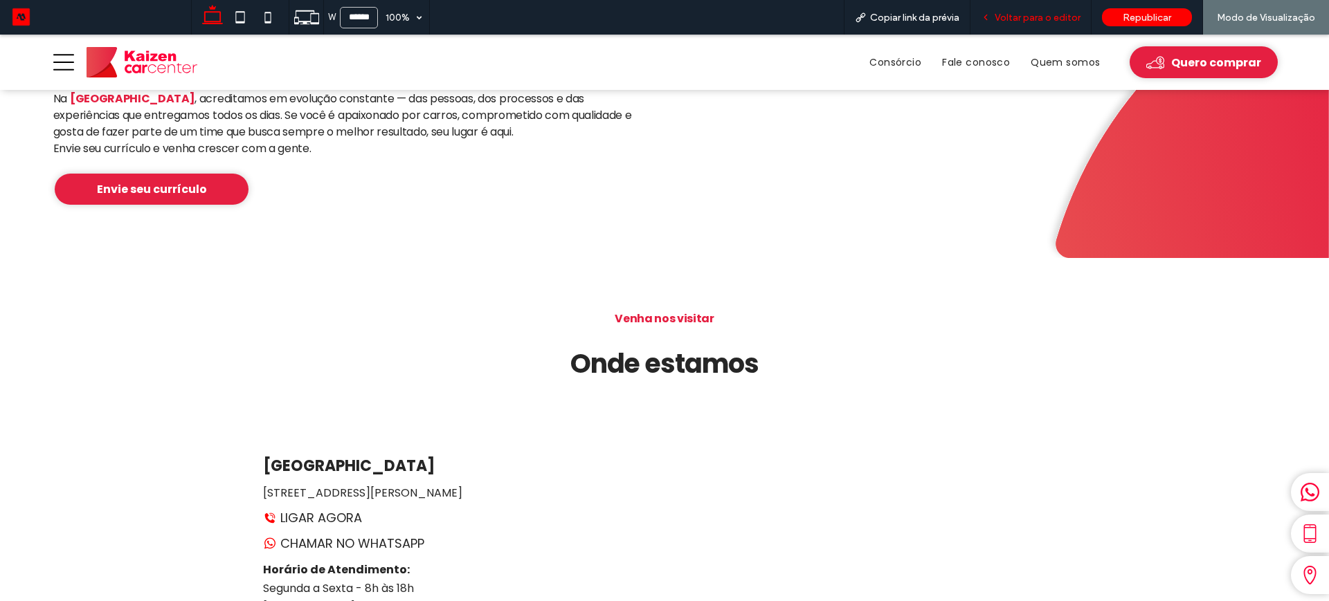
click at [1021, 17] on span "Voltar para o editor" at bounding box center [1037, 18] width 86 height 12
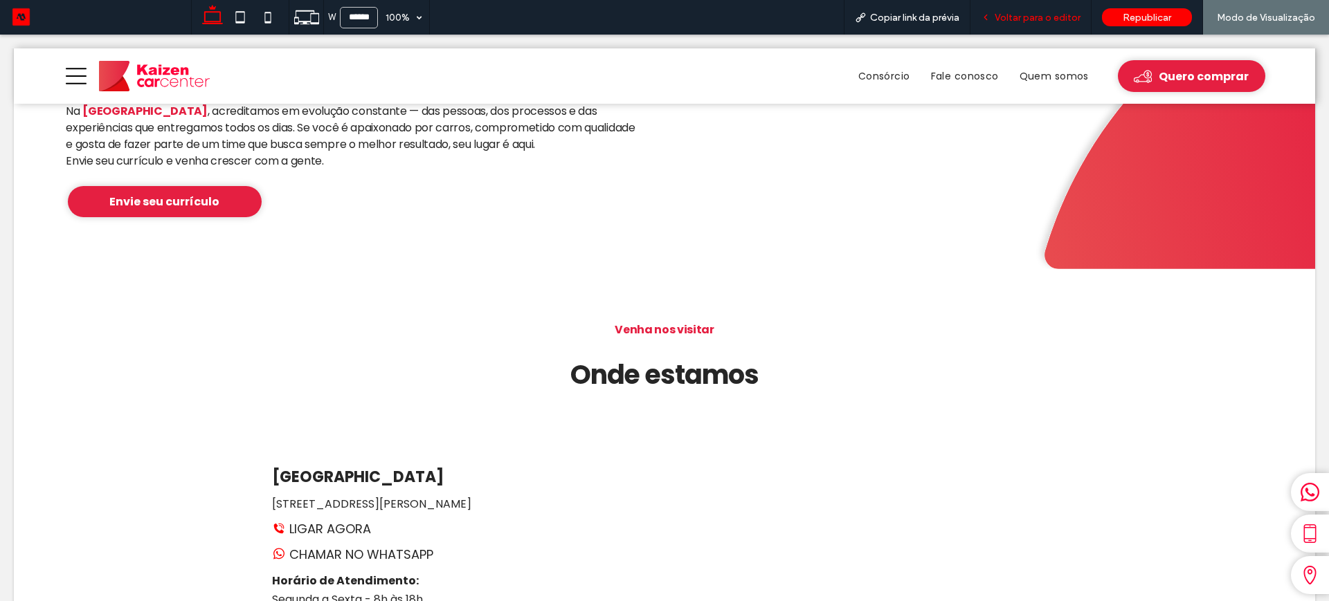
scroll to position [529, 0]
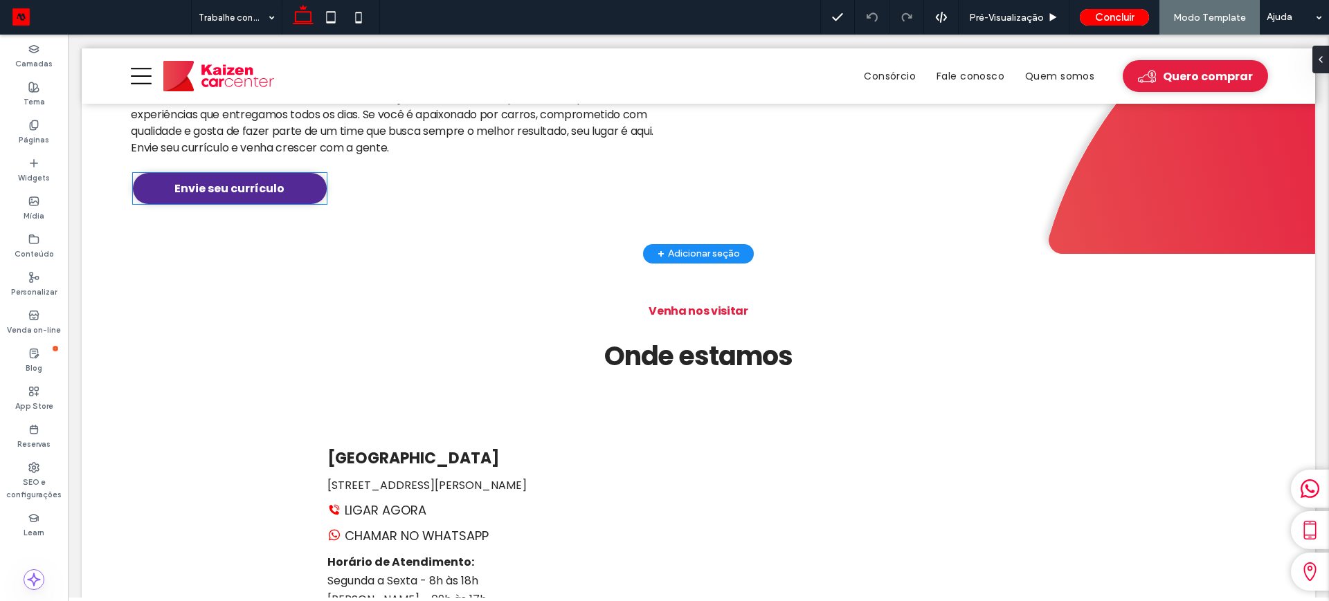
click at [273, 197] on span "Envie seu currículo" at bounding box center [229, 188] width 110 height 17
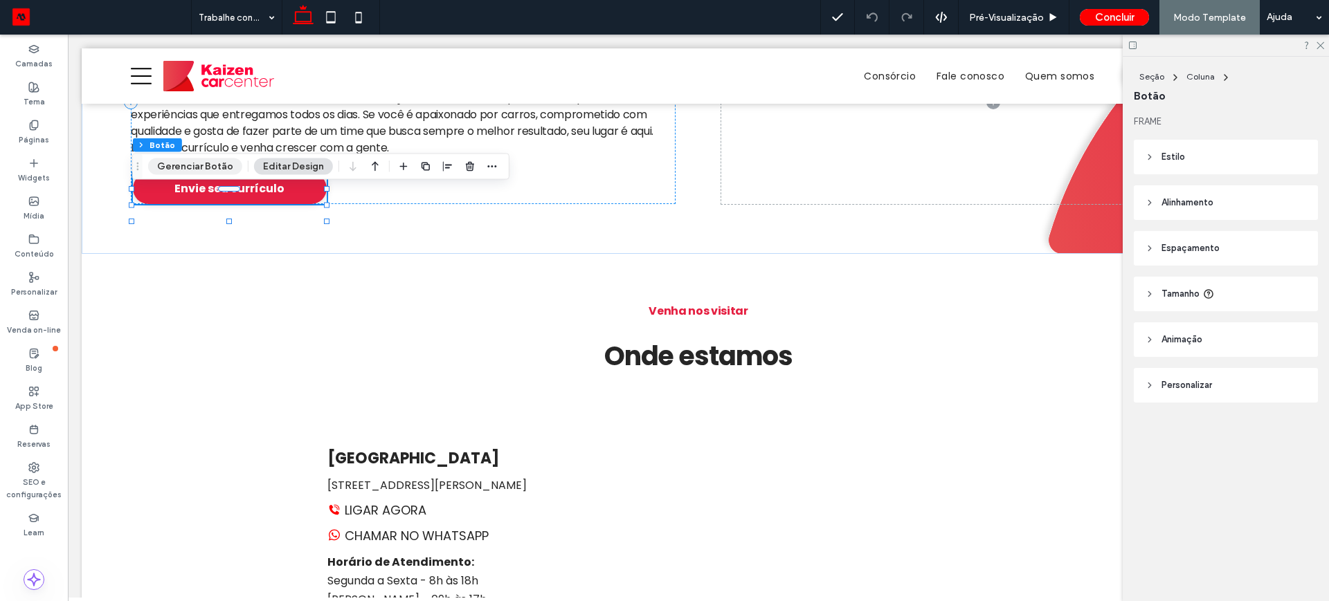
click at [156, 167] on button "Gerenciar Botão" at bounding box center [195, 166] width 94 height 17
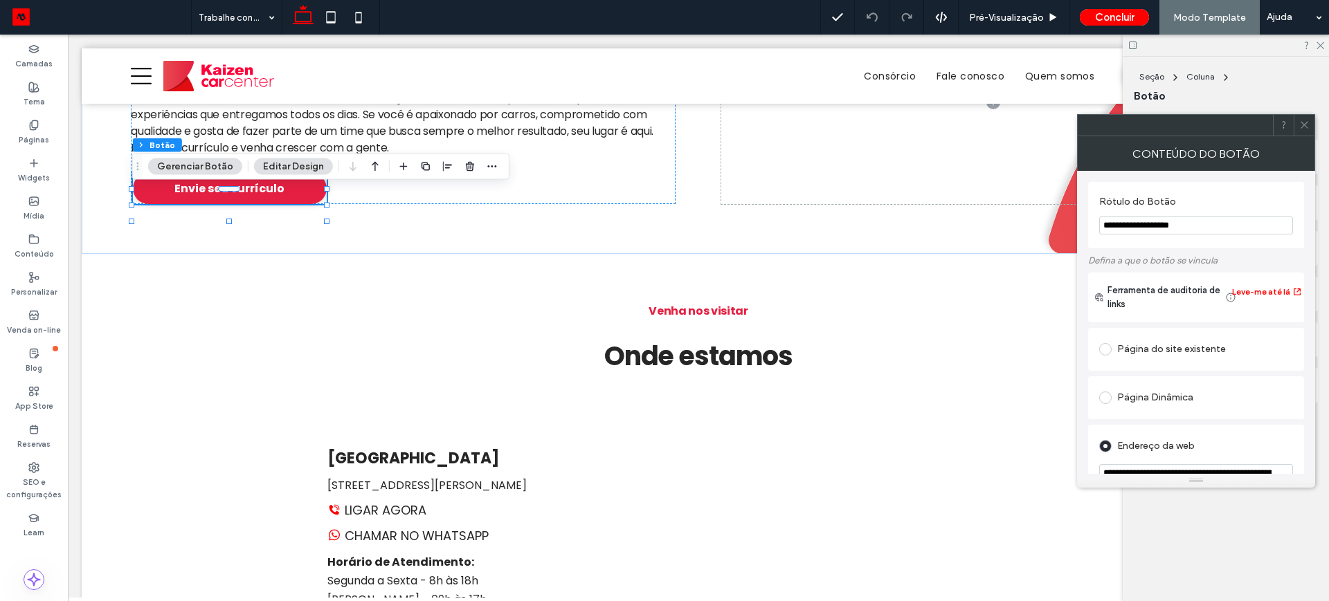
scroll to position [173, 0]
